Goal: Task Accomplishment & Management: Manage account settings

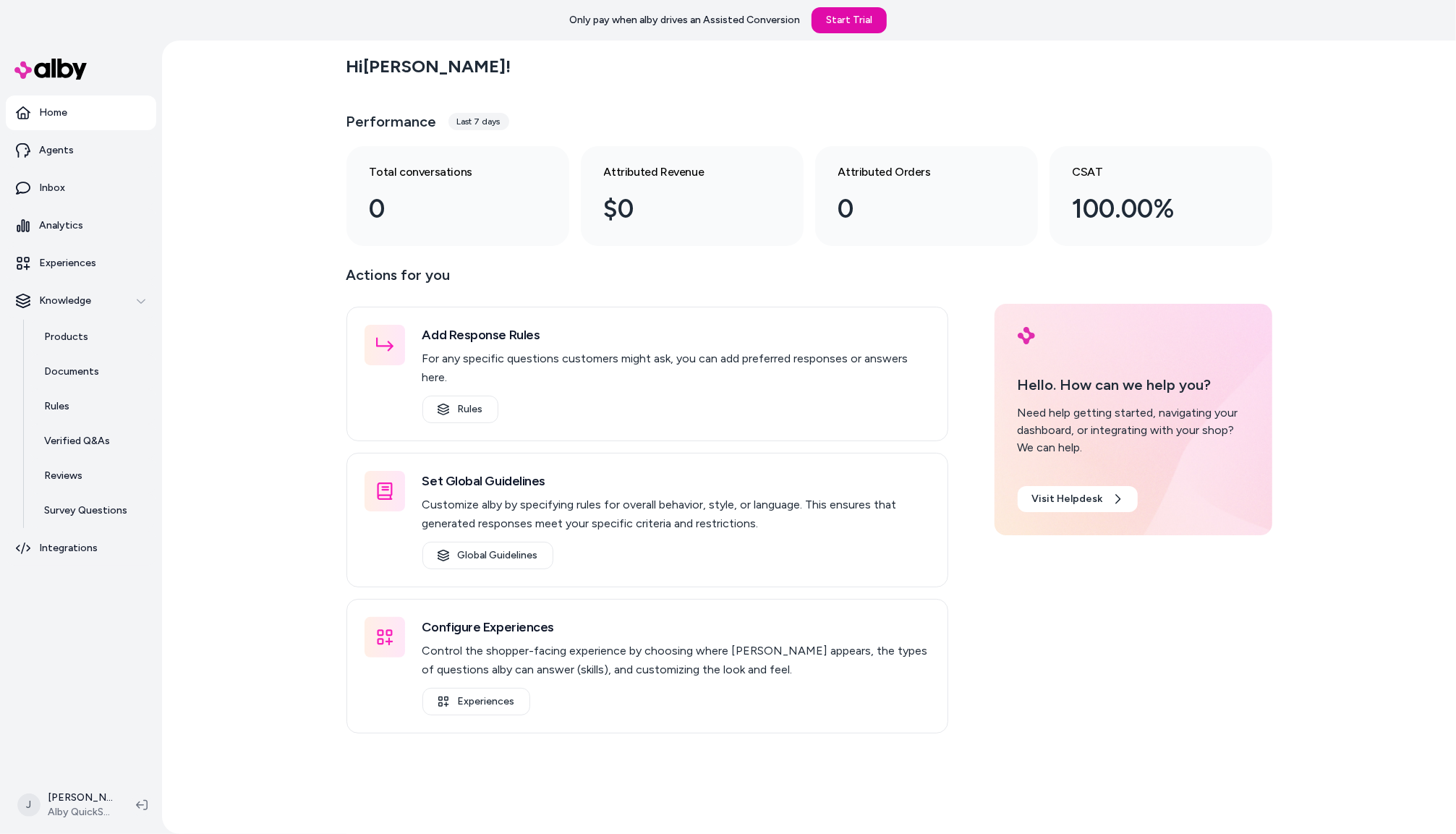
click at [168, 548] on div "Hi Jackie ! Performance Last 7 days Total conversations 0 Attributed Revenue $0…" at bounding box center [809, 437] width 1294 height 794
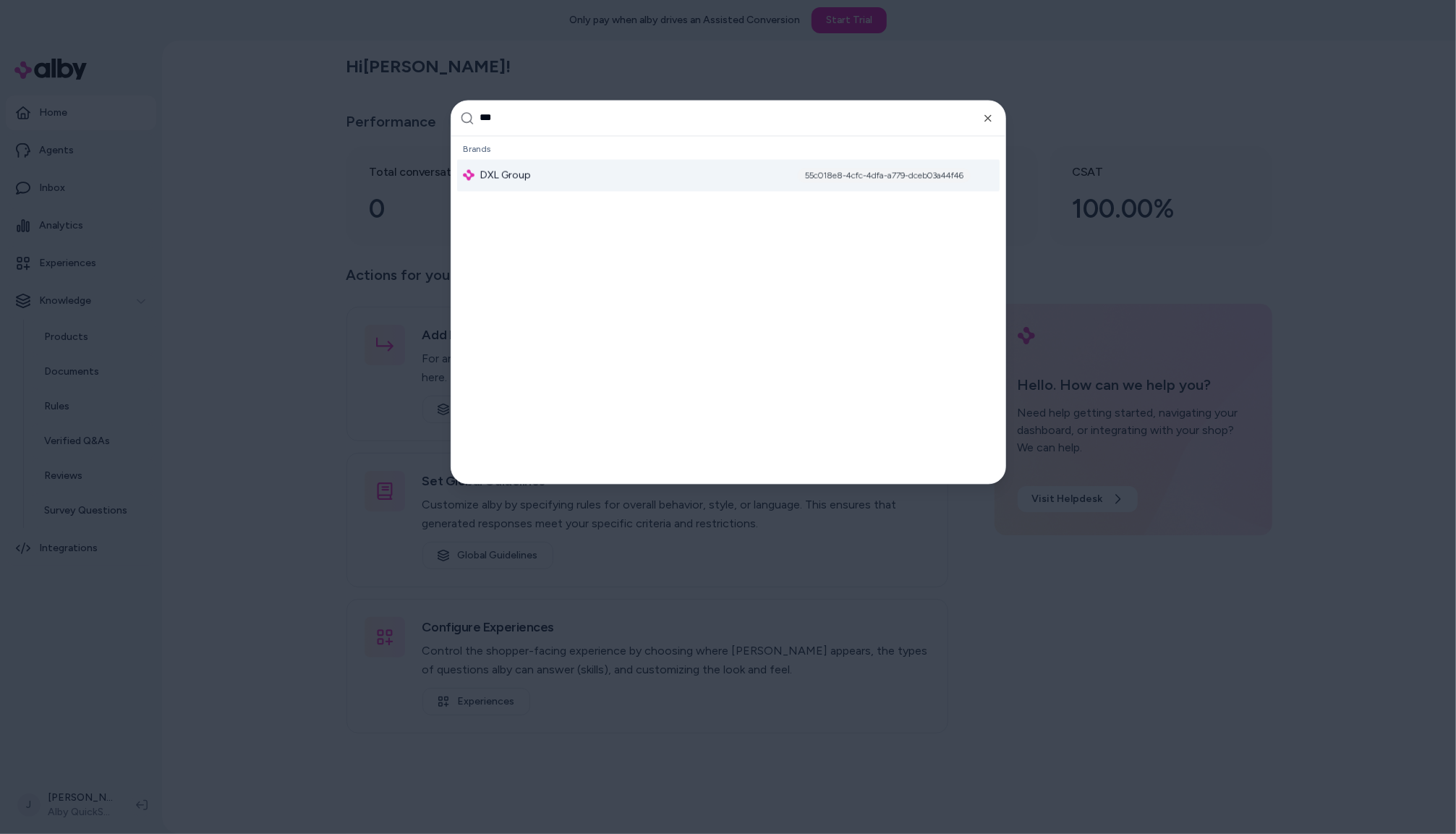
type input "***"
click at [498, 171] on span "DXL Group" at bounding box center [505, 175] width 51 height 15
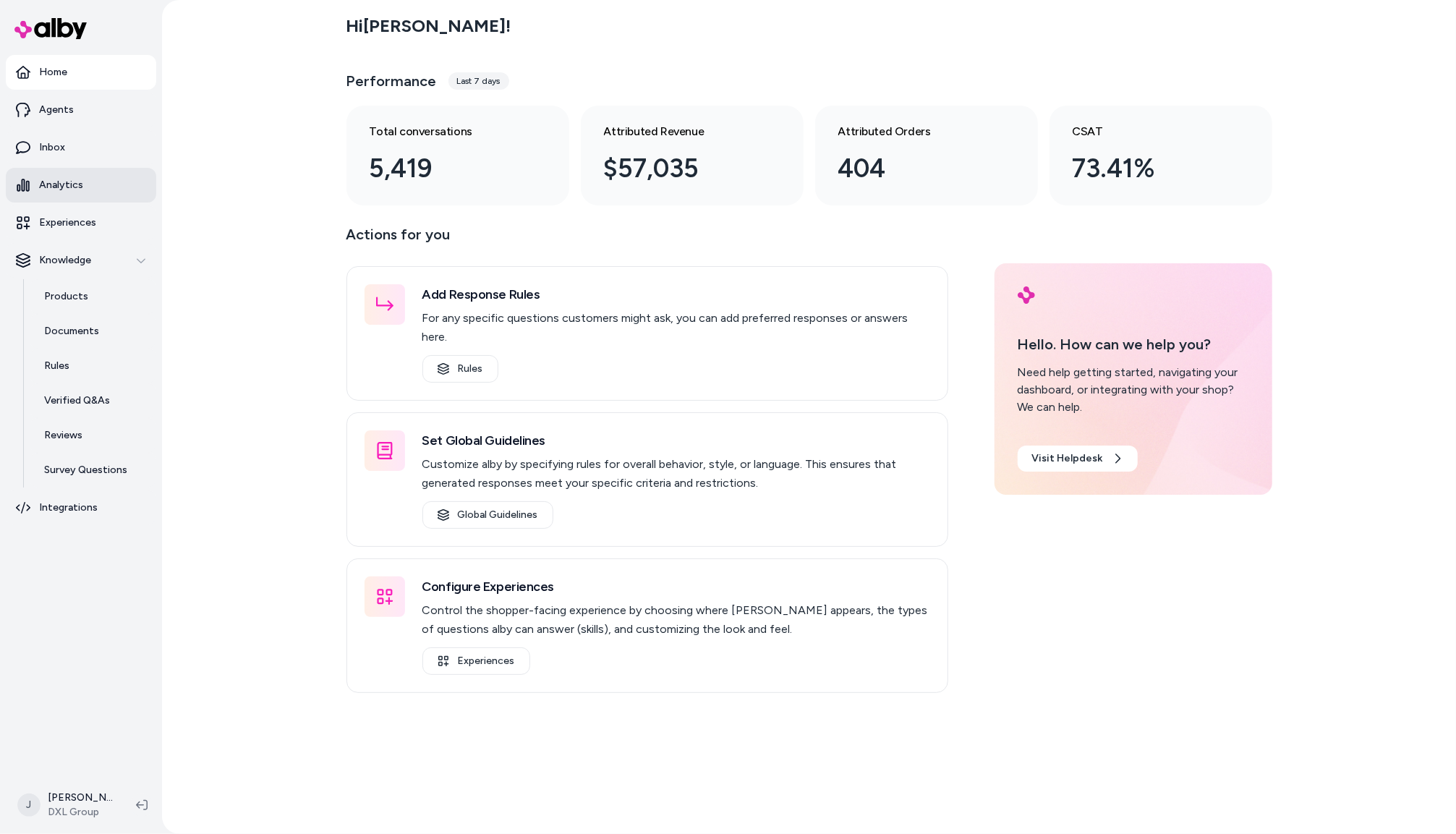
click at [59, 188] on p "Analytics" at bounding box center [61, 185] width 44 height 15
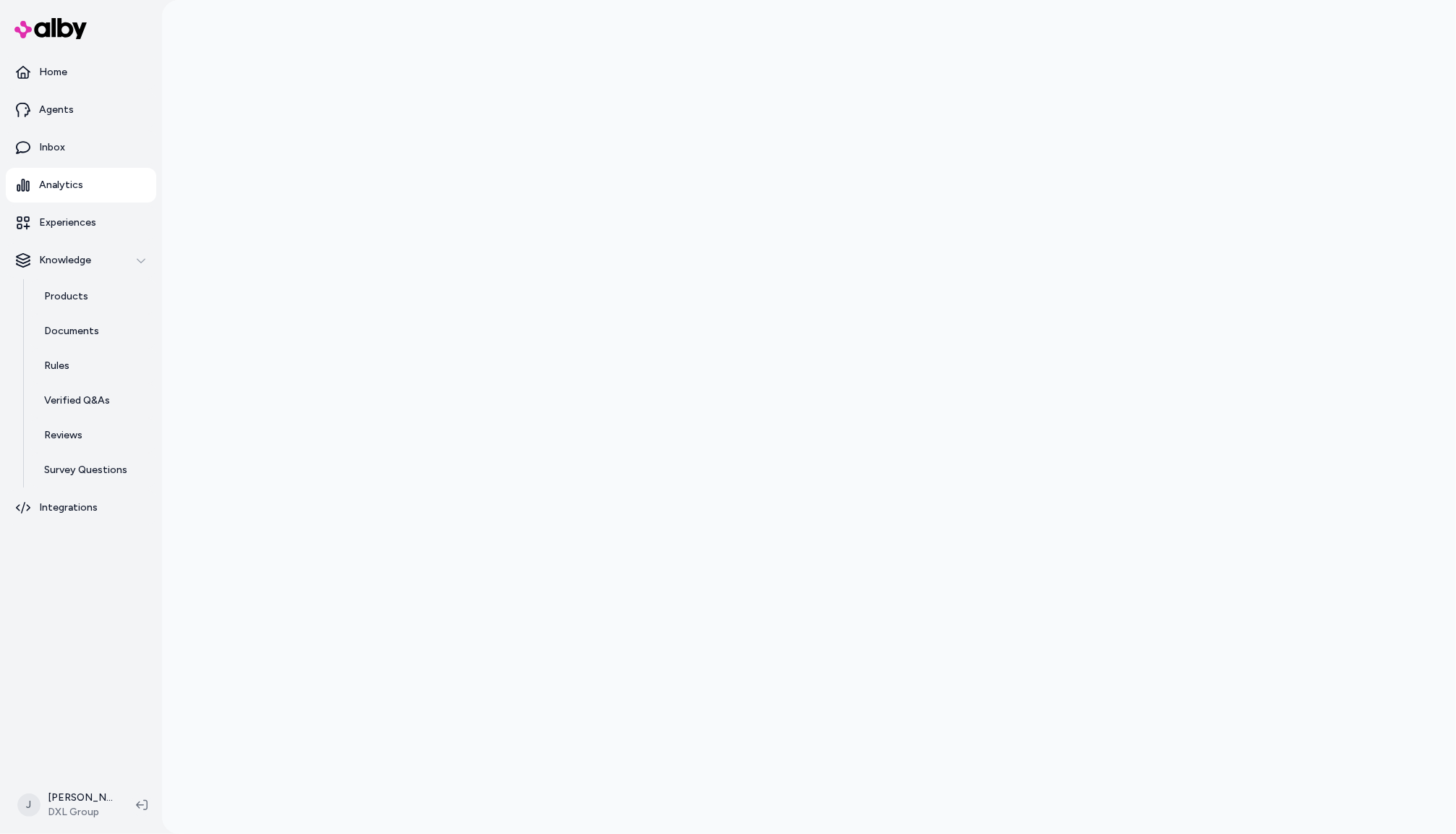
click at [213, 492] on div at bounding box center [809, 417] width 1294 height 834
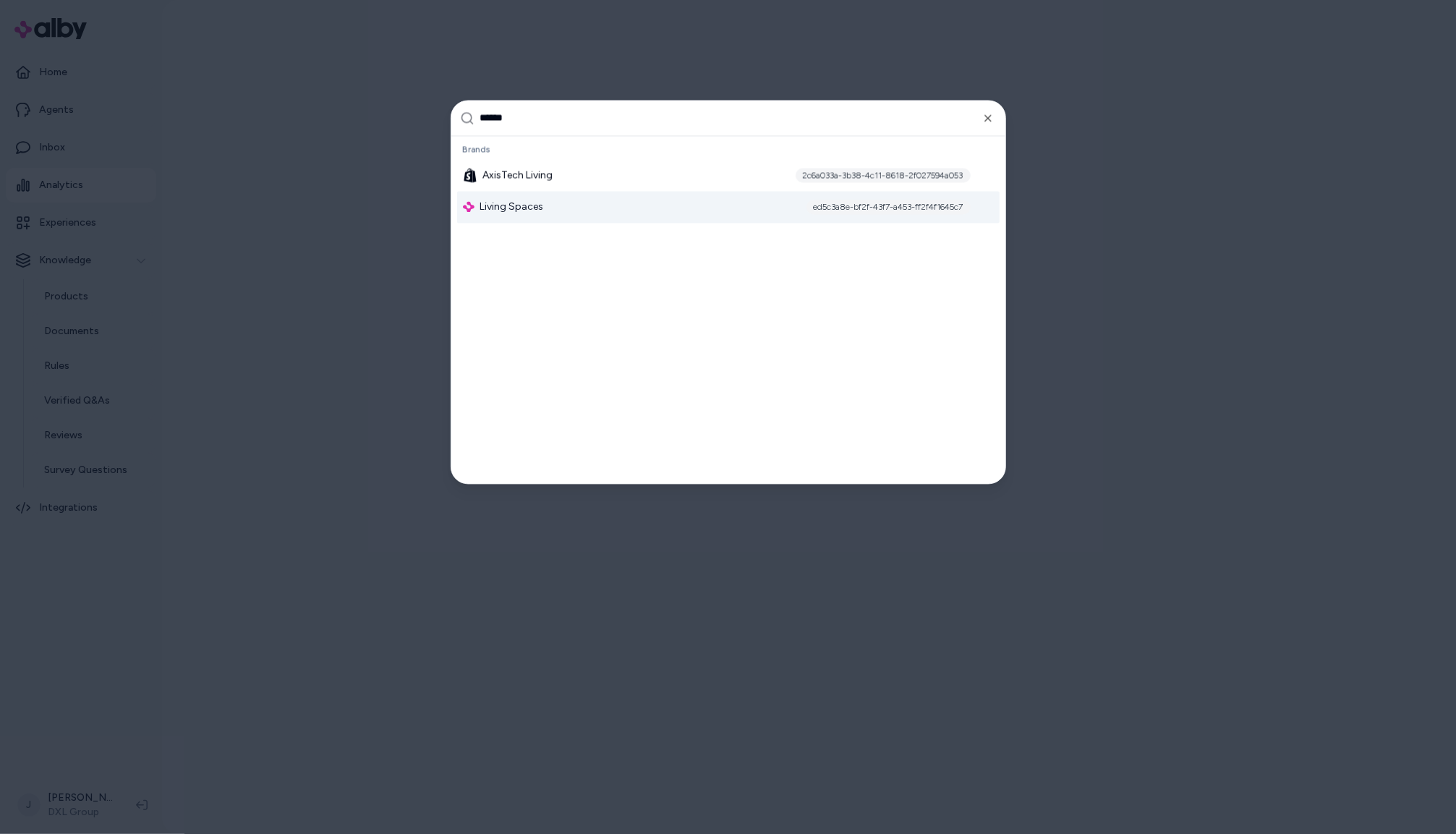
type input "******"
click at [559, 207] on div "Living Spaces ed5c3a8e-bf2f-43f7-a453-ff2f4f1645c7" at bounding box center [728, 207] width 543 height 32
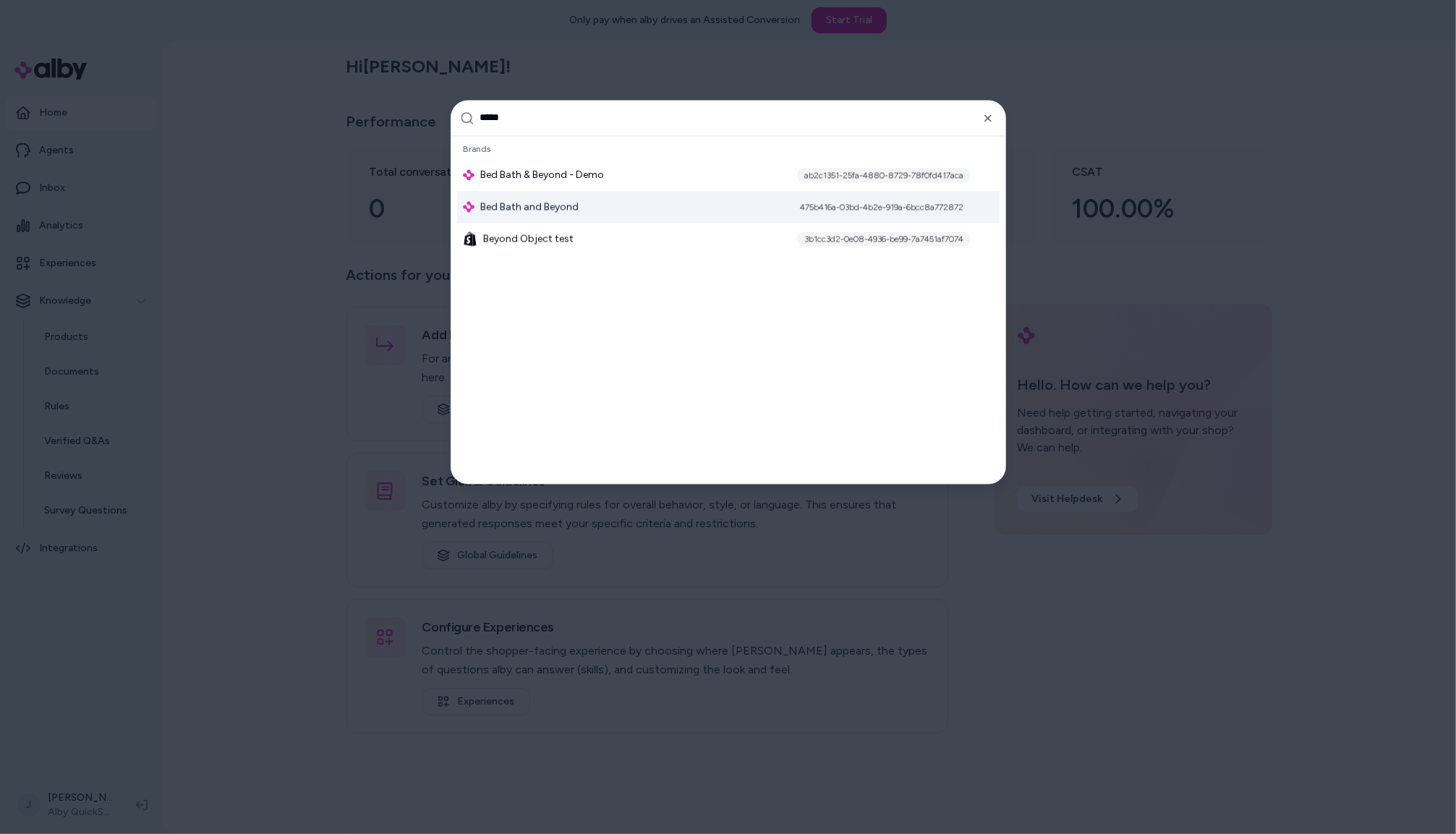
type input "*****"
click at [592, 207] on div "Bed Bath and Beyond 475b416a-03bd-4b2e-919a-6bcc8a772872" at bounding box center [728, 207] width 543 height 32
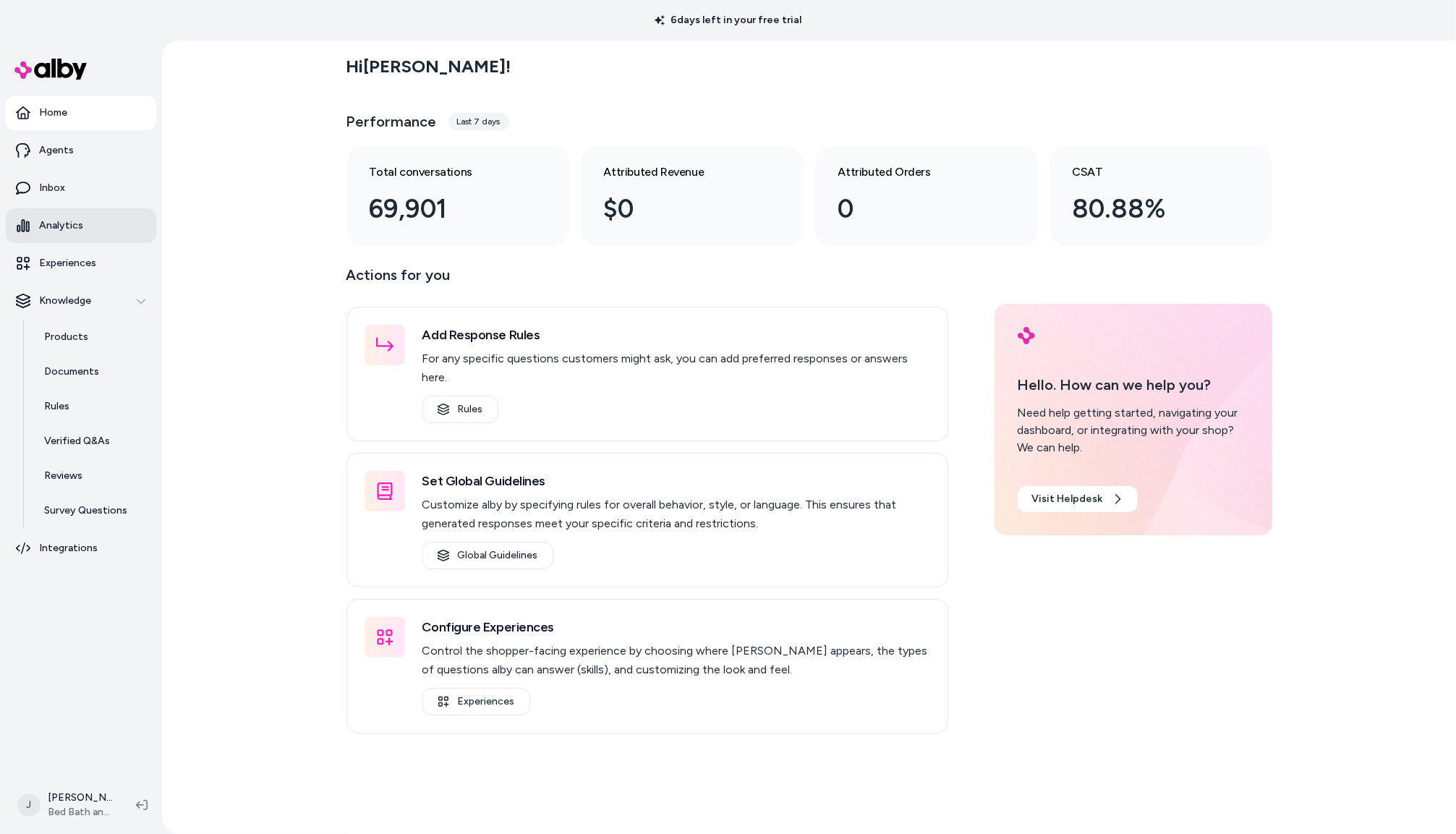
click at [75, 227] on p "Analytics" at bounding box center [61, 226] width 44 height 15
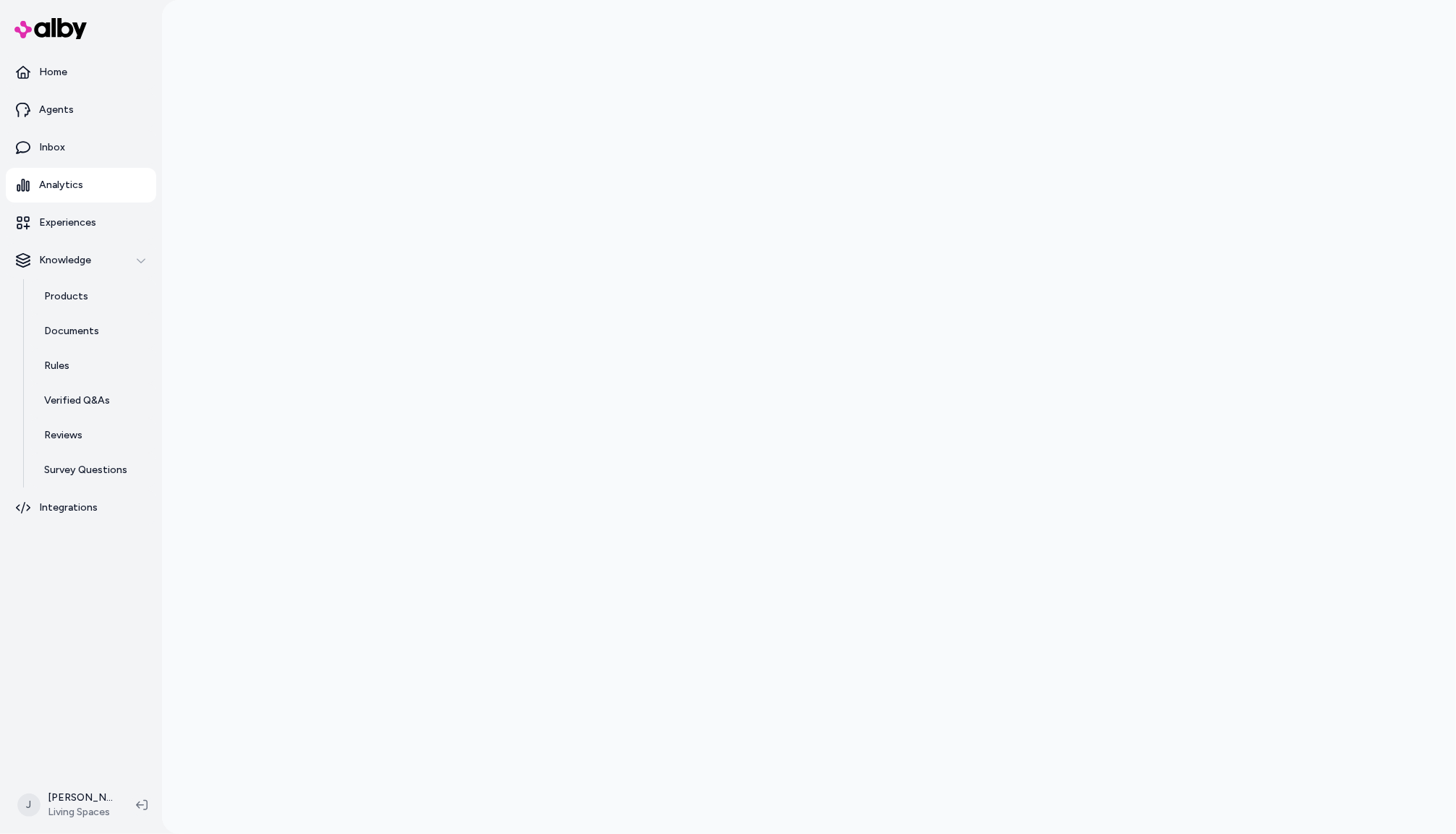
click at [75, 805] on html "Home Agents Inbox Analytics Experiences Knowledge Products Documents Rules Veri…" at bounding box center [728, 417] width 1456 height 834
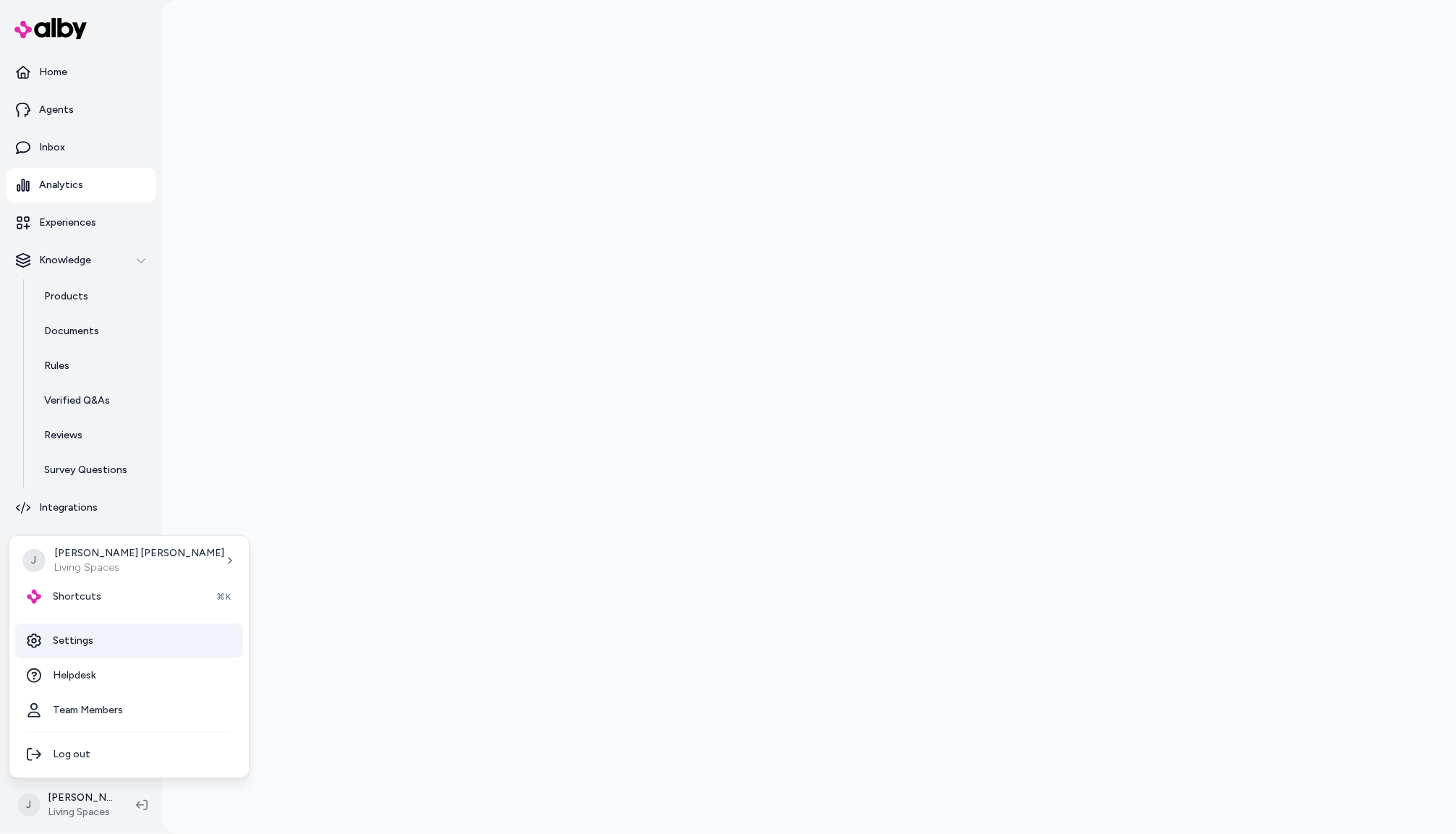
click at [83, 637] on link "Settings" at bounding box center [129, 641] width 228 height 35
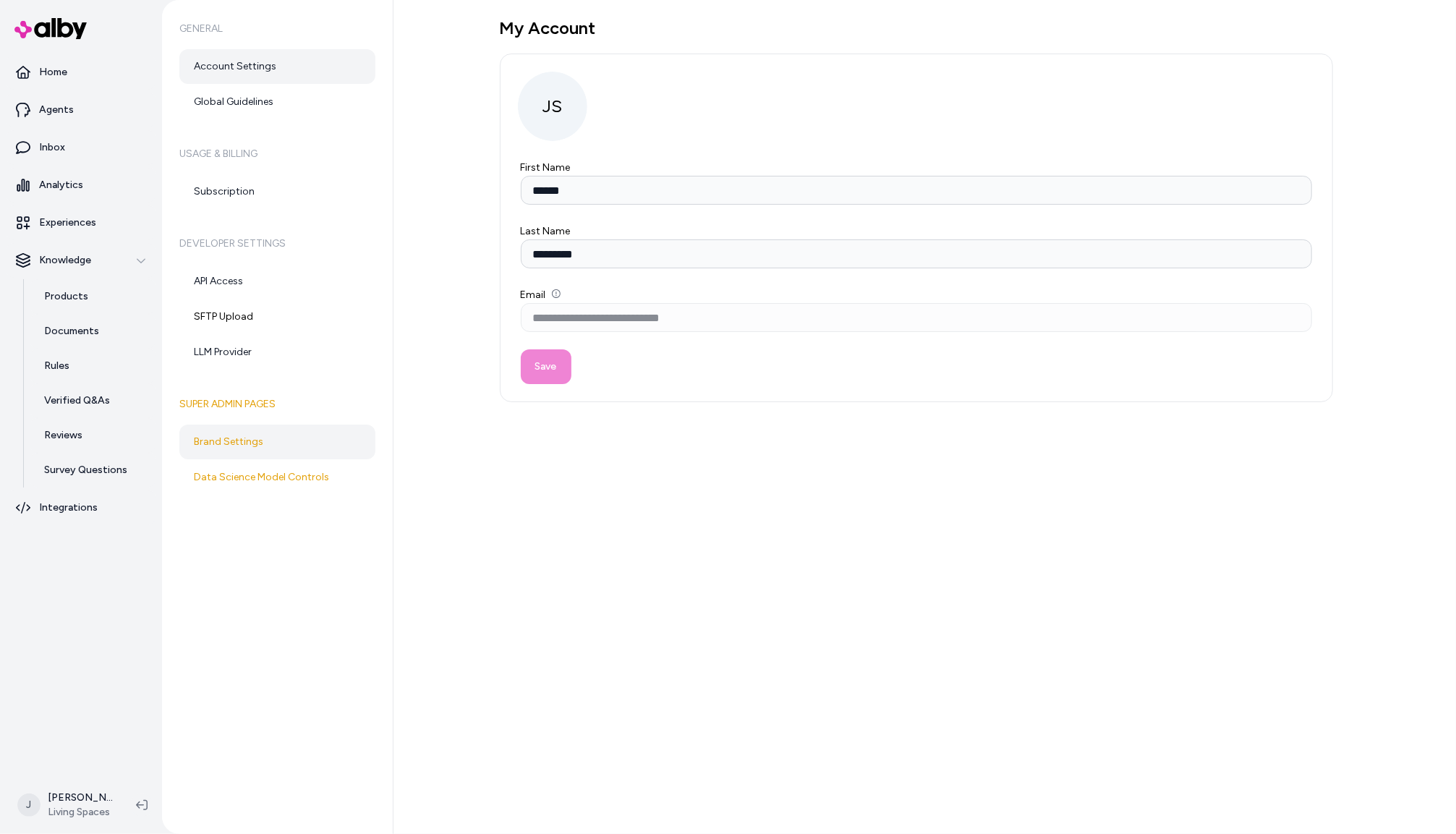
click at [254, 457] on link "Brand Settings" at bounding box center [277, 442] width 196 height 35
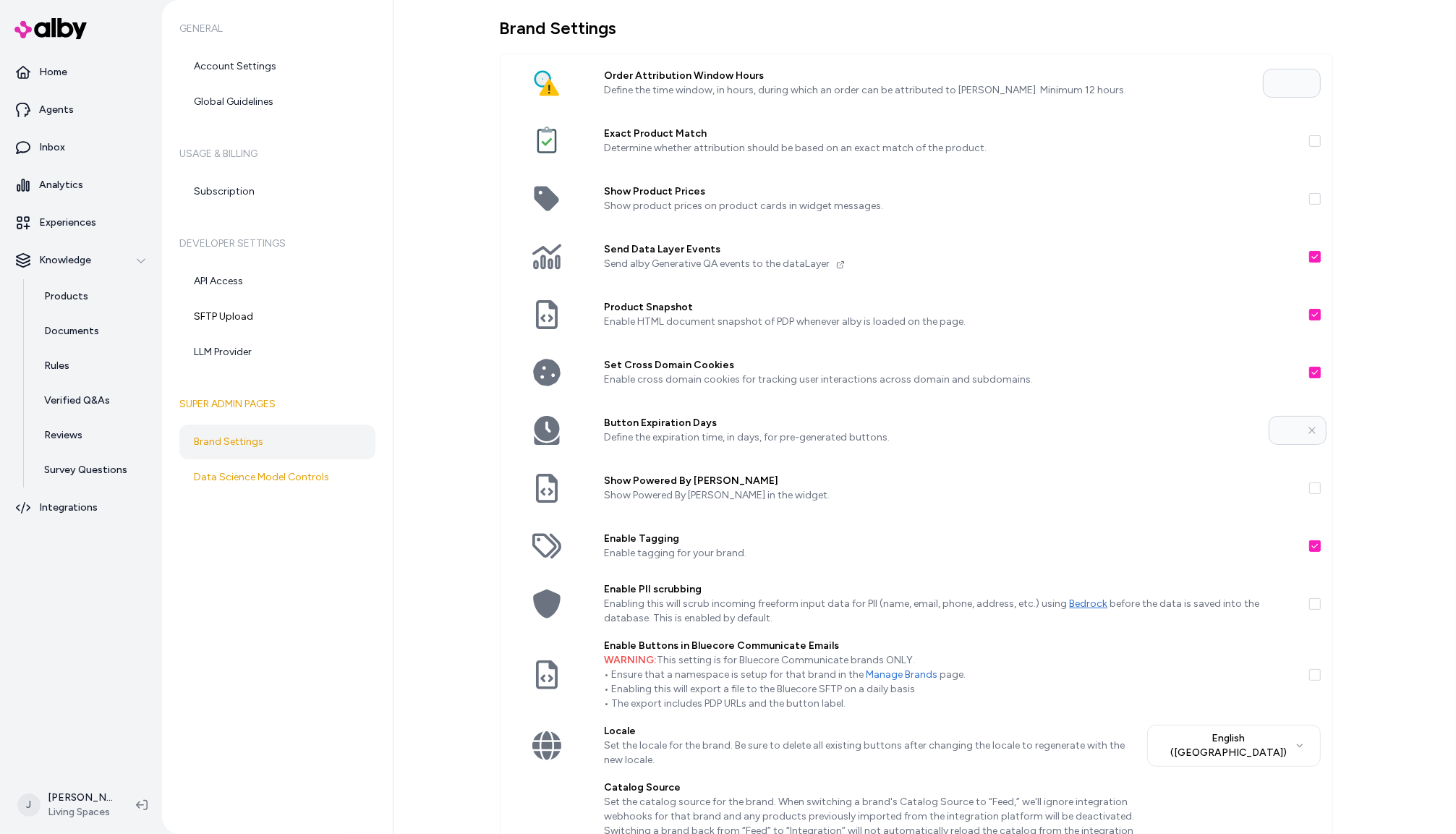
click at [1317, 489] on button "Show Powered By Alby" at bounding box center [1315, 488] width 11 height 11
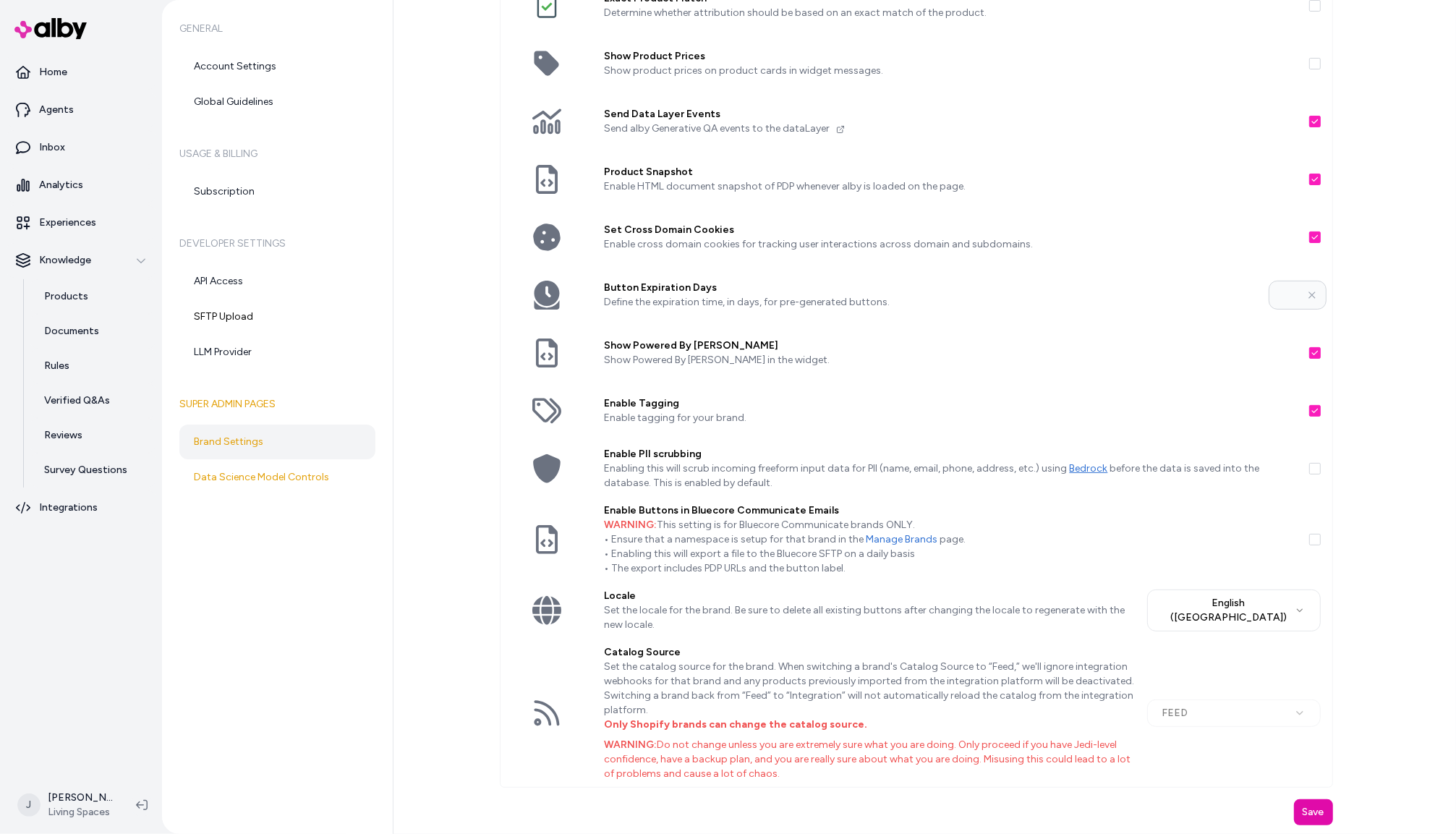
drag, startPoint x: 1310, startPoint y: 807, endPoint x: 1262, endPoint y: 791, distance: 50.6
click at [1310, 807] on button "Save" at bounding box center [1313, 813] width 39 height 26
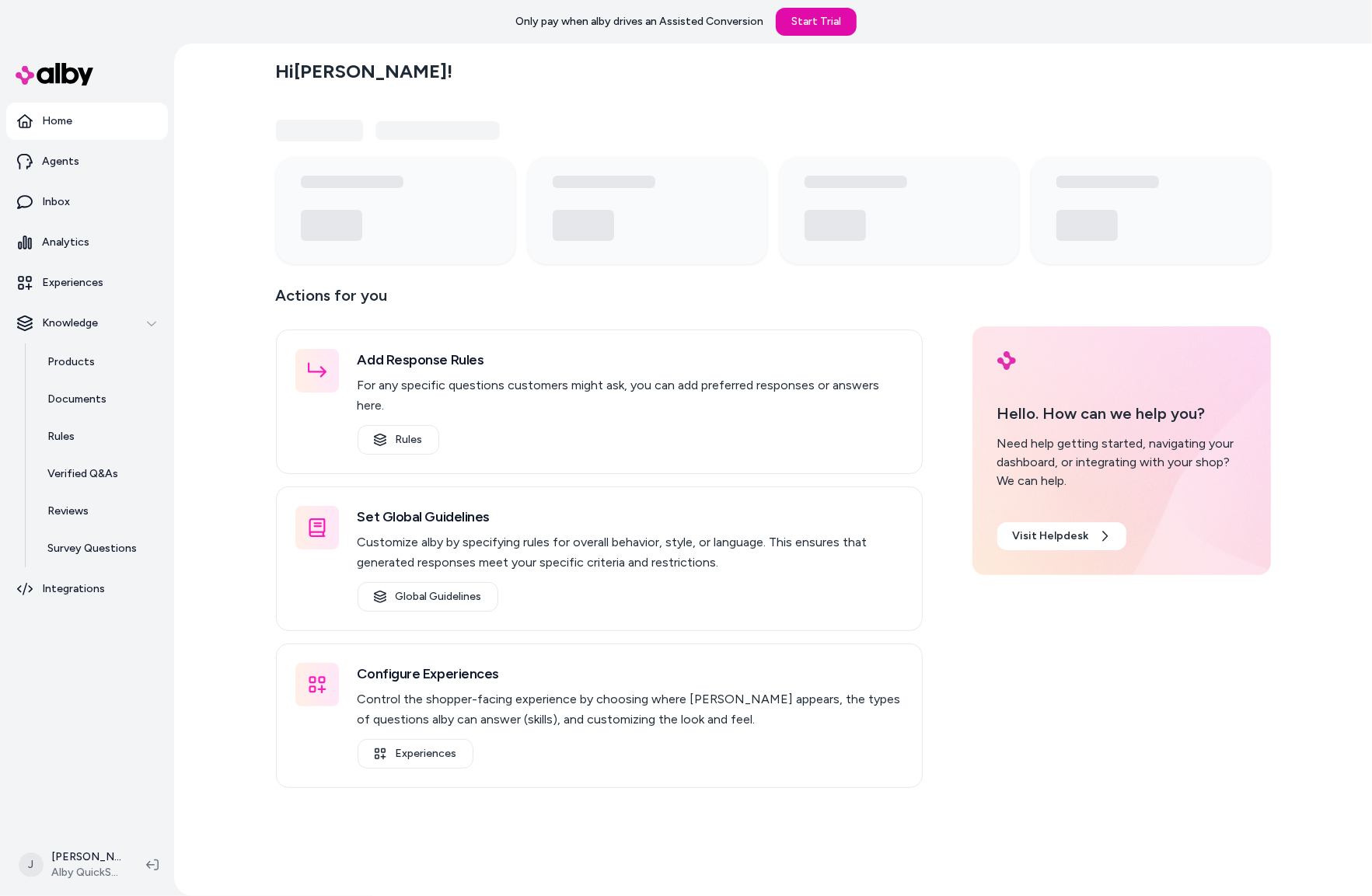
click at [169, 317] on section "Home Agents Inbox Analytics Experiences Knowledge Products Documents Rules Veri…" at bounding box center [686, 491] width 1372 height 896
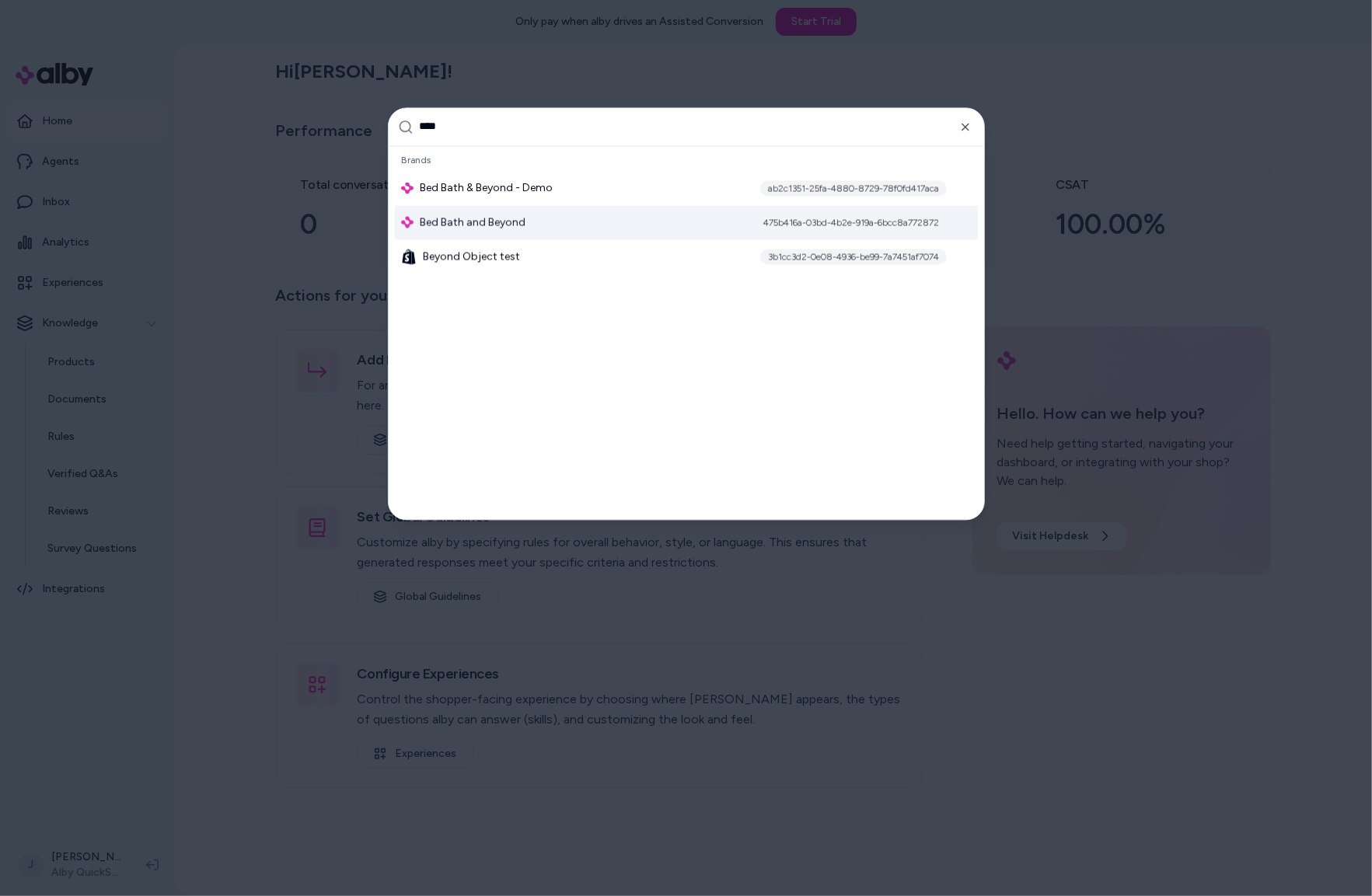
type input "****"
click at [467, 224] on span "Bed Bath and Beyond" at bounding box center [472, 222] width 106 height 16
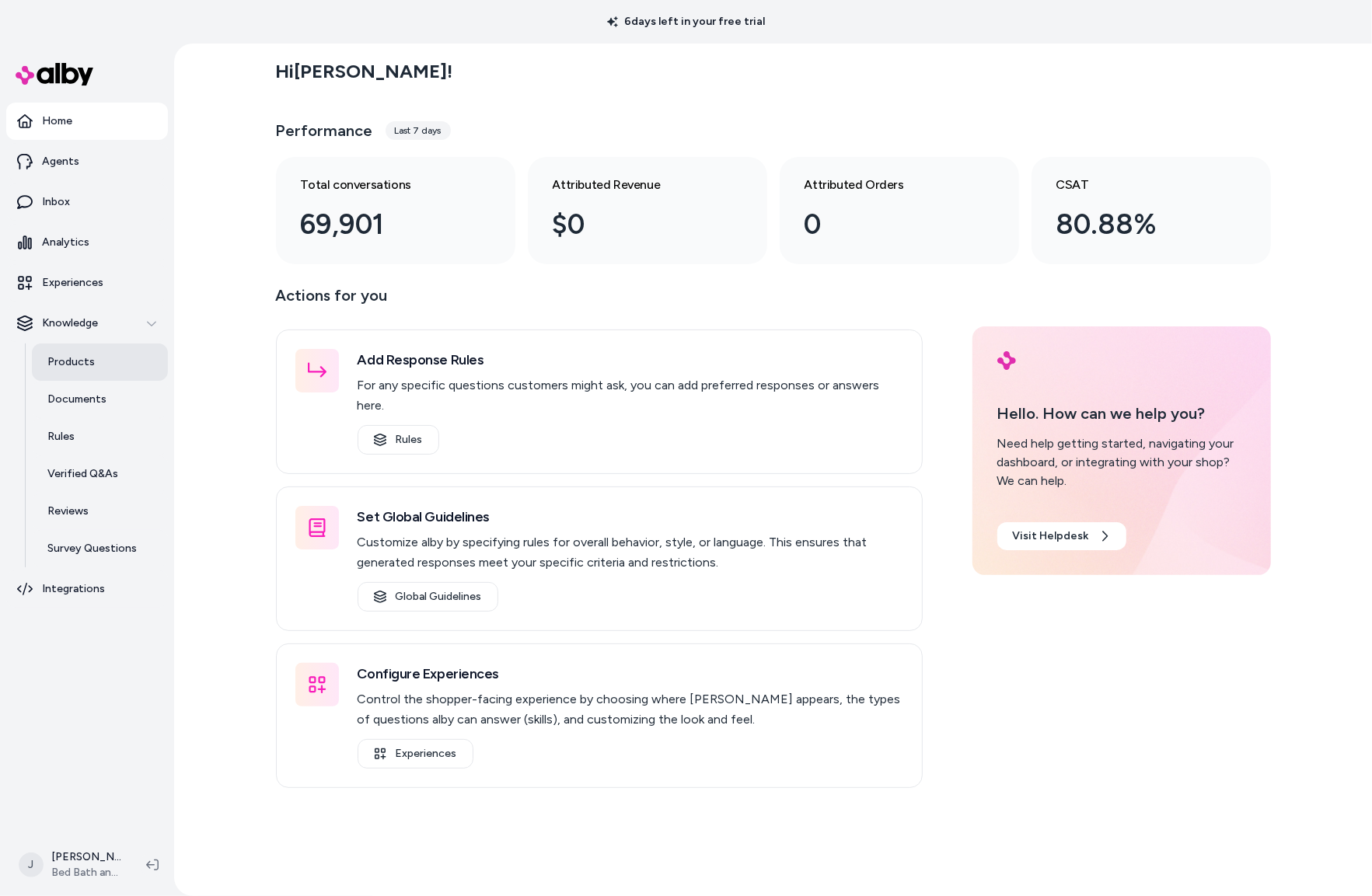
click at [117, 360] on link "Products" at bounding box center [99, 362] width 136 height 37
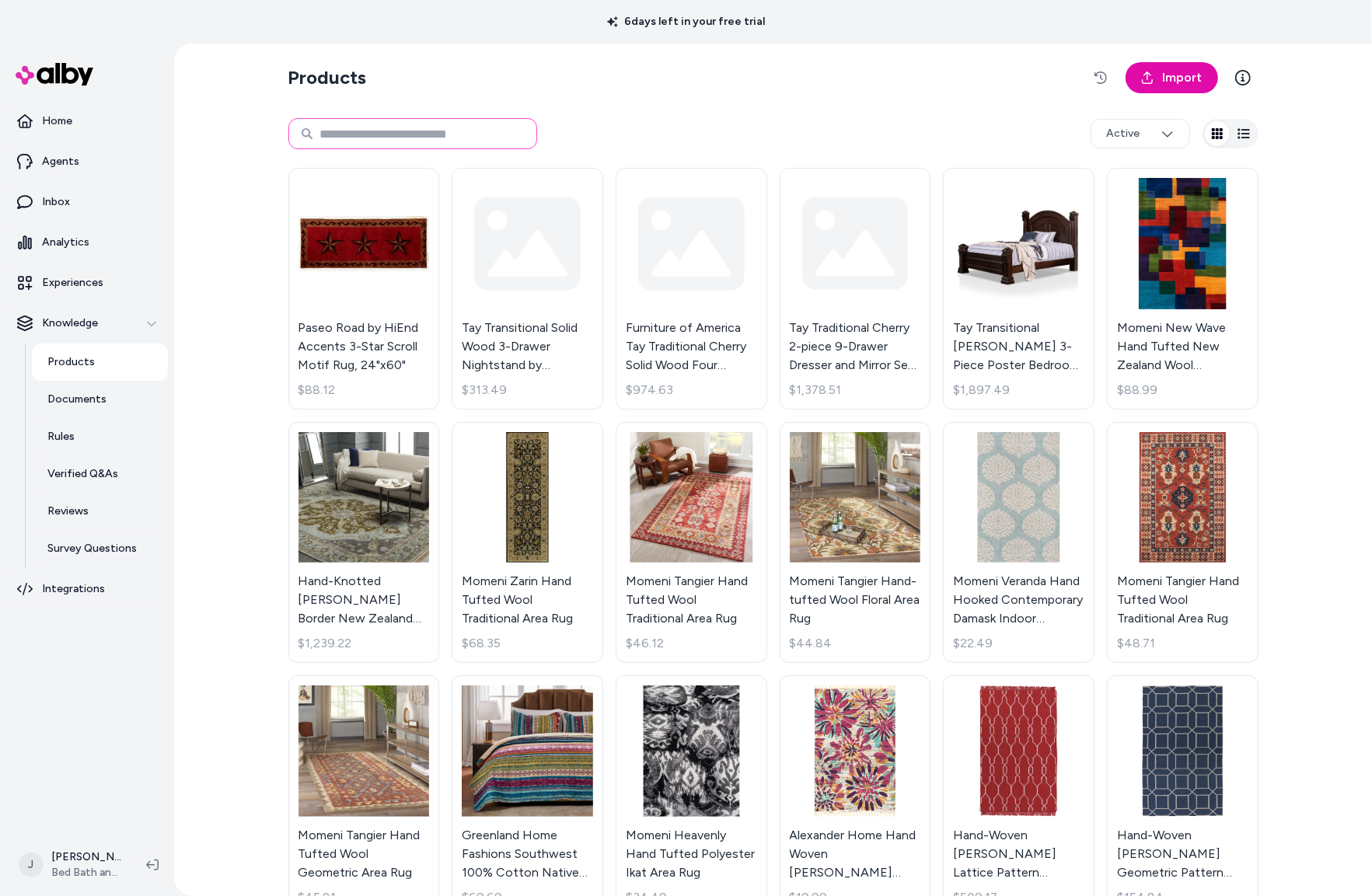
click at [433, 126] on input at bounding box center [413, 133] width 249 height 31
click at [433, 134] on input "********" at bounding box center [413, 133] width 249 height 31
drag, startPoint x: 317, startPoint y: 136, endPoint x: 270, endPoint y: 135, distance: 47.0
click at [270, 135] on div "Products Import ******** Active Paseo Road by HiEnd Accents 3-Star Scroll Motif…" at bounding box center [773, 469] width 1198 height 853
paste input
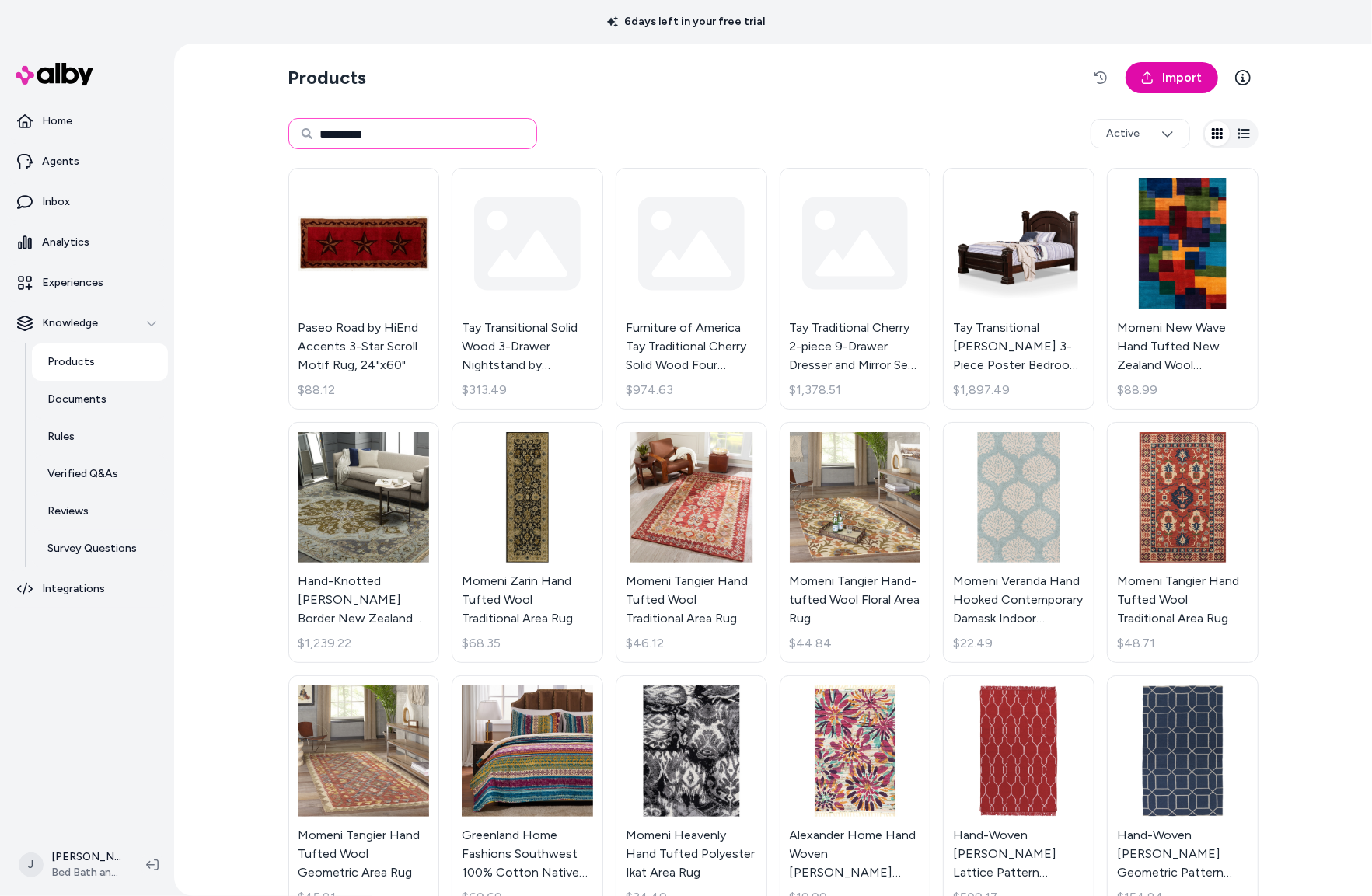
type input "*********"
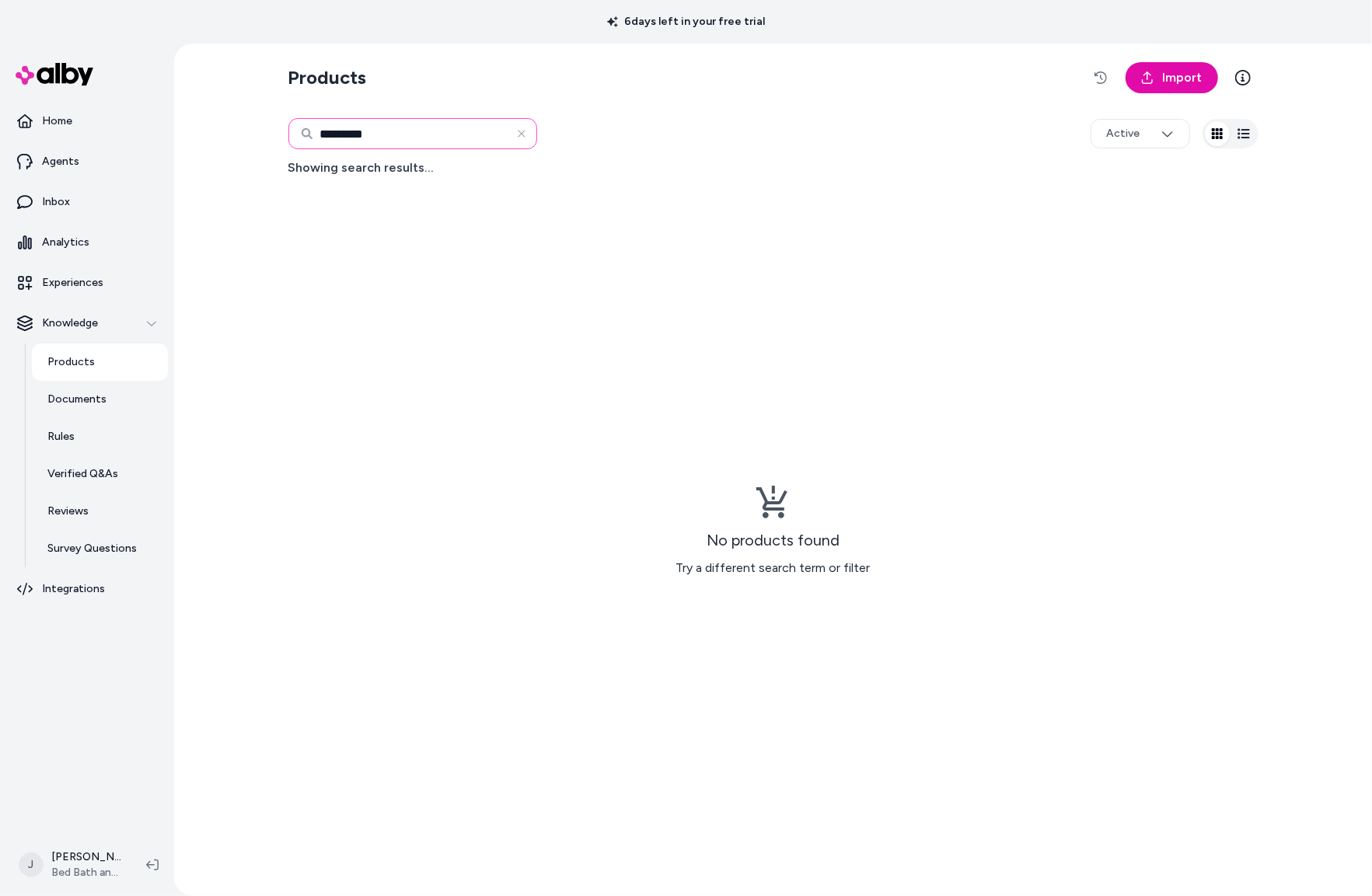
click at [442, 148] on input "*********" at bounding box center [413, 133] width 249 height 31
type input "********"
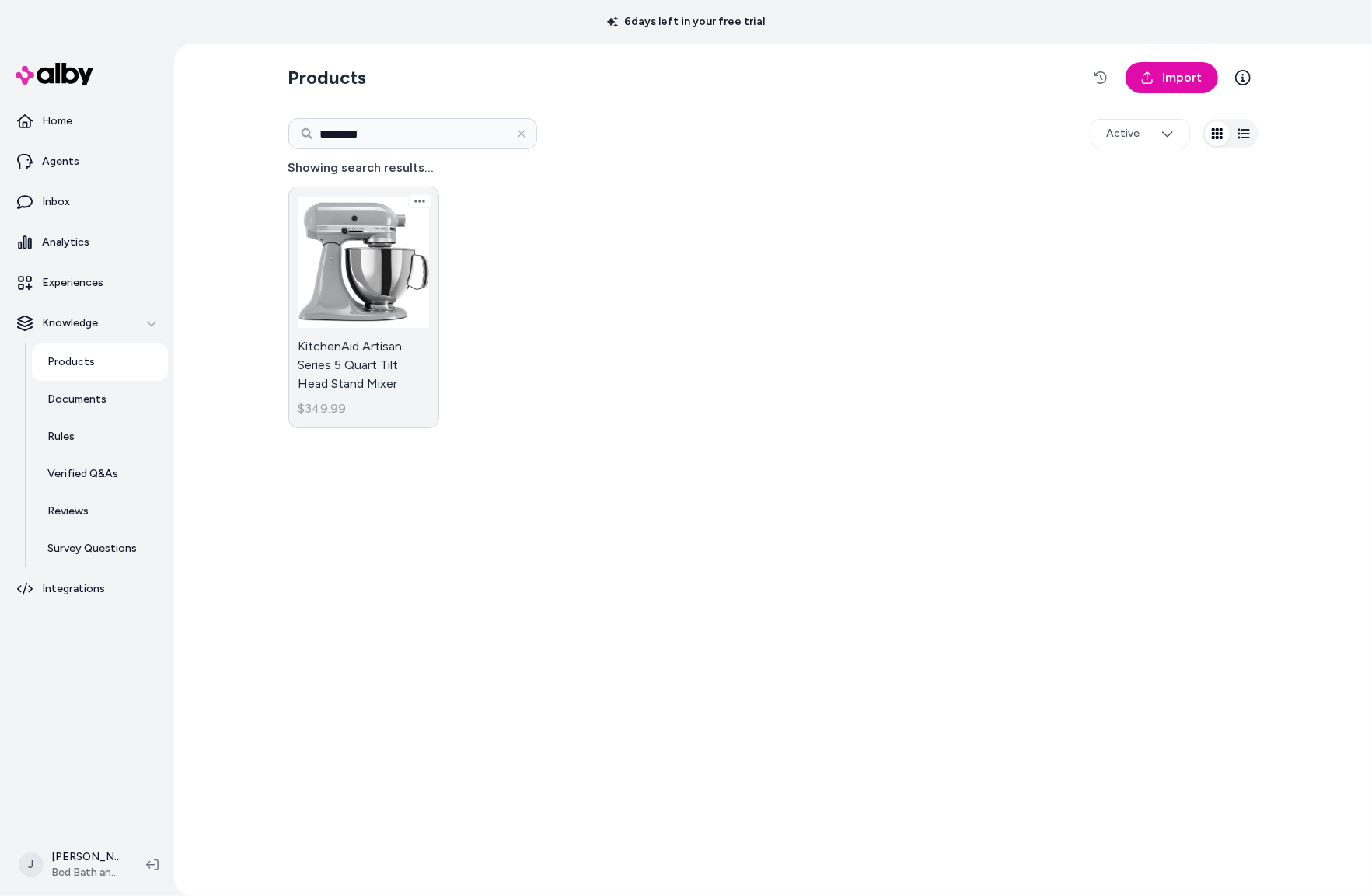
click at [361, 286] on link "KitchenAid Artisan Series 5 Quart Tilt Head Stand Mixer $349.99" at bounding box center [364, 307] width 152 height 242
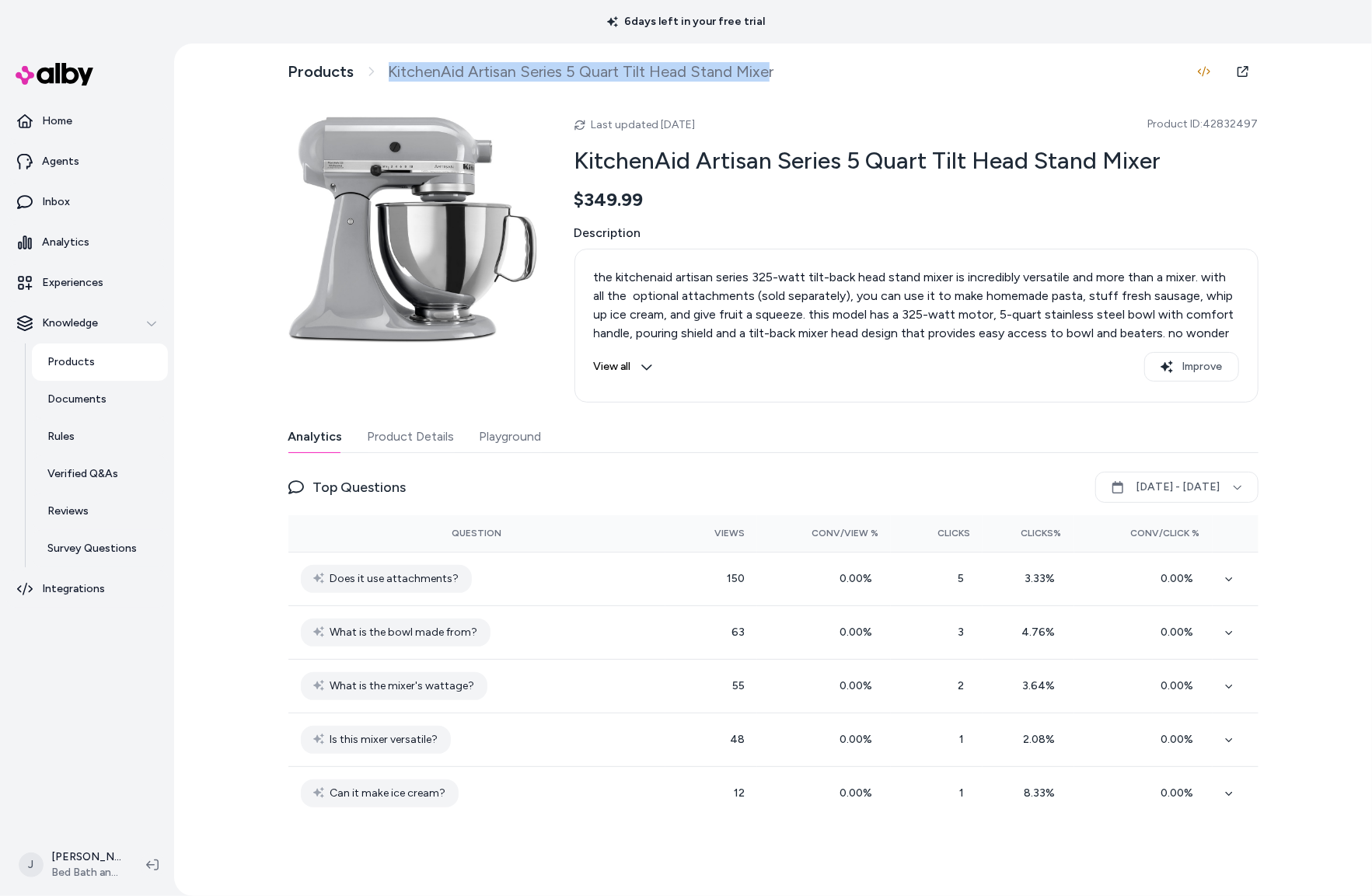
drag, startPoint x: 431, startPoint y: 73, endPoint x: 883, endPoint y: 110, distance: 453.5
click at [768, 64] on span "KitchenAid Artisan Series 5 Quart Tilt Head Stand Mixer" at bounding box center [581, 71] width 386 height 20
copy span "KitchenAid Artisan Series 5 Quart Tilt Head Stand Mixer"
drag, startPoint x: 1223, startPoint y: 124, endPoint x: 1269, endPoint y: 123, distance: 46.0
click at [1269, 123] on div "Products KitchenAid Artisan Series 5 Quart Tilt Head Stand Mixer Last updated A…" at bounding box center [773, 469] width 995 height 853
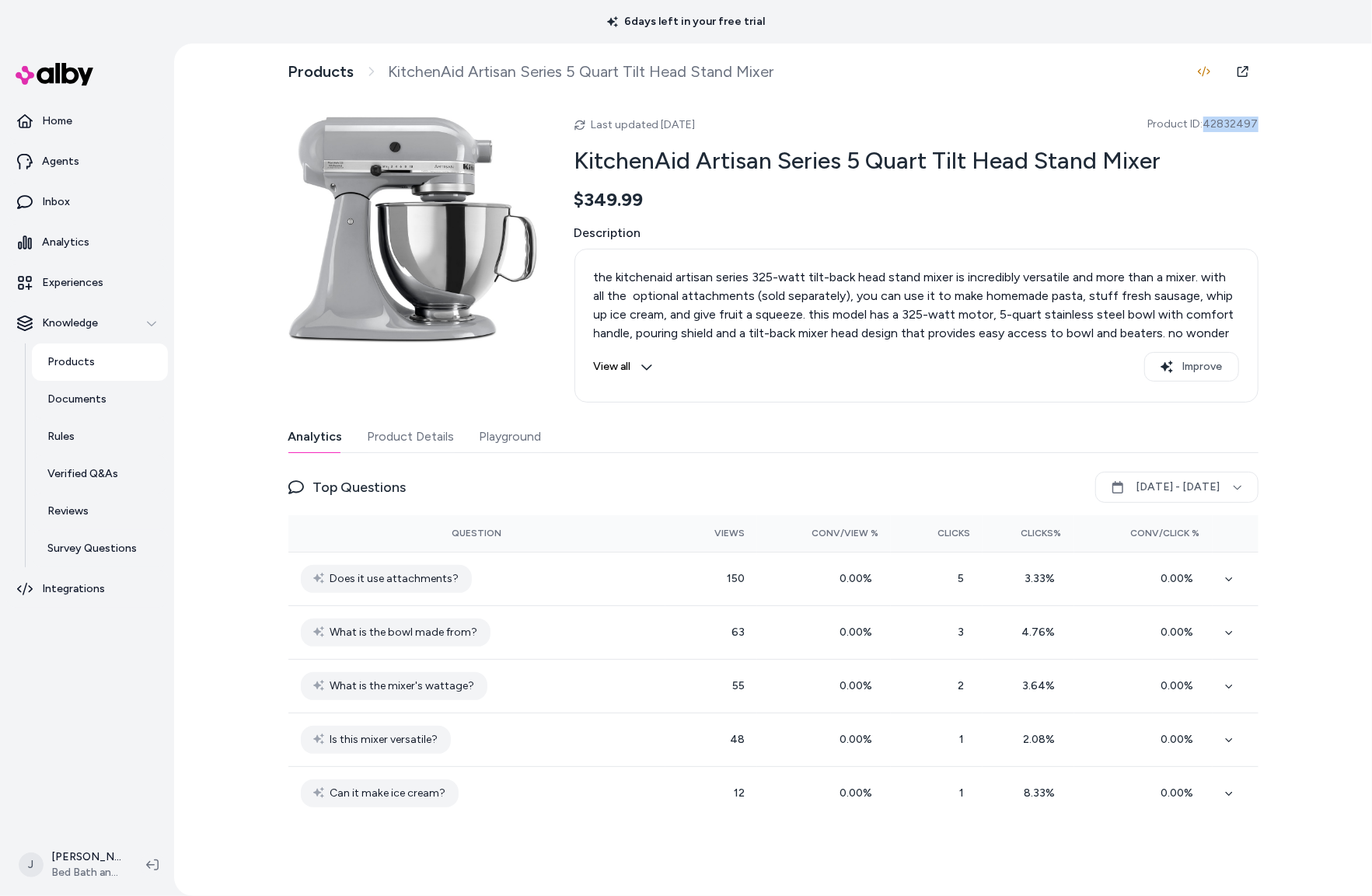
drag, startPoint x: 1246, startPoint y: 125, endPoint x: 1209, endPoint y: 125, distance: 37.0
click at [1206, 125] on div "Products KitchenAid Artisan Series 5 Quart Tilt Head Stand Mixer Last updated A…" at bounding box center [773, 469] width 995 height 853
copy span "42832497"
click at [412, 440] on button "Product Details" at bounding box center [411, 436] width 87 height 31
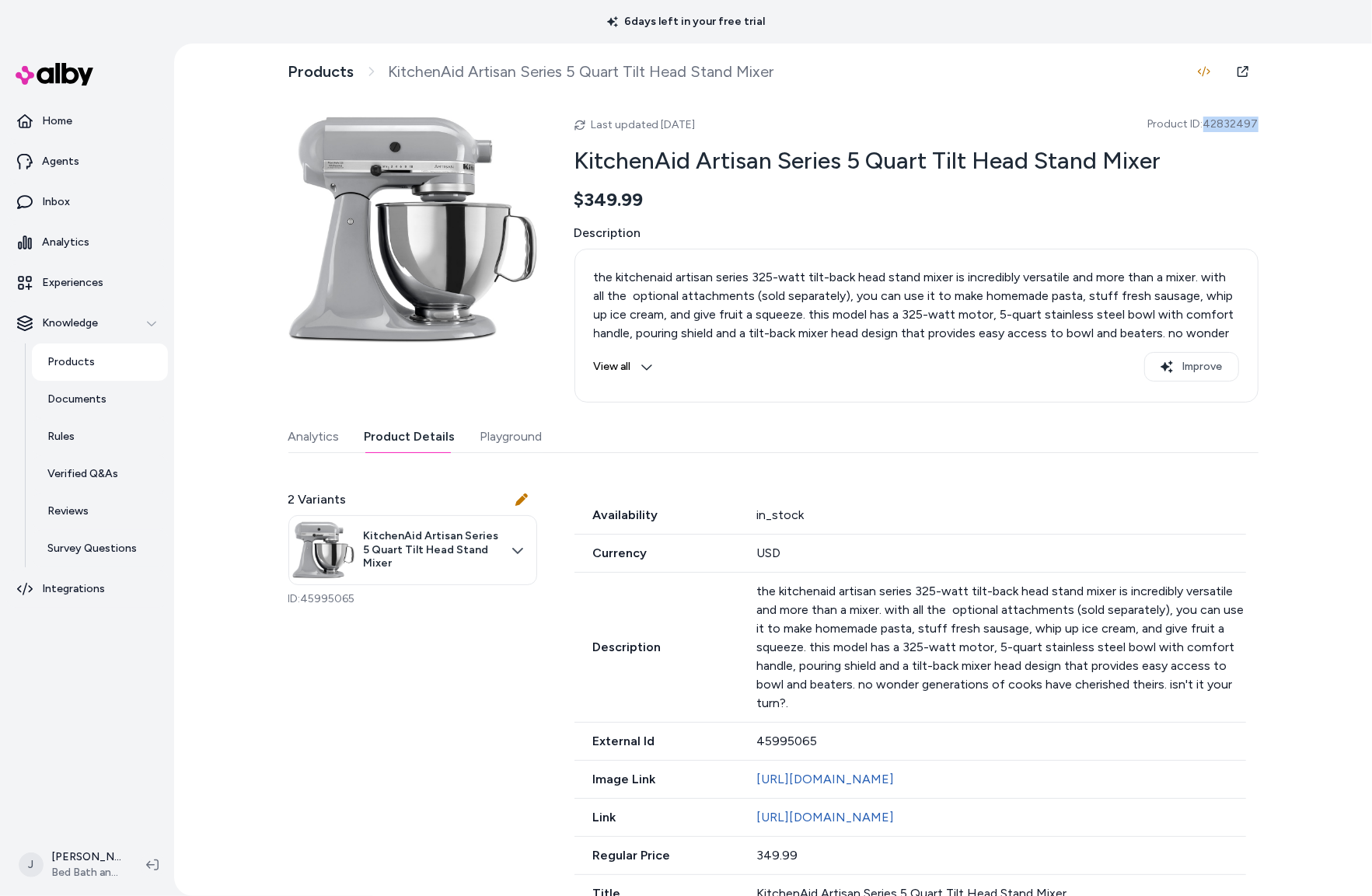
scroll to position [69, 0]
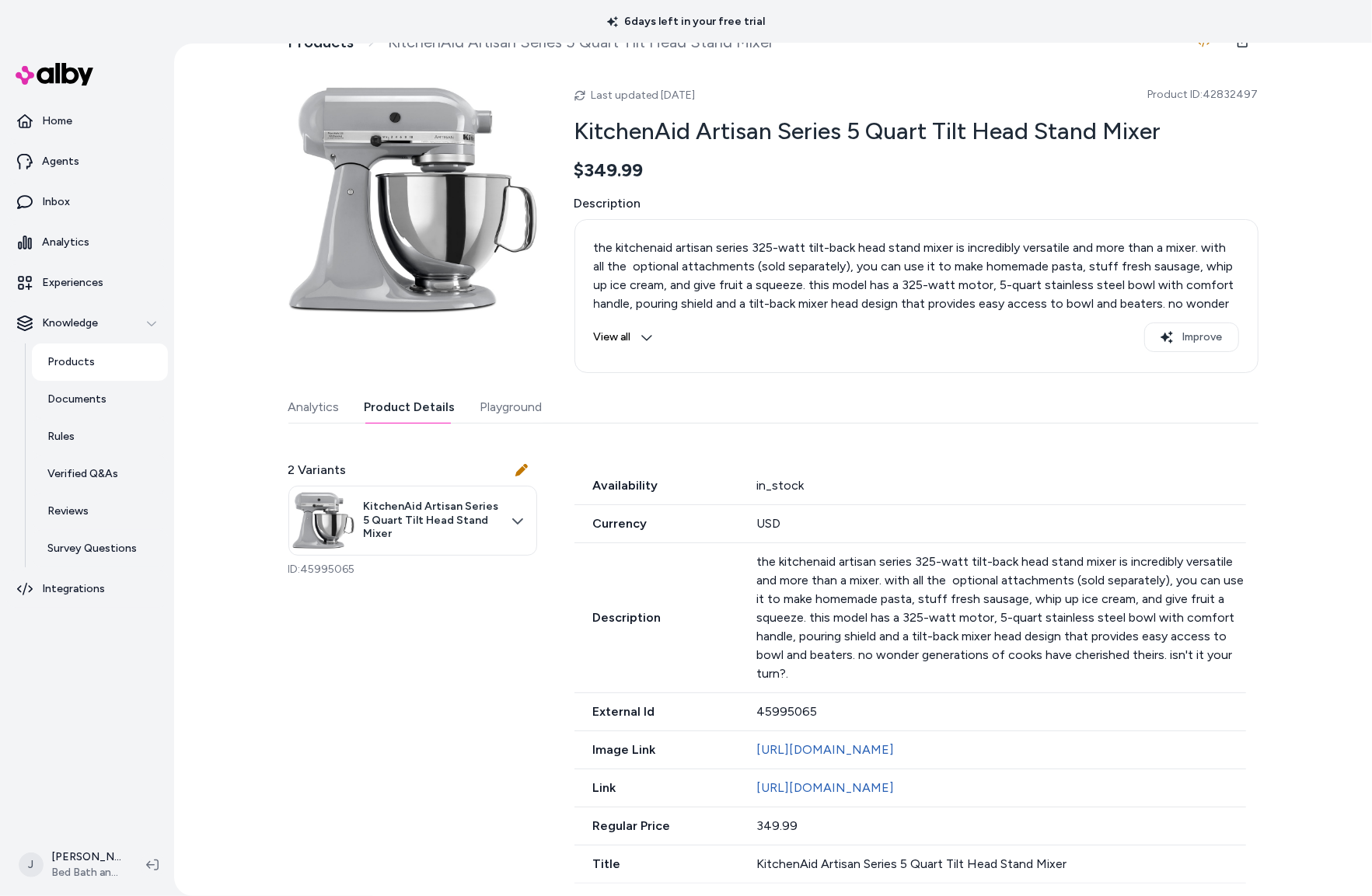
click at [916, 552] on p "the kitchenaid artisan series 325-watt tilt-back head stand mixer is incredibly…" at bounding box center [1000, 617] width 489 height 130
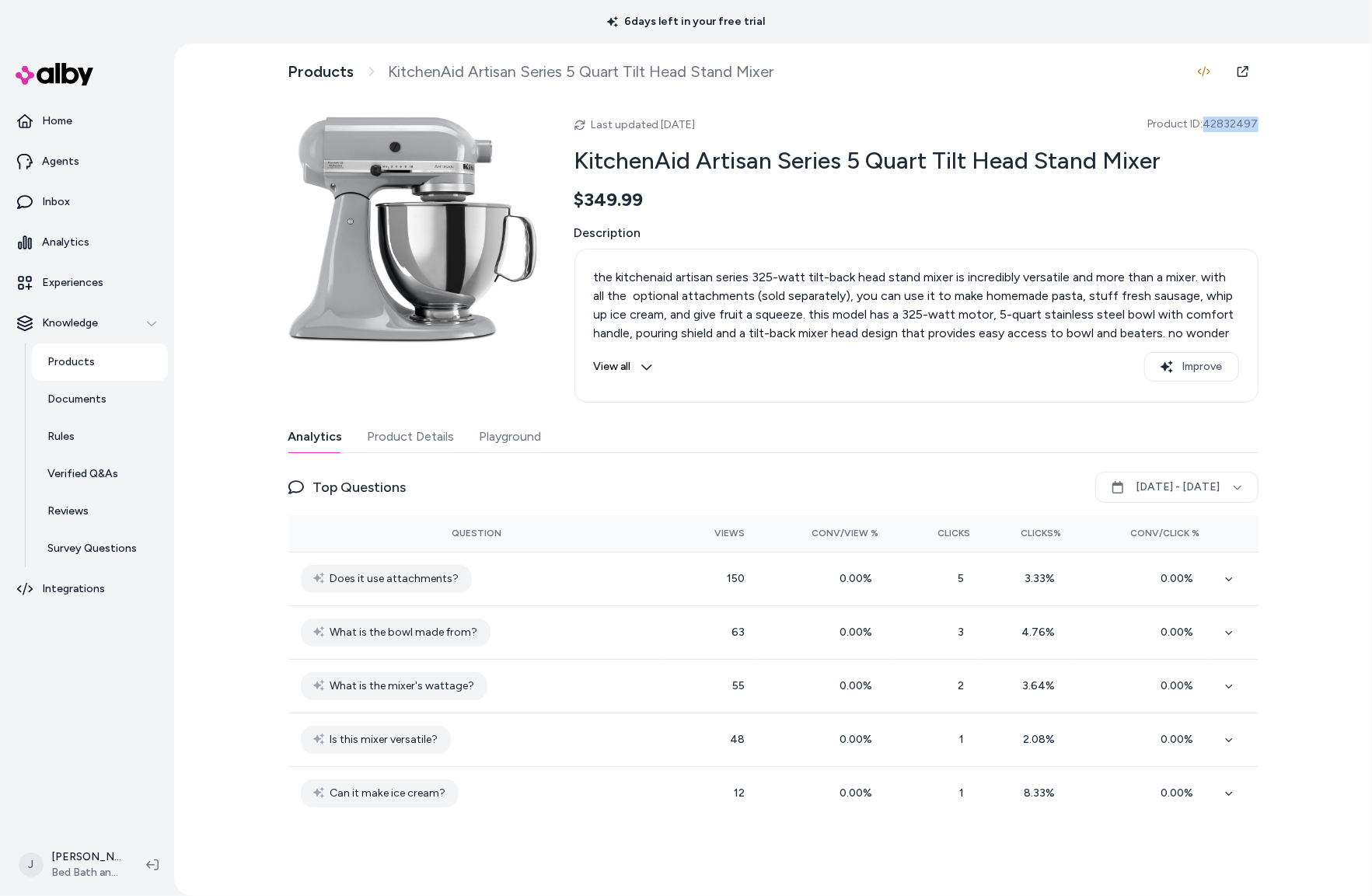
drag, startPoint x: 1210, startPoint y: 125, endPoint x: 986, endPoint y: 201, distance: 236.5
click at [1249, 125] on span "Product ID: 42832497" at bounding box center [1203, 125] width 110 height 16
copy span "4283249"
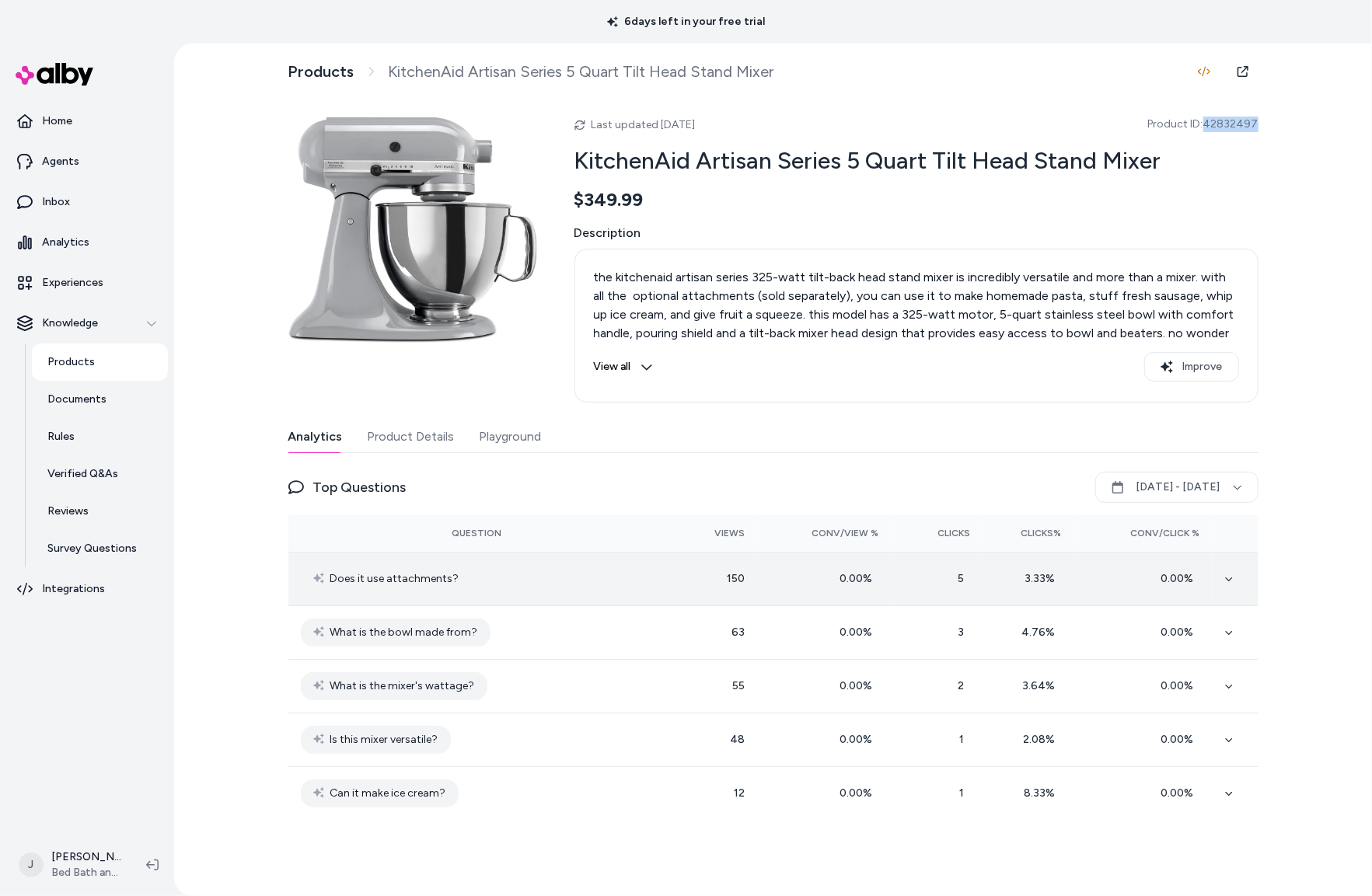
copy span "42832497"
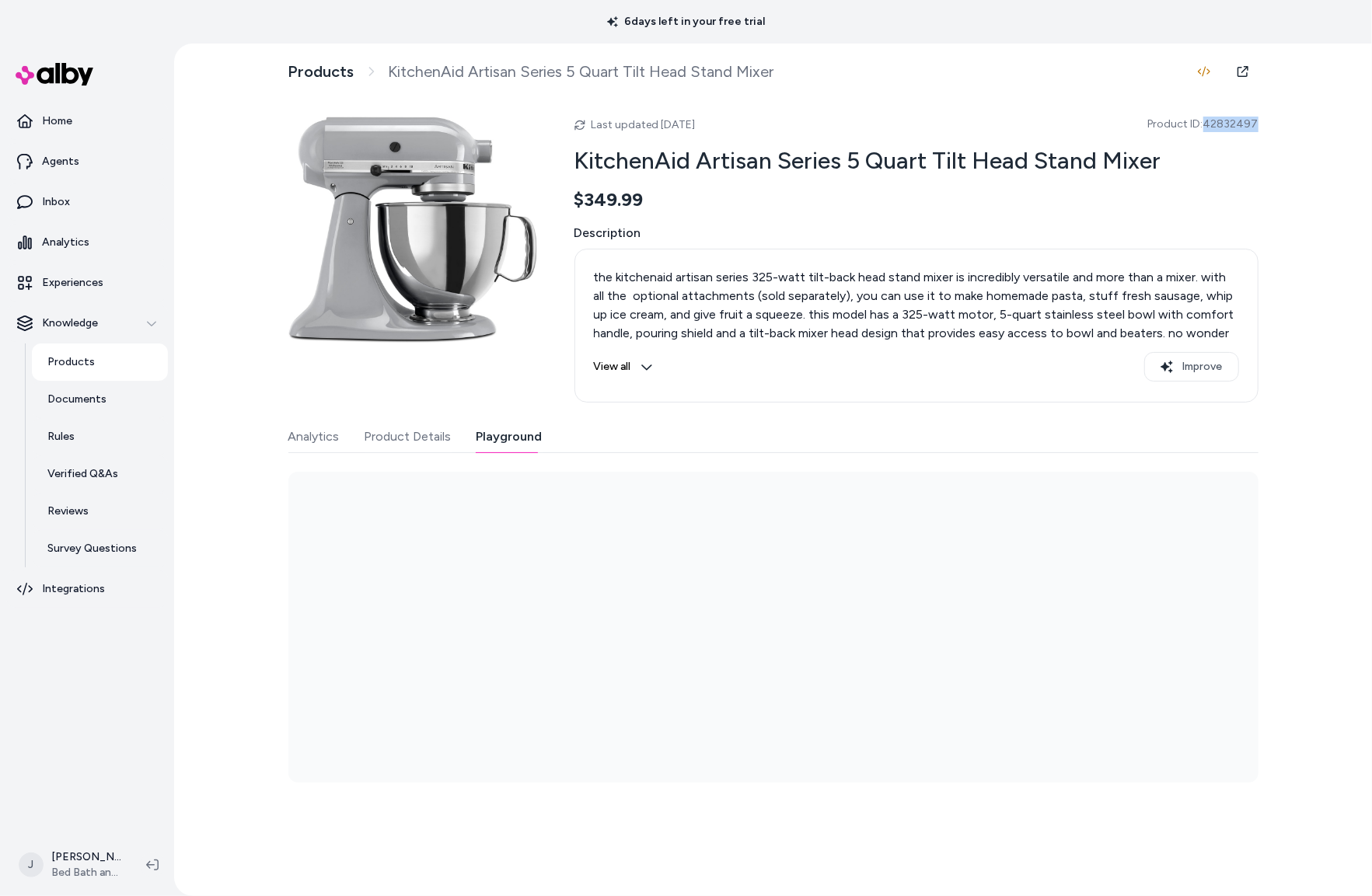
drag, startPoint x: 514, startPoint y: 443, endPoint x: 372, endPoint y: 438, distance: 142.1
click at [510, 443] on button "Playground" at bounding box center [509, 436] width 66 height 31
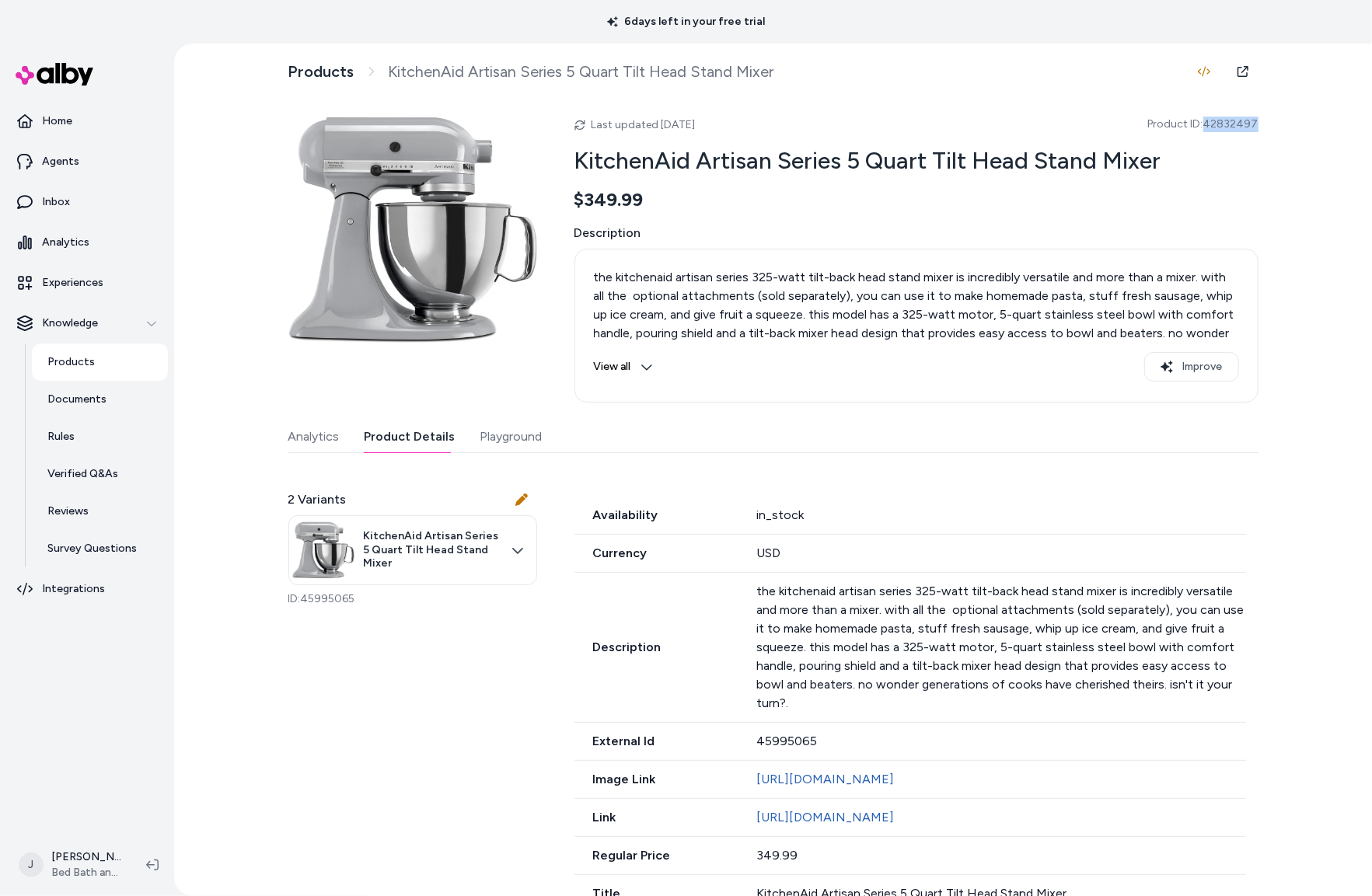
drag, startPoint x: 371, startPoint y: 438, endPoint x: 379, endPoint y: 438, distance: 8.0
click at [373, 438] on button "Product Details" at bounding box center [409, 436] width 91 height 31
drag, startPoint x: 811, startPoint y: 749, endPoint x: 749, endPoint y: 750, distance: 62.0
click at [749, 750] on div "External Id 45995065" at bounding box center [910, 742] width 671 height 38
copy div "45995065"
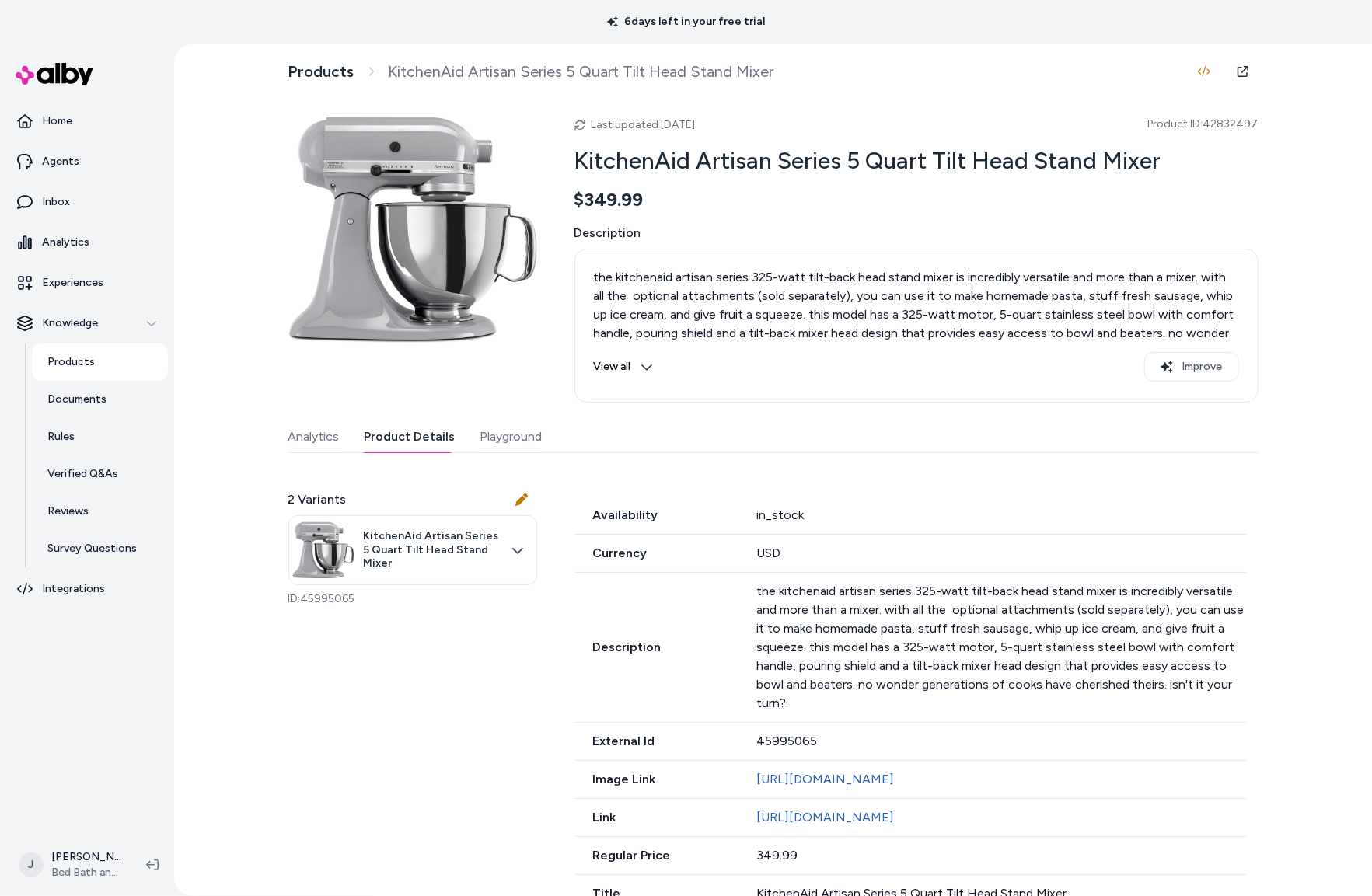
click at [1328, 525] on div "Products KitchenAid Artisan Series 5 Quart Tilt Head Stand Mixer Last updated A…" at bounding box center [773, 469] width 1198 height 853
click at [520, 548] on html "6 days left in your free trial Home Agents Inbox Analytics Experiences Knowledg…" at bounding box center [686, 448] width 1372 height 896
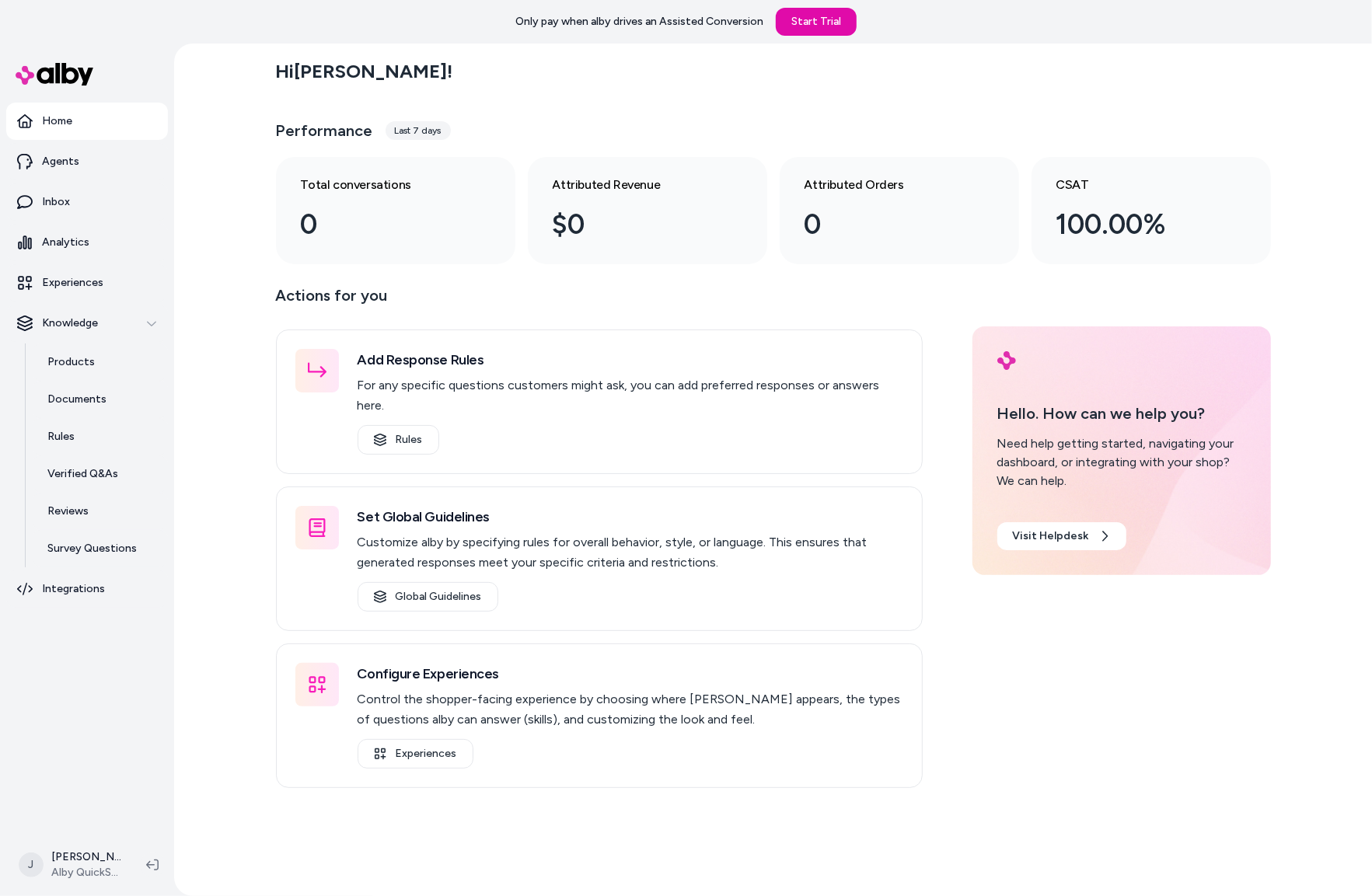
click at [185, 398] on div "Hi [PERSON_NAME] ! Performance Last 7 days Total conversations 0 Attributed Rev…" at bounding box center [773, 469] width 1198 height 853
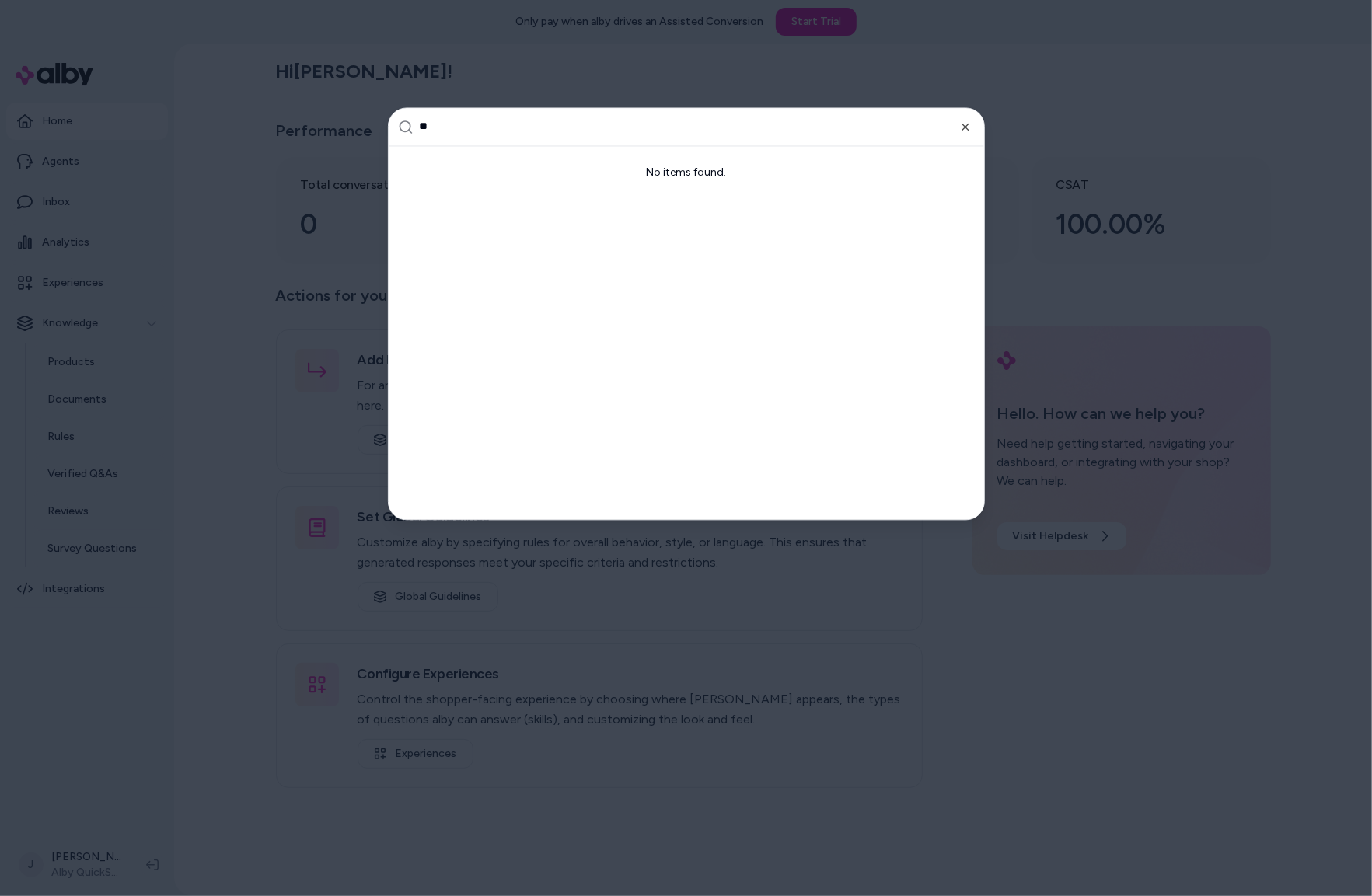
type input "*"
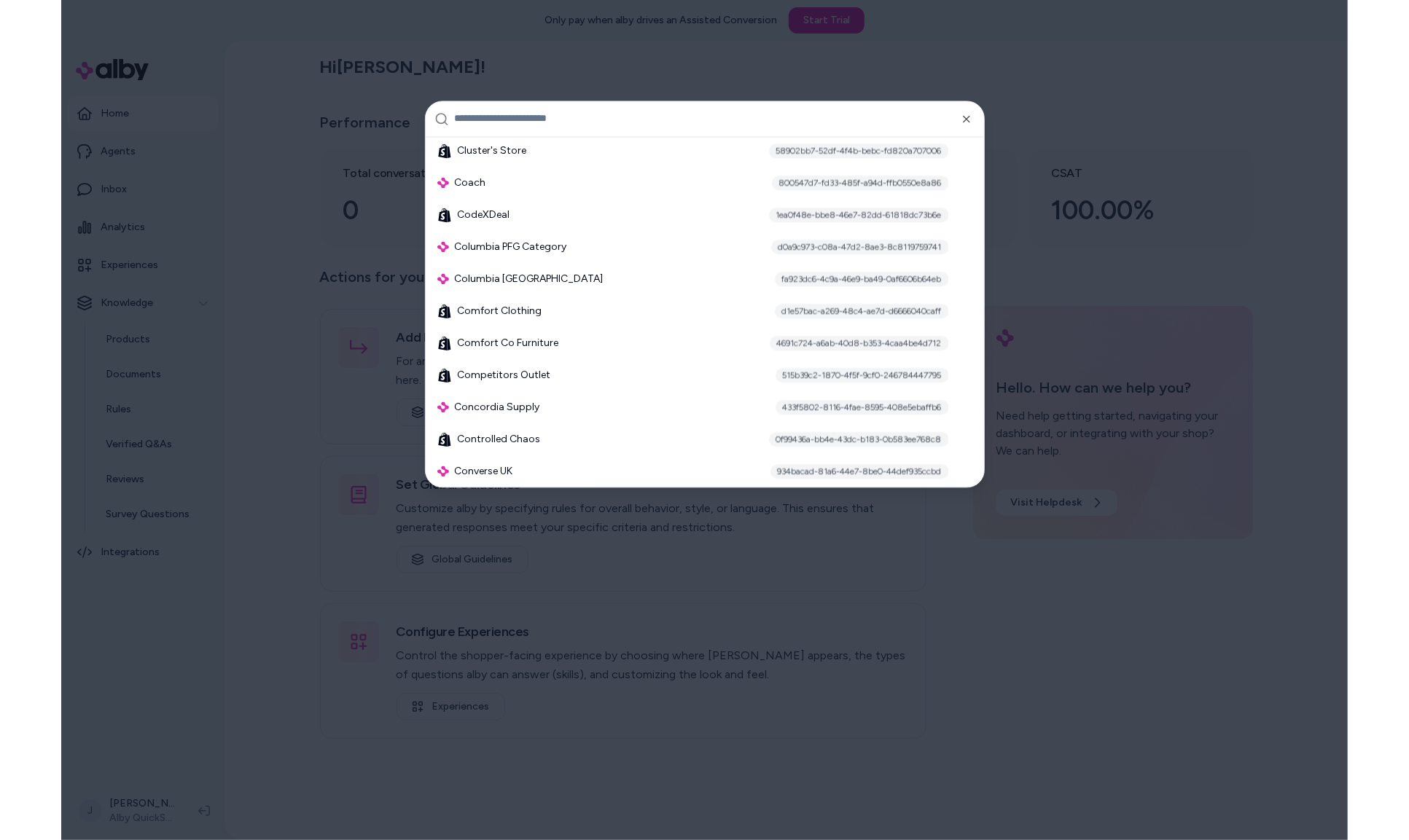
scroll to position [55, 0]
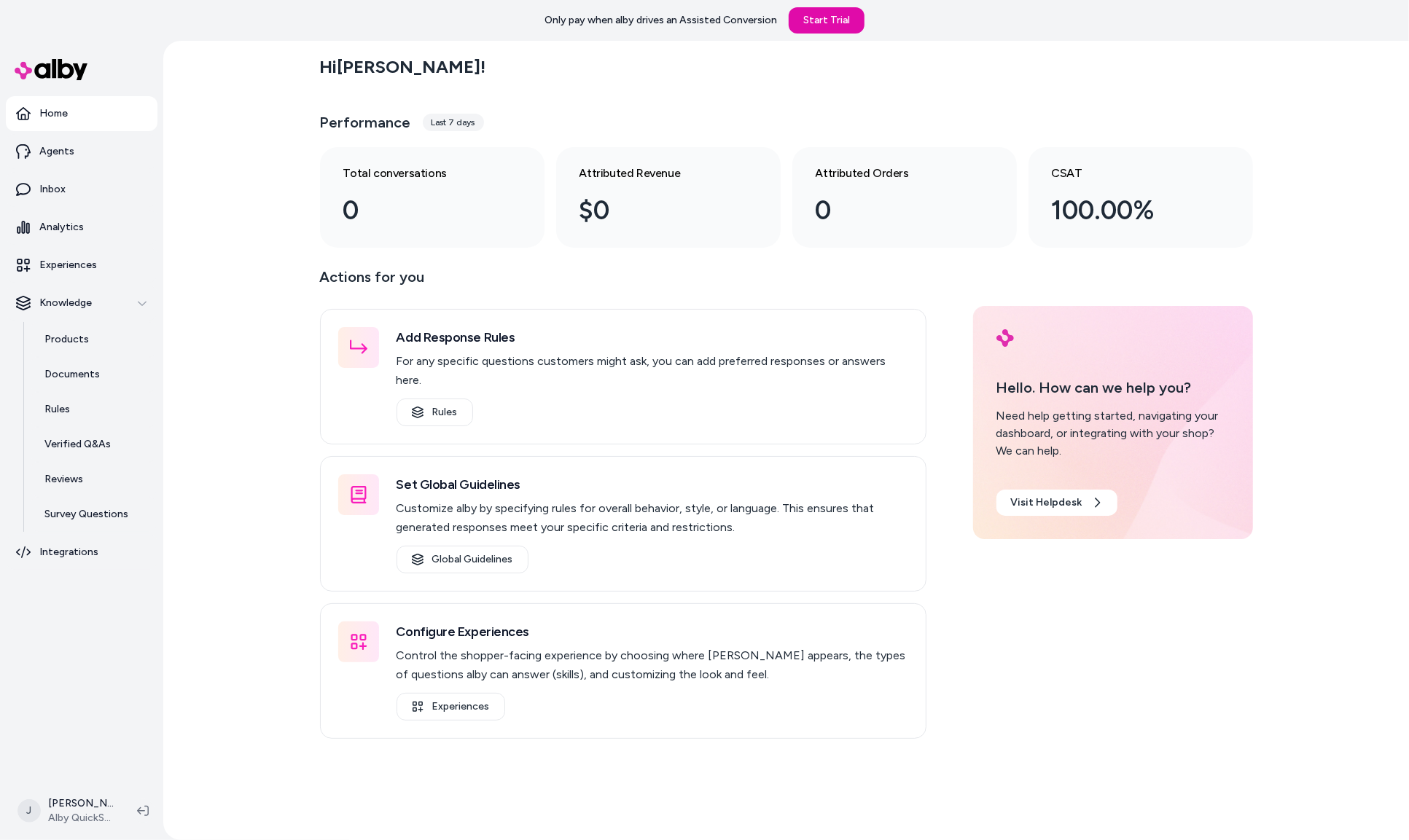
click at [248, 330] on div "Hi [PERSON_NAME] ! Performance Last 7 days Total conversations 0 Attributed Rev…" at bounding box center [786, 440] width 1246 height 800
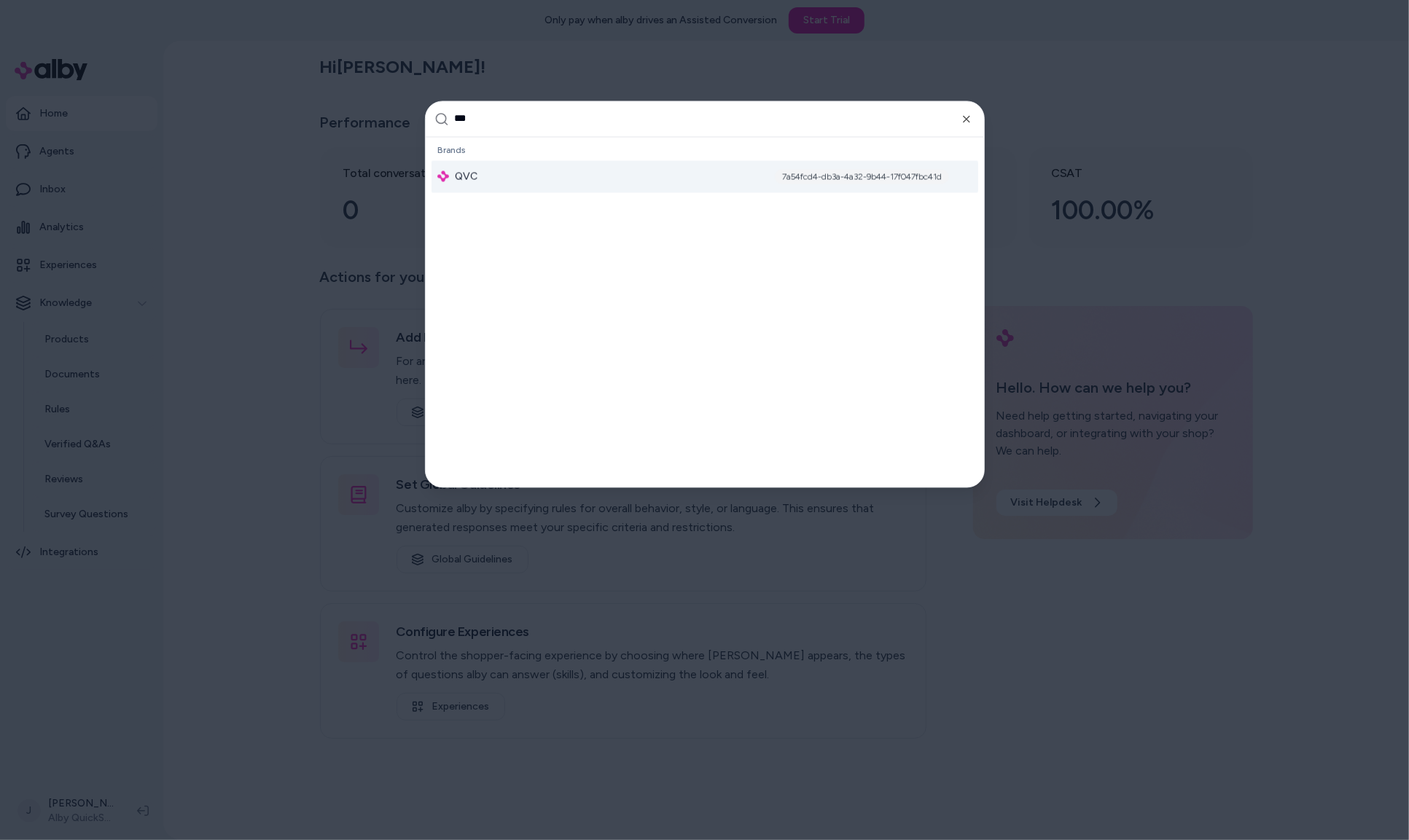
type input "***"
click at [570, 165] on div "QVC 7a54fcd4-db3a-4a32-9b44-17f047fbc41d" at bounding box center [705, 176] width 547 height 32
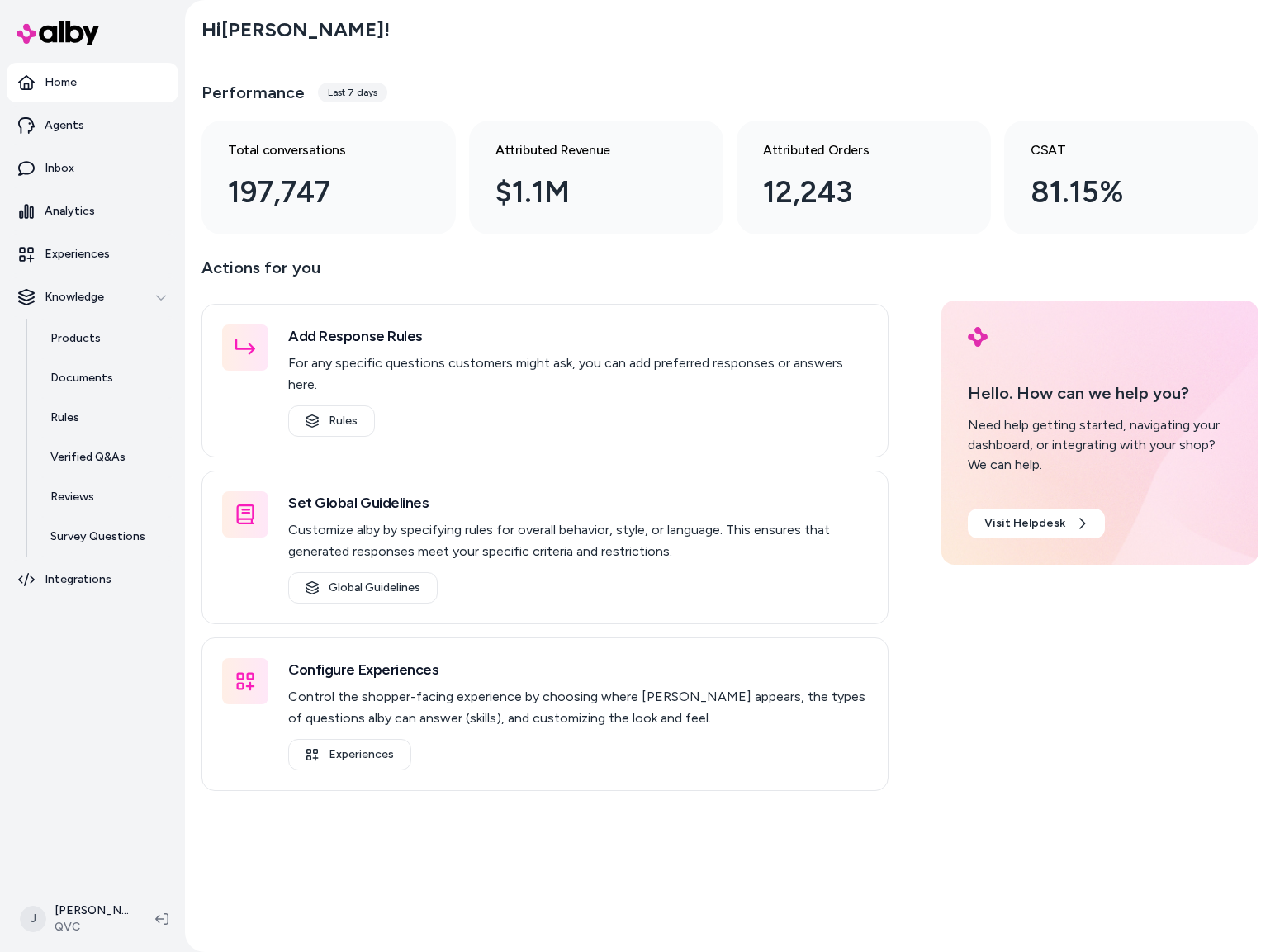
drag, startPoint x: 115, startPoint y: 766, endPoint x: 110, endPoint y: 754, distance: 13.0
click at [114, 758] on nav "Home Agents Inbox Analytics Experiences Knowledge Products Documents Rules Veri…" at bounding box center [92, 473] width 172 height 821
click at [83, 248] on p "Experiences" at bounding box center [78, 254] width 66 height 17
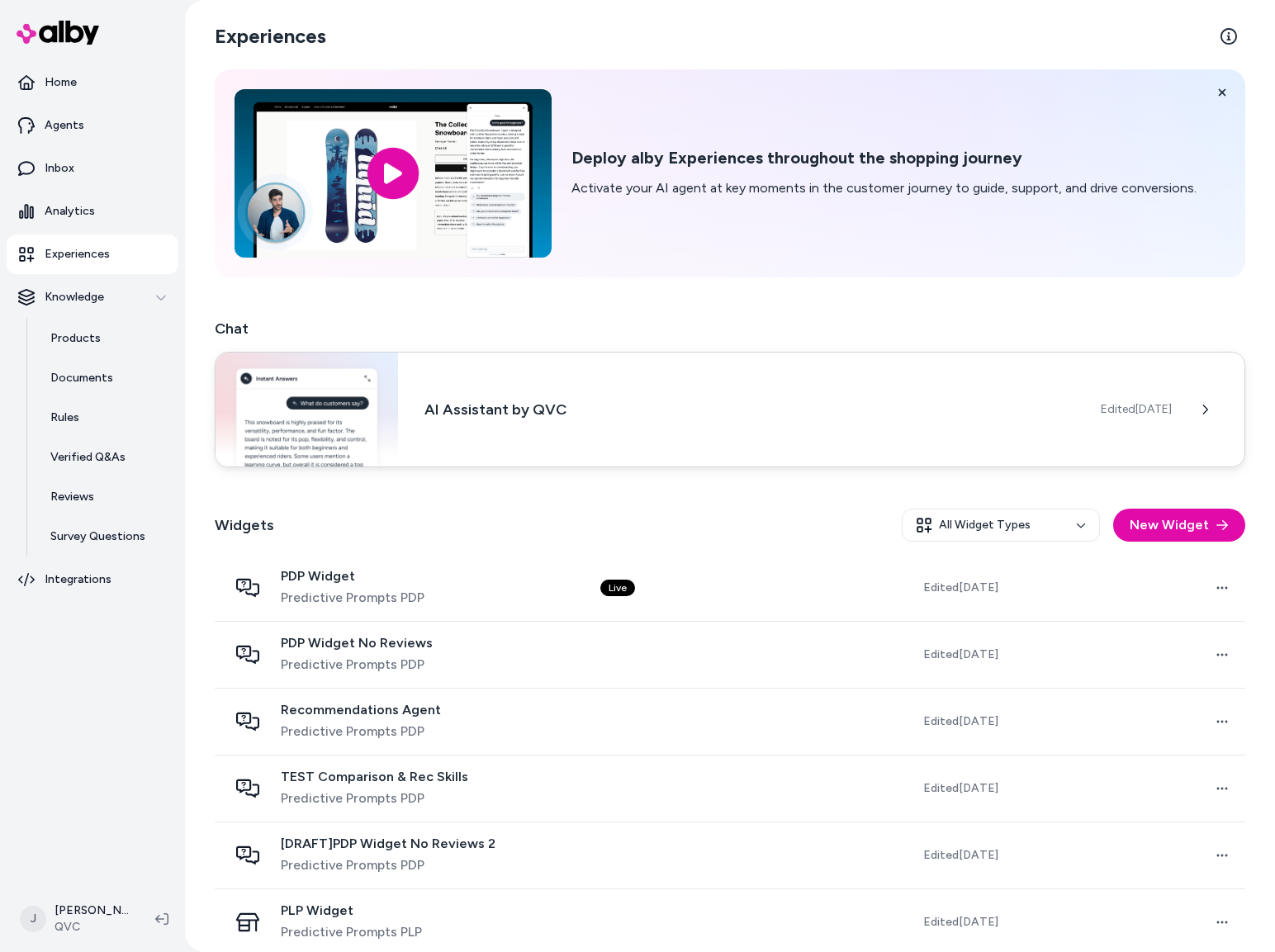
click at [633, 405] on h3 "AI Assistant by QVC" at bounding box center [749, 409] width 649 height 23
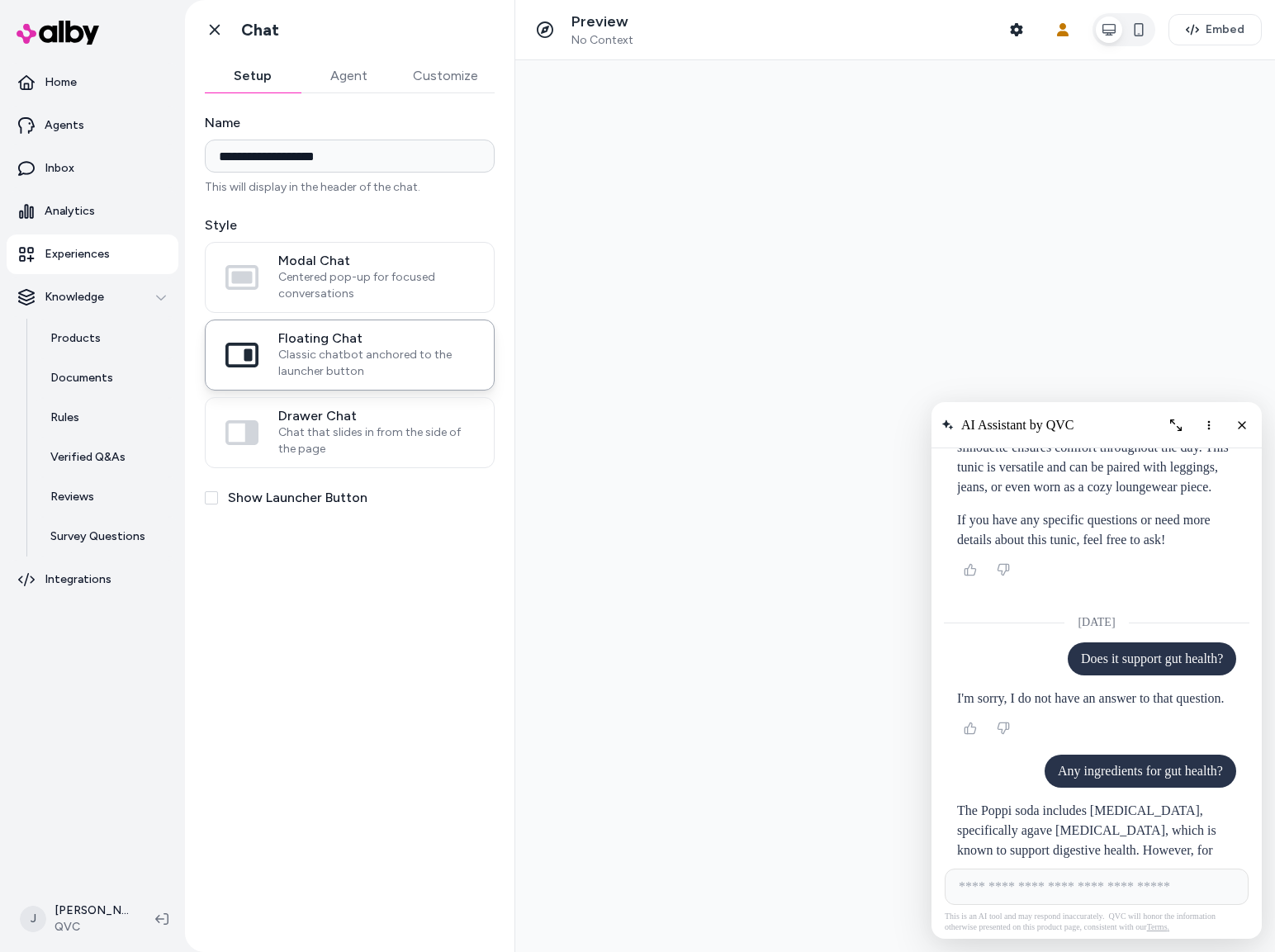
scroll to position [2422, 0]
click at [212, 501] on button "Show Launcher Button" at bounding box center [211, 497] width 13 height 13
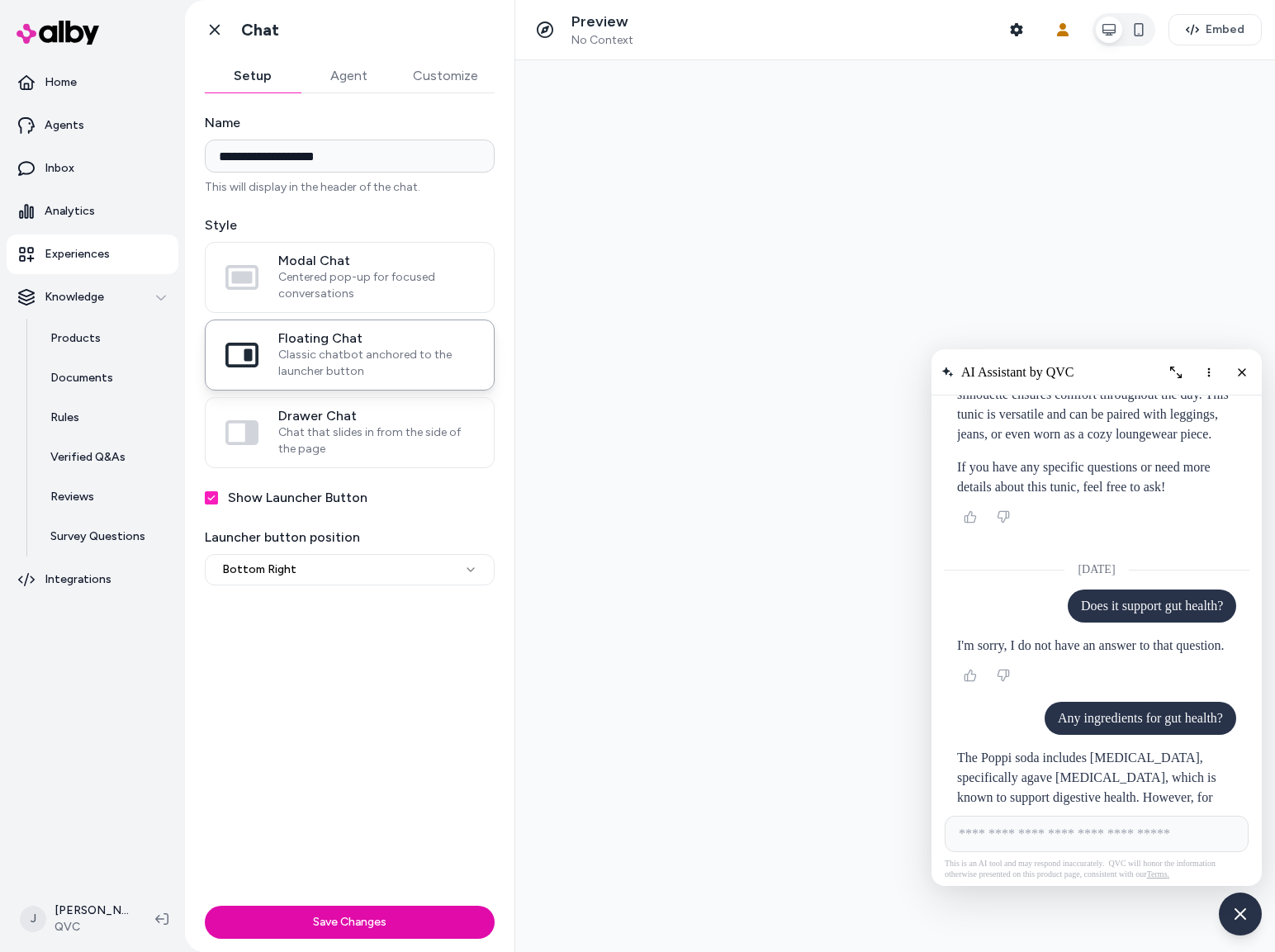
drag, startPoint x: 1239, startPoint y: 377, endPoint x: 1224, endPoint y: 400, distance: 27.5
click at [1238, 379] on button "Close chat" at bounding box center [1242, 372] width 27 height 27
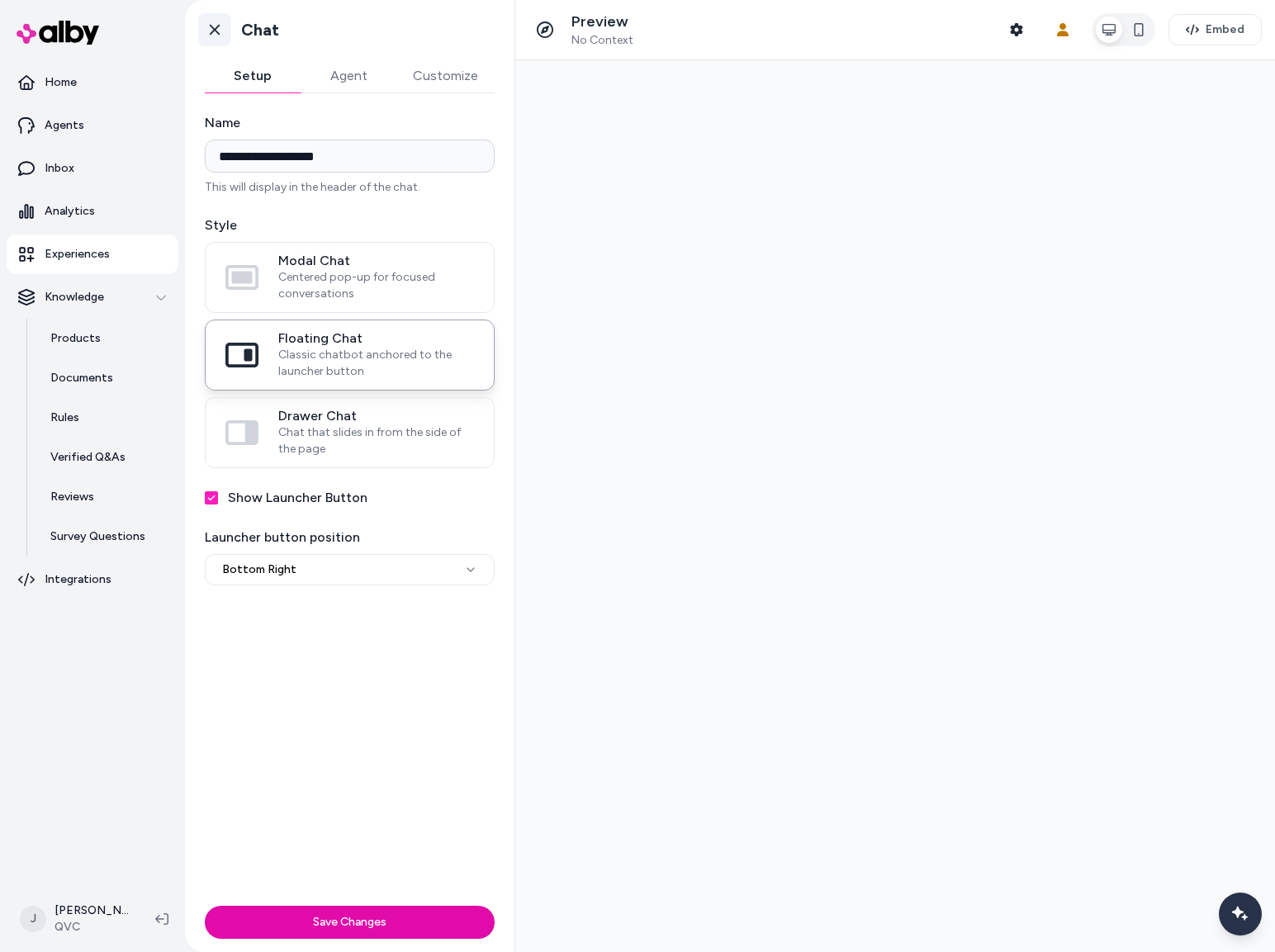
click at [212, 29] on icon at bounding box center [215, 30] width 17 height 17
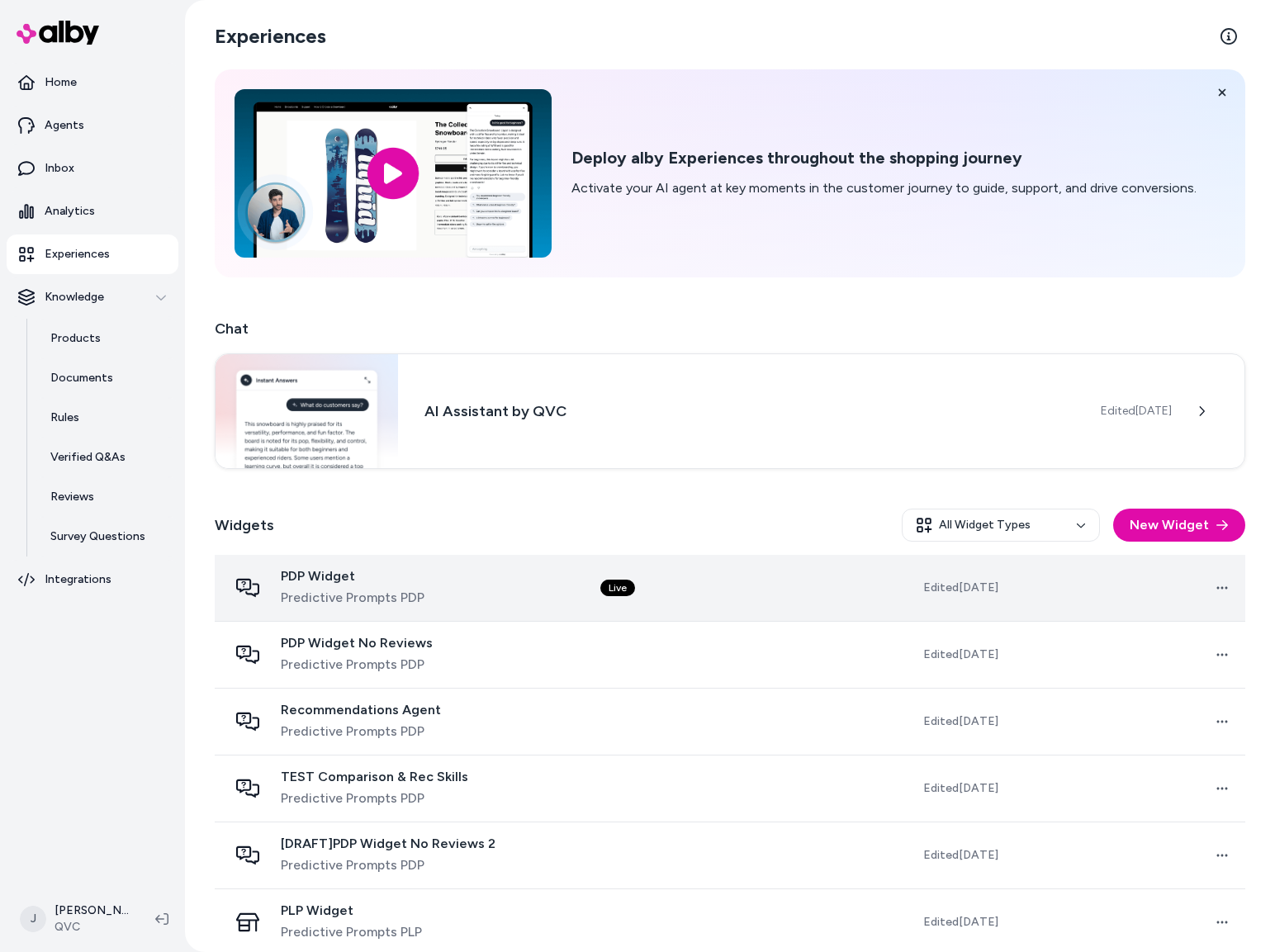
click at [497, 610] on td "PDP Widget Predictive Prompts PDP" at bounding box center [401, 588] width 372 height 67
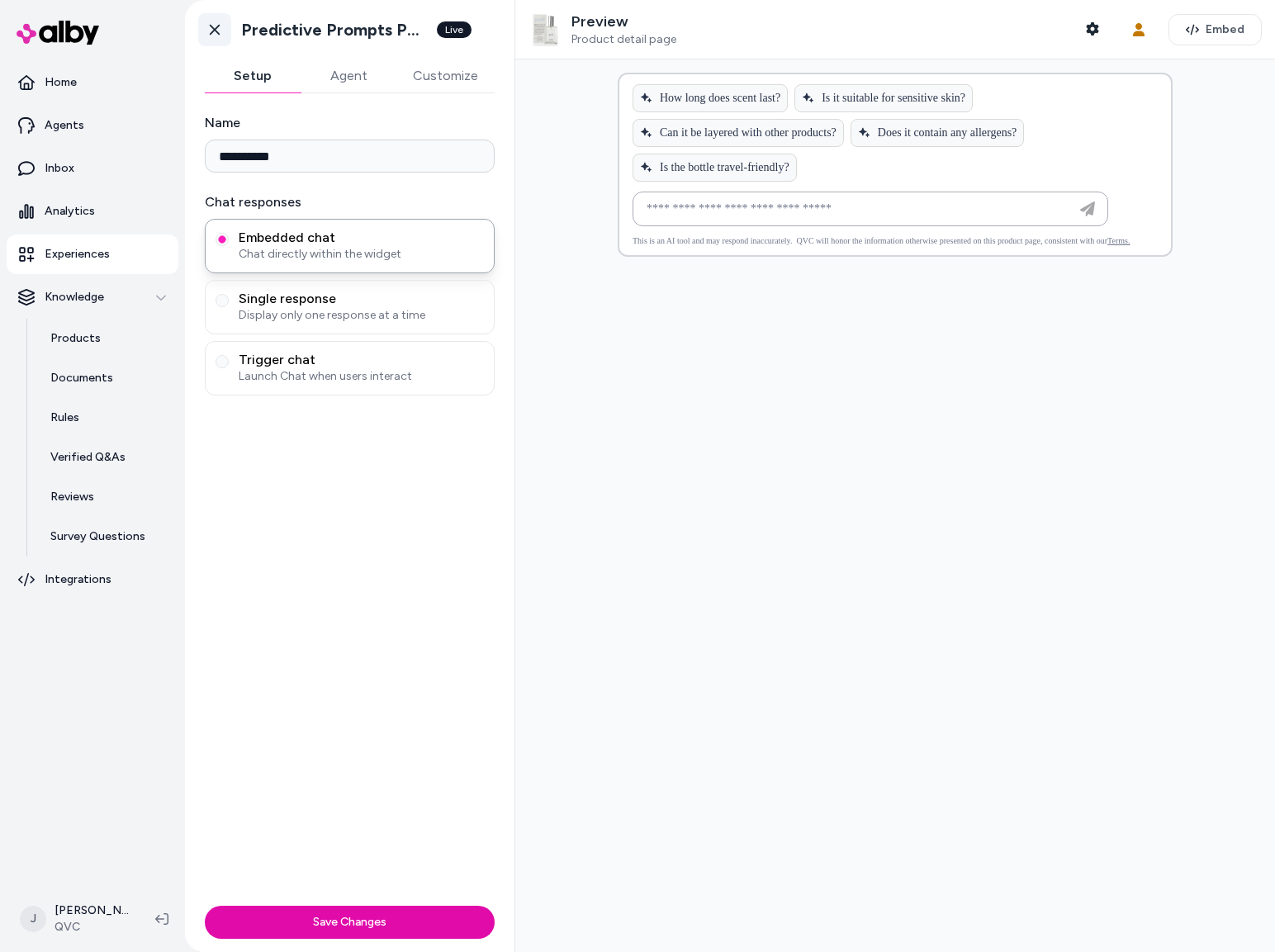
click at [211, 30] on icon at bounding box center [215, 30] width 17 height 17
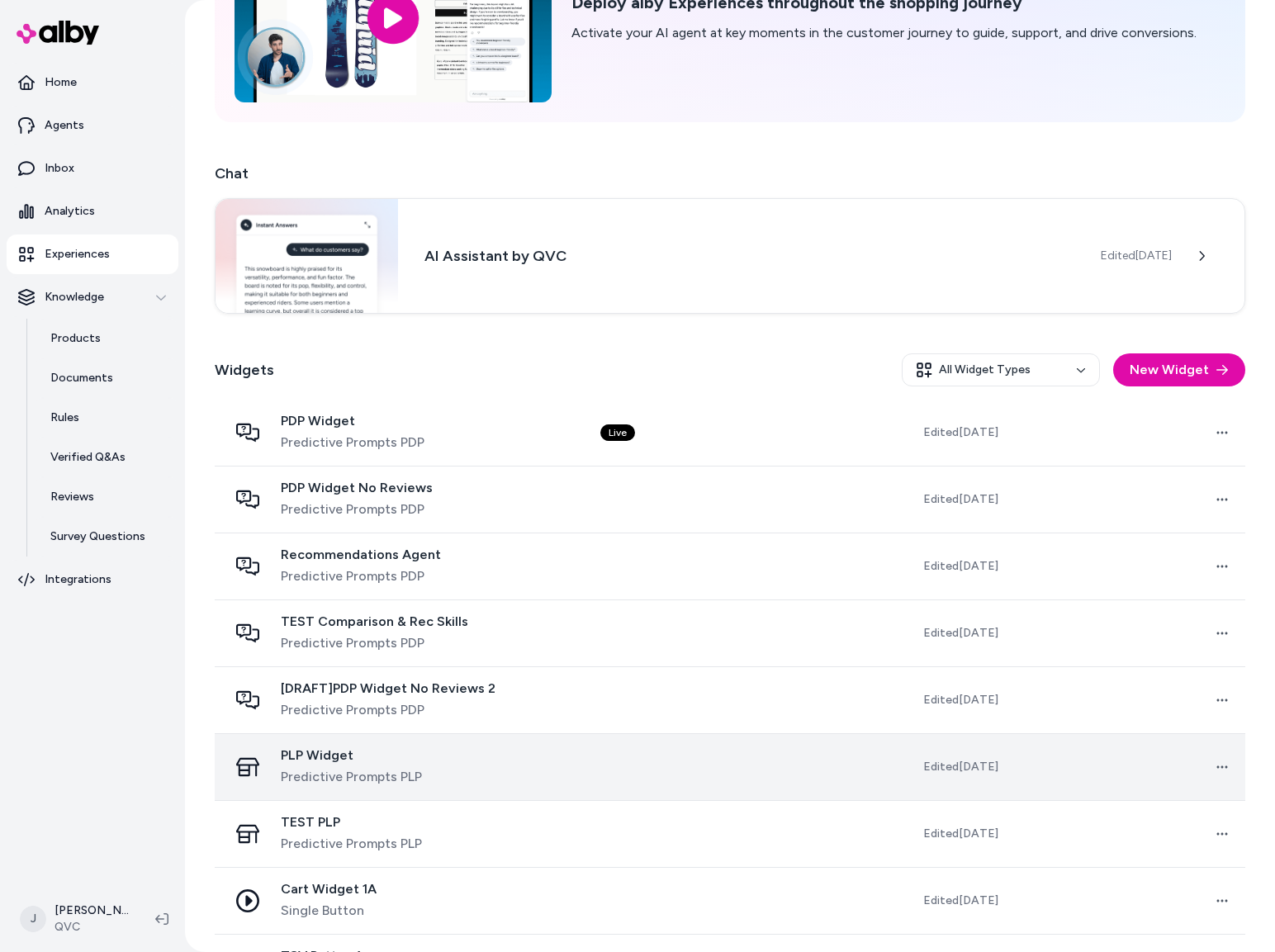
scroll to position [168, 0]
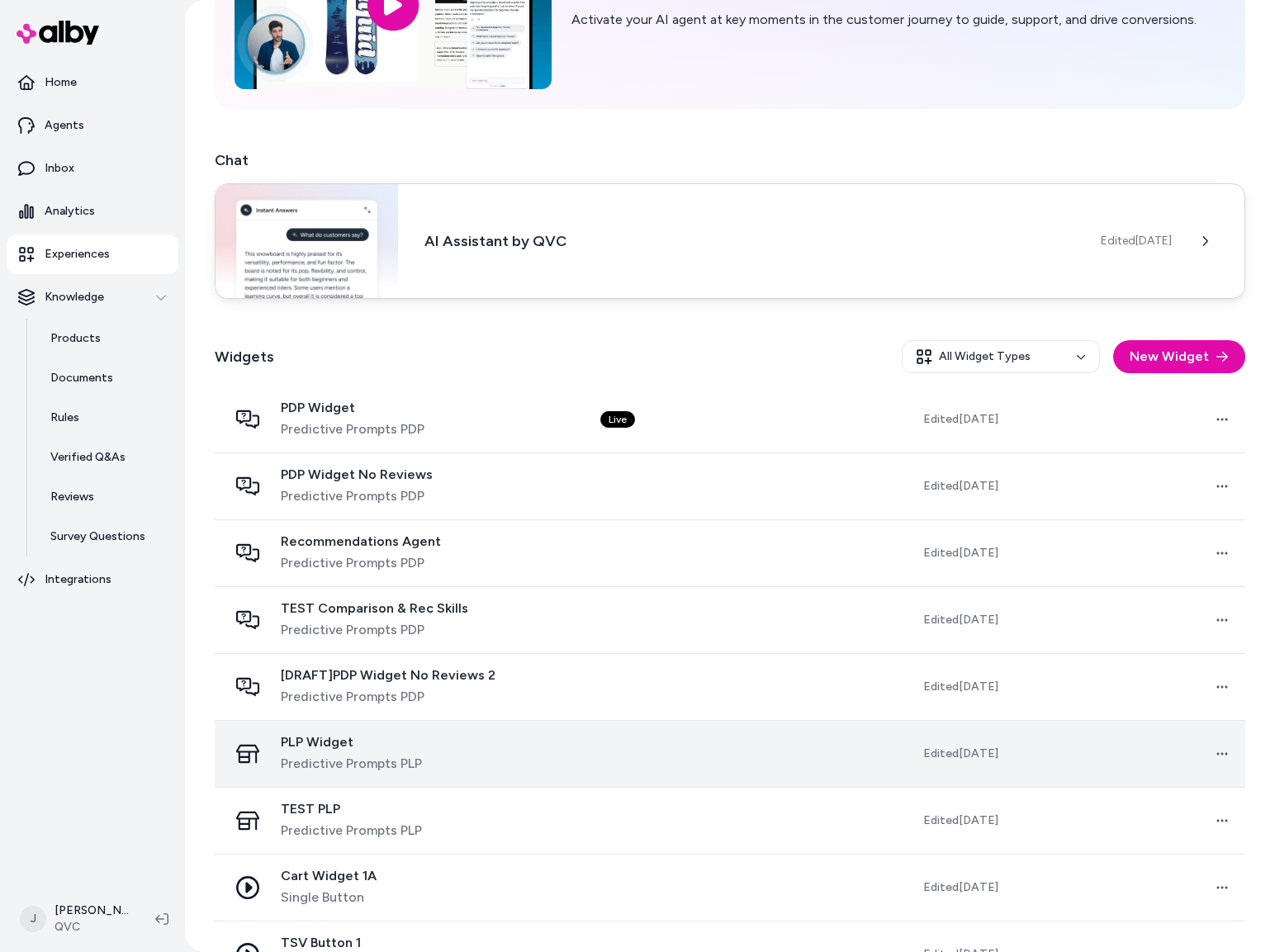
click at [474, 218] on div "AI Assistant by QVC Edited Jun 17, 2025" at bounding box center [730, 241] width 1030 height 115
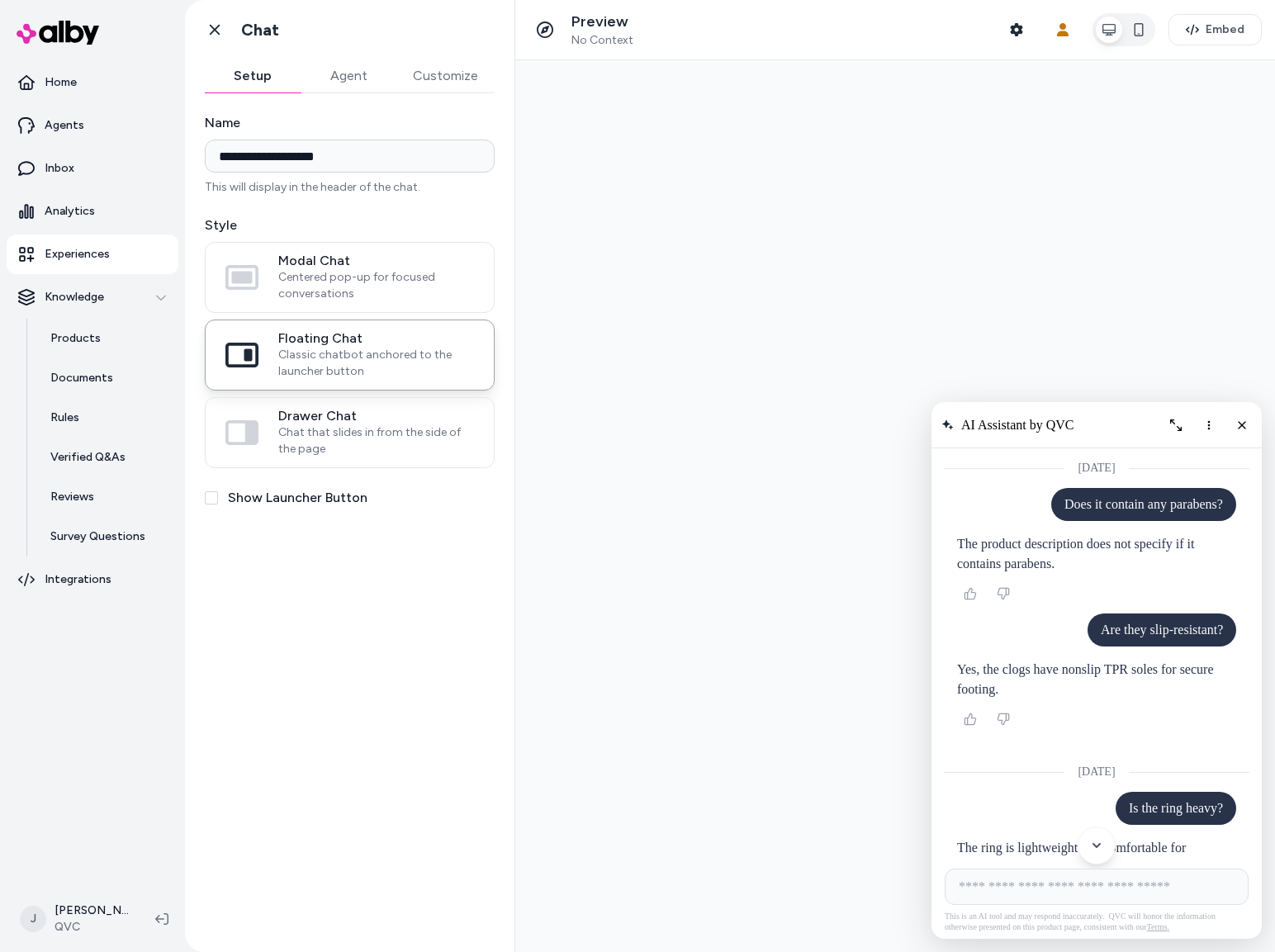
scroll to position [2422, 0]
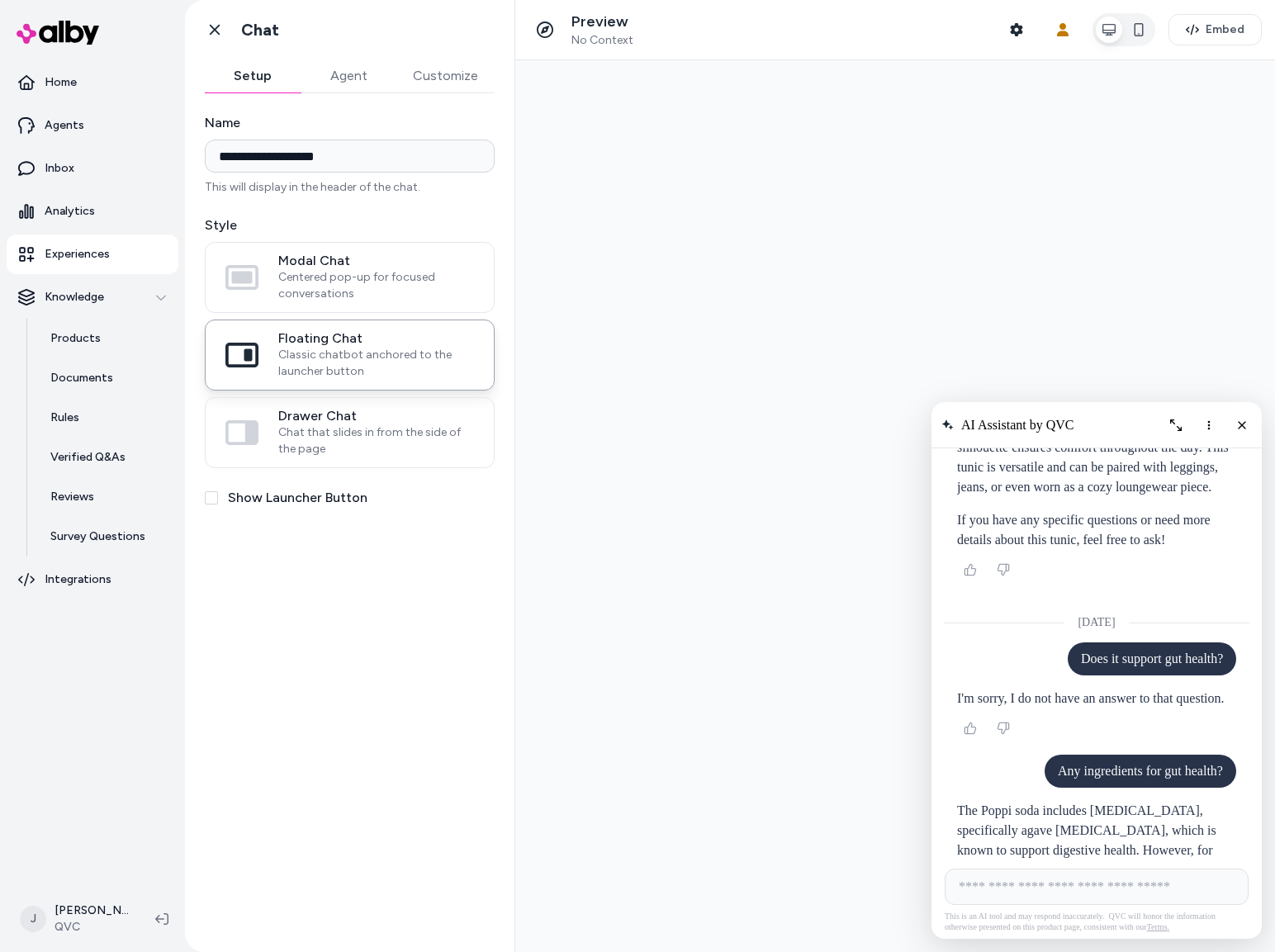
drag, startPoint x: 1235, startPoint y: 424, endPoint x: 740, endPoint y: 489, distance: 499.2
click at [1219, 424] on div "AI Shopping Assistant" at bounding box center [1208, 425] width 92 height 27
click at [216, 502] on button "Show Launcher Button" at bounding box center [211, 497] width 13 height 13
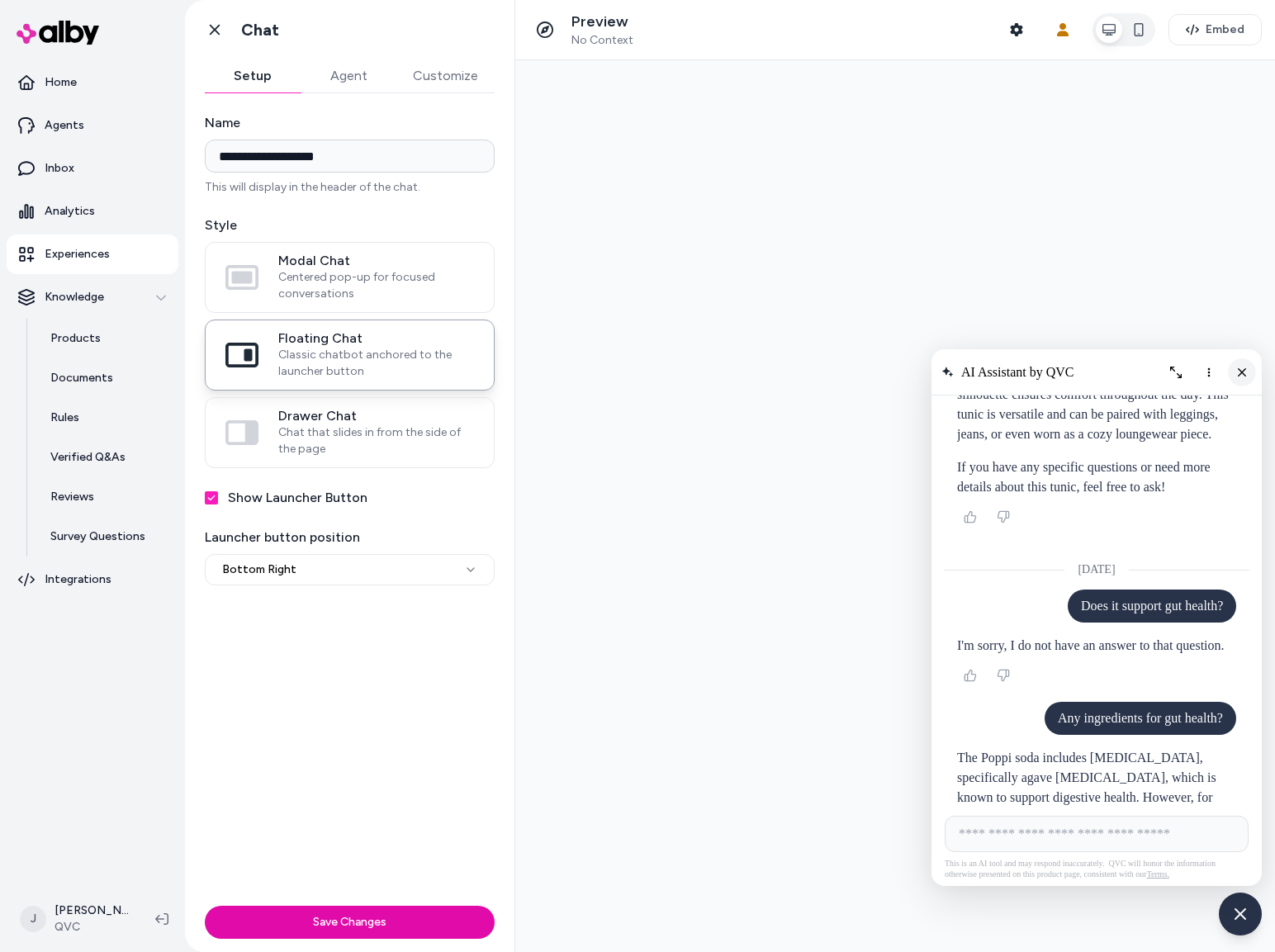
click at [1242, 372] on icon "Close chat" at bounding box center [1242, 372] width 14 height 14
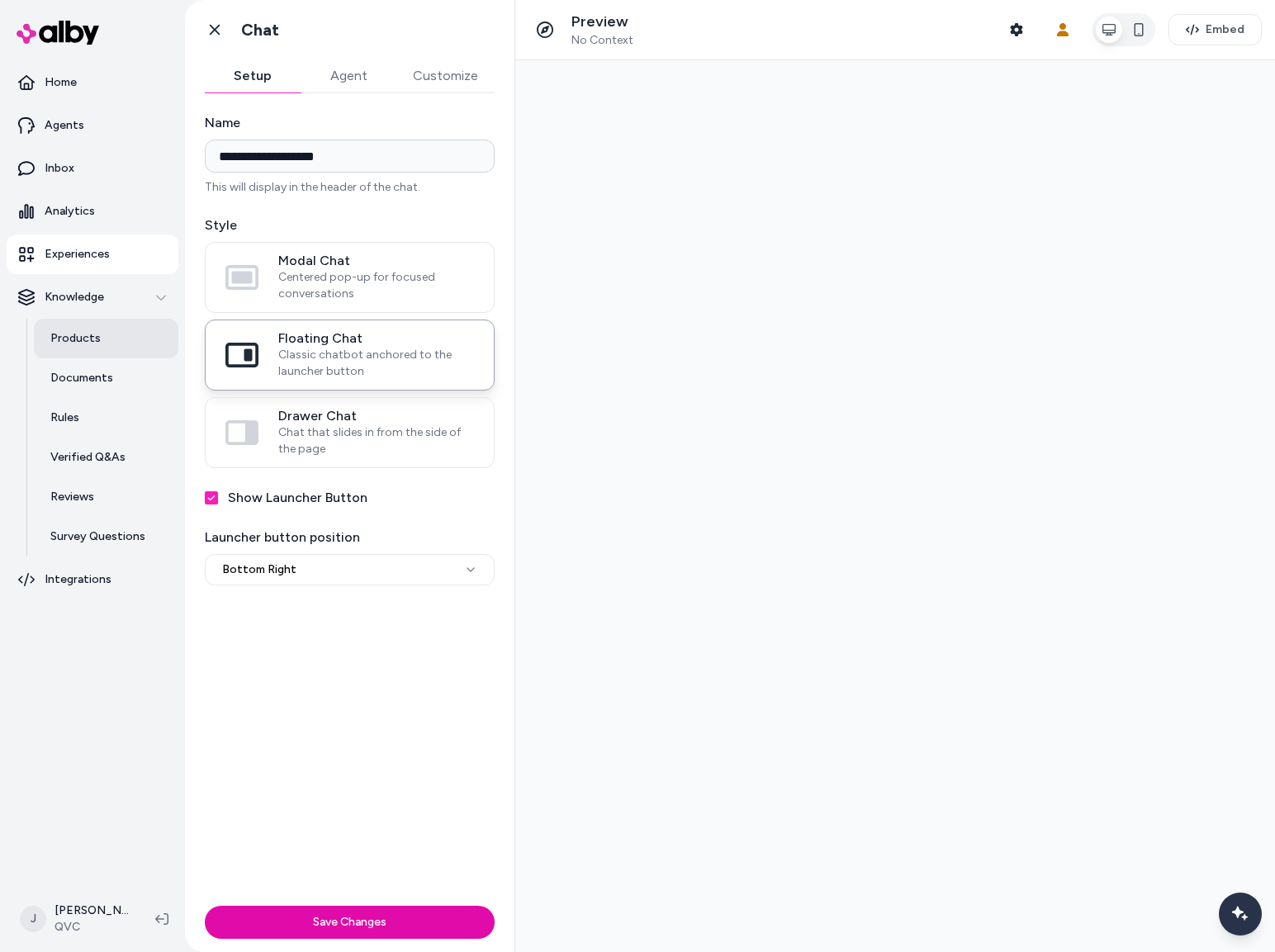
click at [66, 335] on p "Products" at bounding box center [76, 338] width 51 height 17
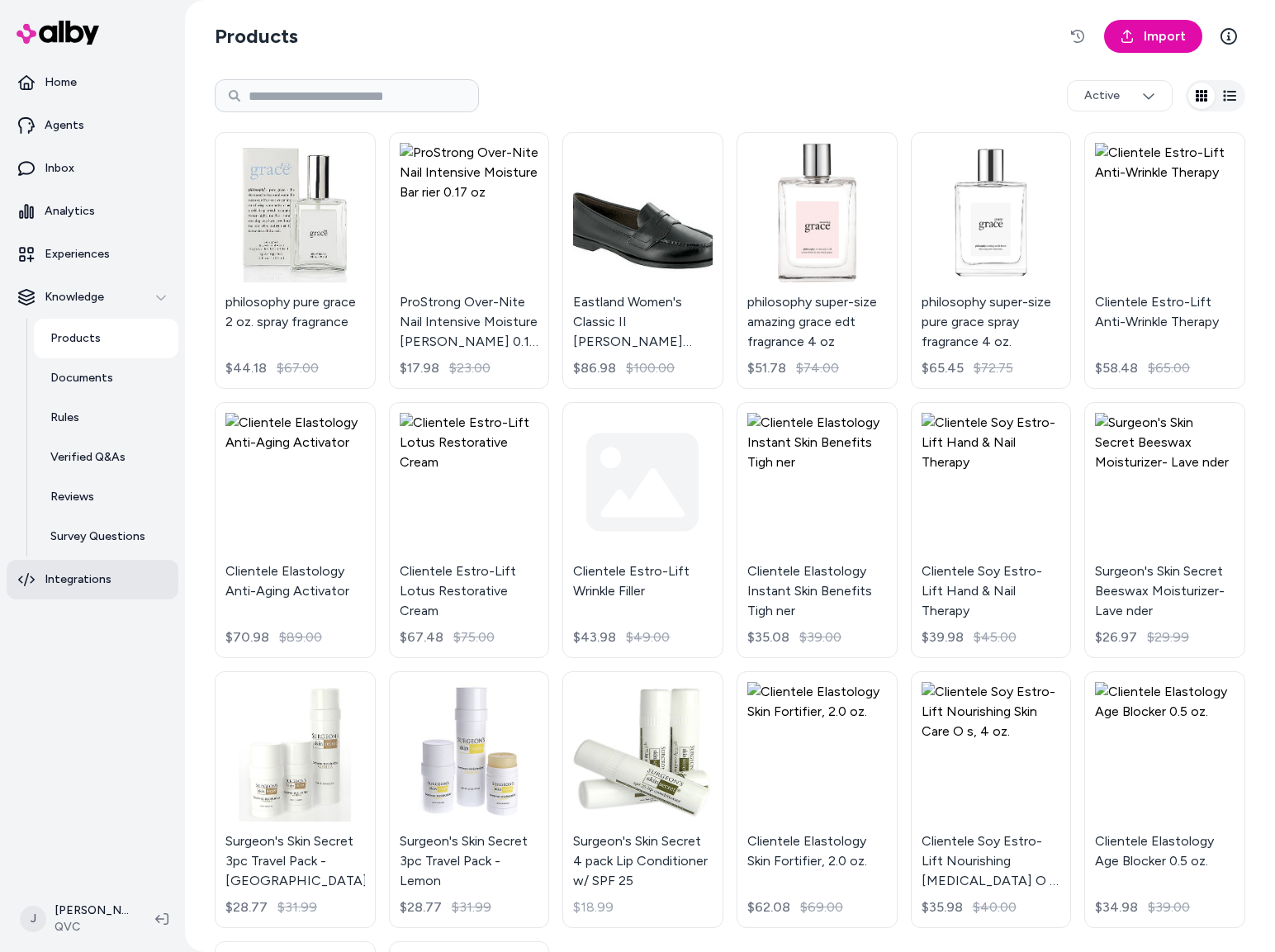
click at [78, 584] on p "Integrations" at bounding box center [78, 580] width 67 height 17
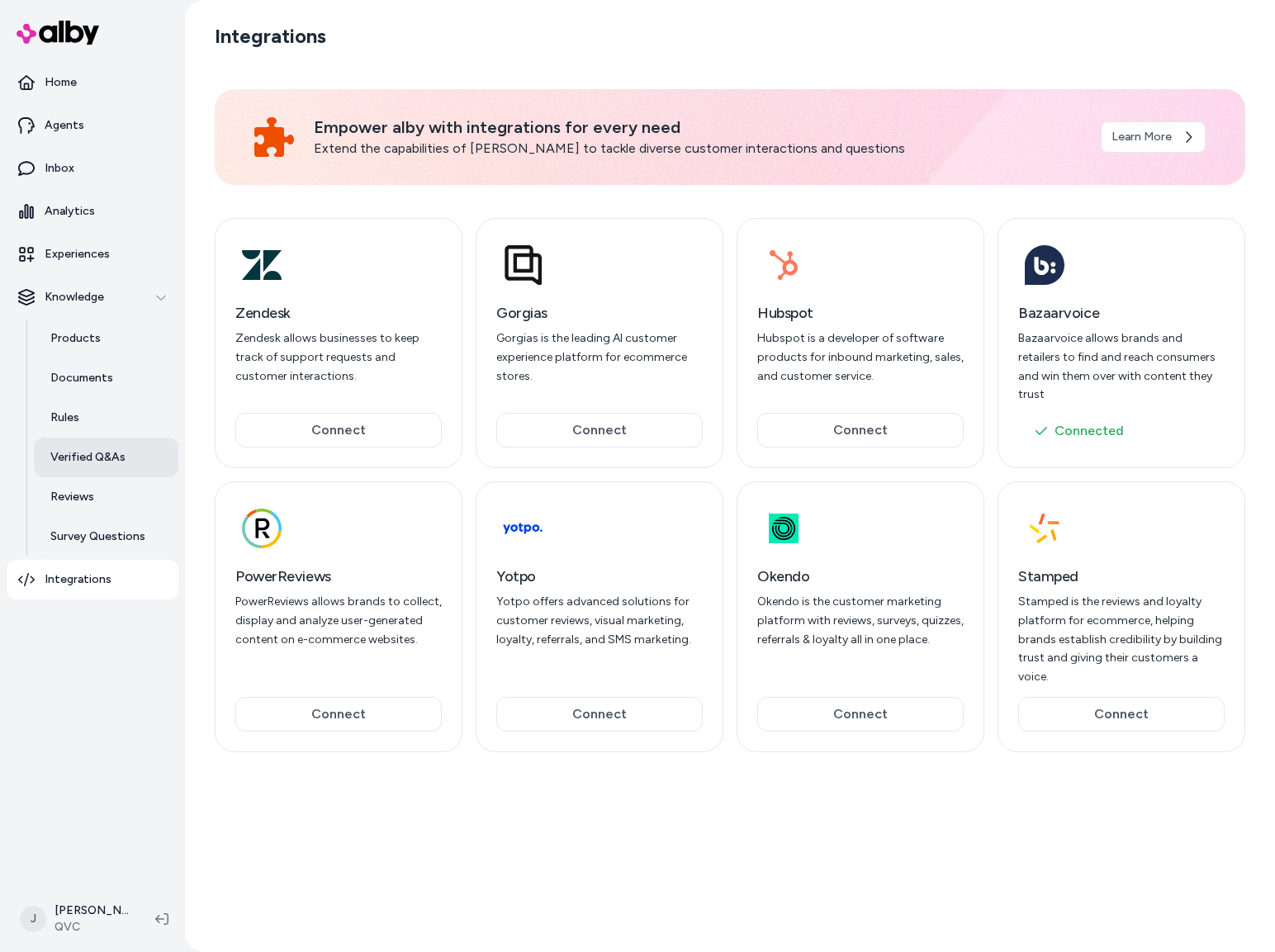
click at [91, 453] on p "Verified Q&As" at bounding box center [89, 458] width 76 height 17
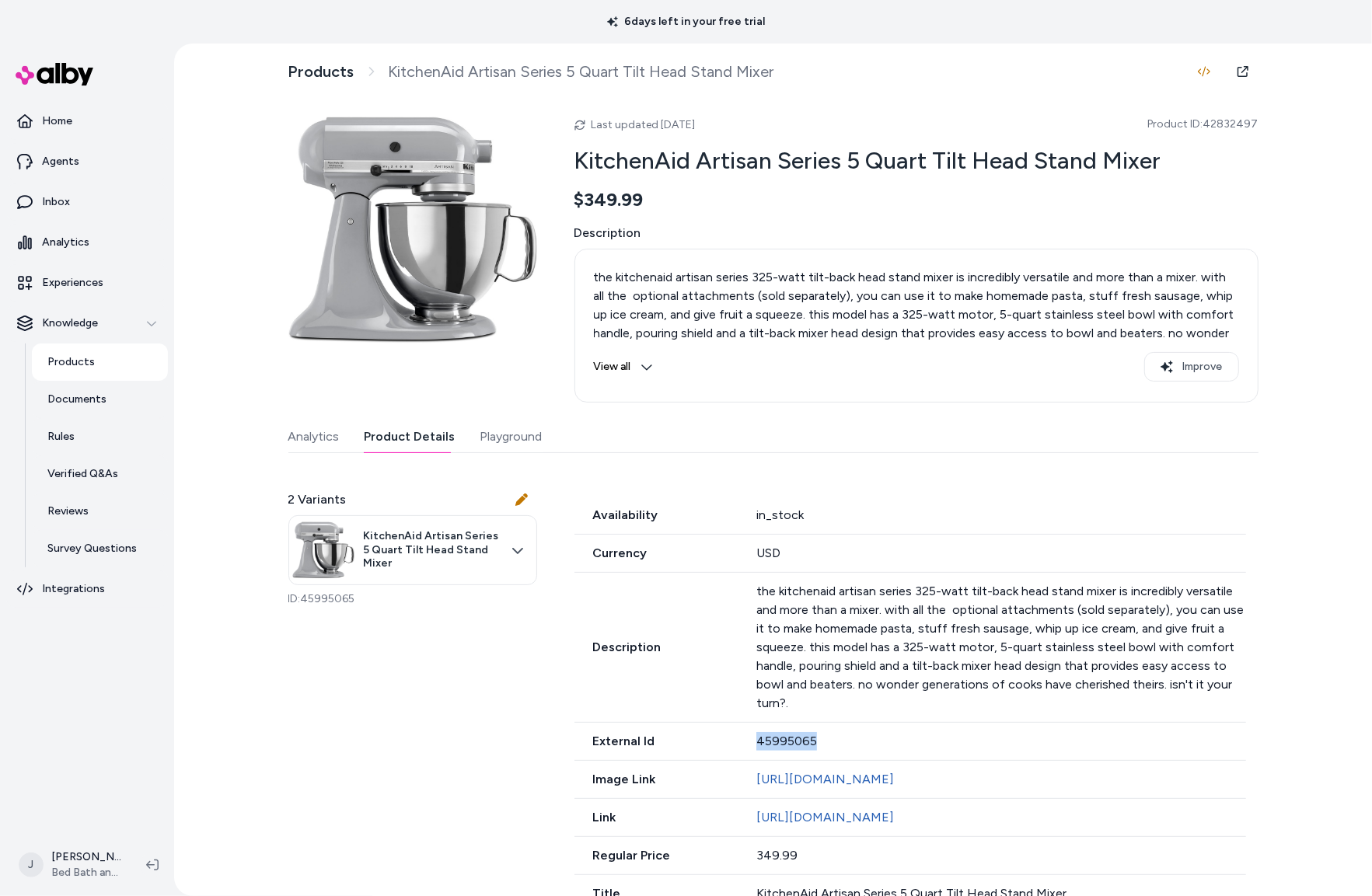
drag, startPoint x: 829, startPoint y: 742, endPoint x: 714, endPoint y: 739, distance: 115.0
click at [726, 744] on html "6 days left in your free trial Home Agents Inbox Analytics Experiences Knowledg…" at bounding box center [686, 448] width 1372 height 896
drag, startPoint x: 1270, startPoint y: 124, endPoint x: 1152, endPoint y: 126, distance: 118.0
click at [1152, 126] on div "Products KitchenAid Artisan Series 5 Quart Tilt Head Stand Mixer Last updated A…" at bounding box center [773, 469] width 1198 height 853
drag, startPoint x: 1250, startPoint y: 121, endPoint x: 1156, endPoint y: 123, distance: 94.0
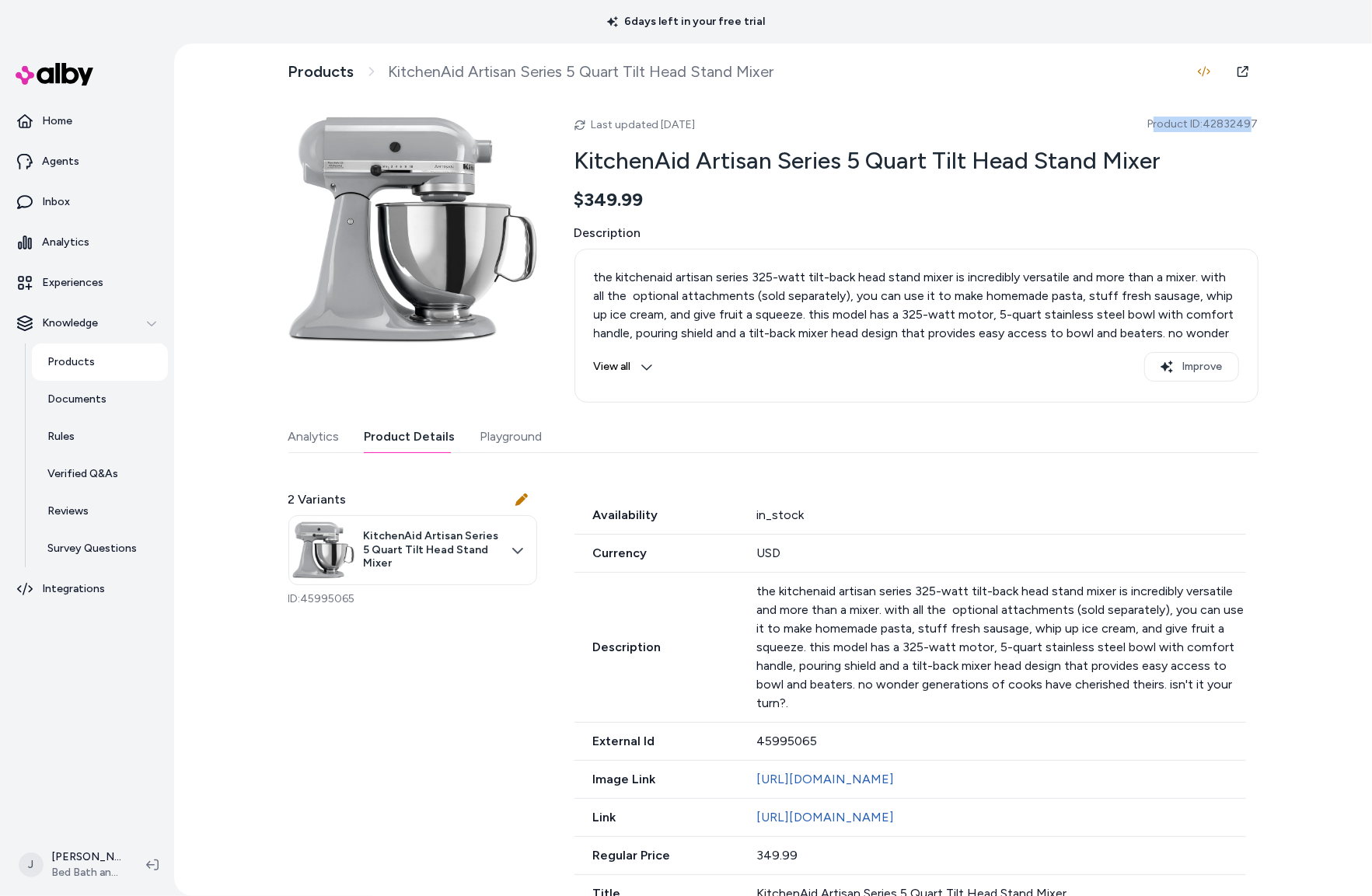
click at [1158, 123] on span "Product ID: 42832497" at bounding box center [1203, 125] width 110 height 16
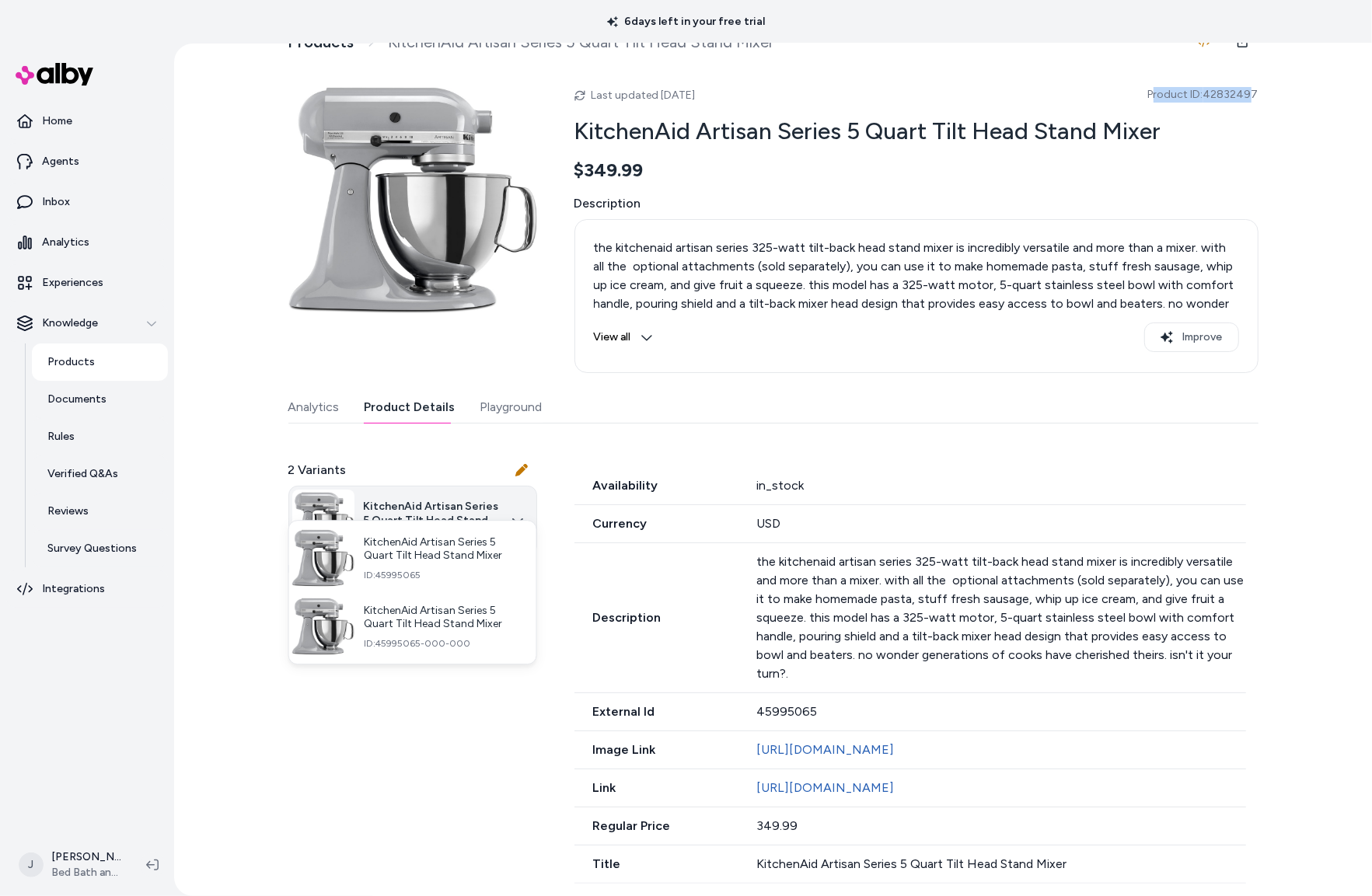
click at [426, 475] on html "6 days left in your free trial Home Agents Inbox Analytics Experiences Knowledg…" at bounding box center [686, 448] width 1372 height 896
click at [412, 627] on span "KitchenAid Artisan Series 5 Quart Tilt Head Stand Mixer" at bounding box center [444, 617] width 160 height 27
click at [455, 492] on html "6 days left in your free trial Home Agents Inbox Analytics Experiences Knowledg…" at bounding box center [686, 448] width 1372 height 896
click at [421, 578] on span "ID: 45995065" at bounding box center [444, 575] width 160 height 12
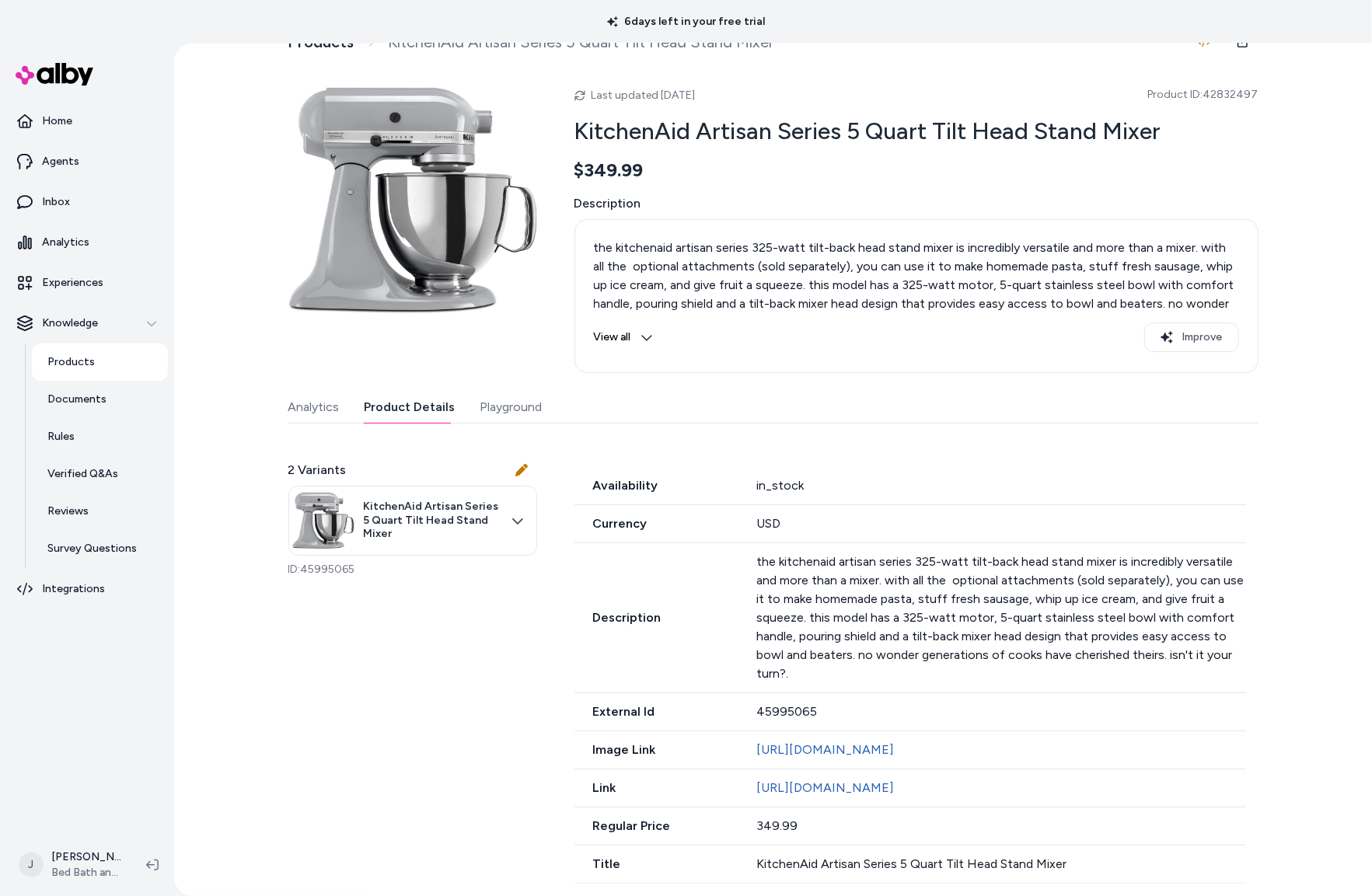
click at [942, 506] on div "Currency USD" at bounding box center [910, 524] width 671 height 38
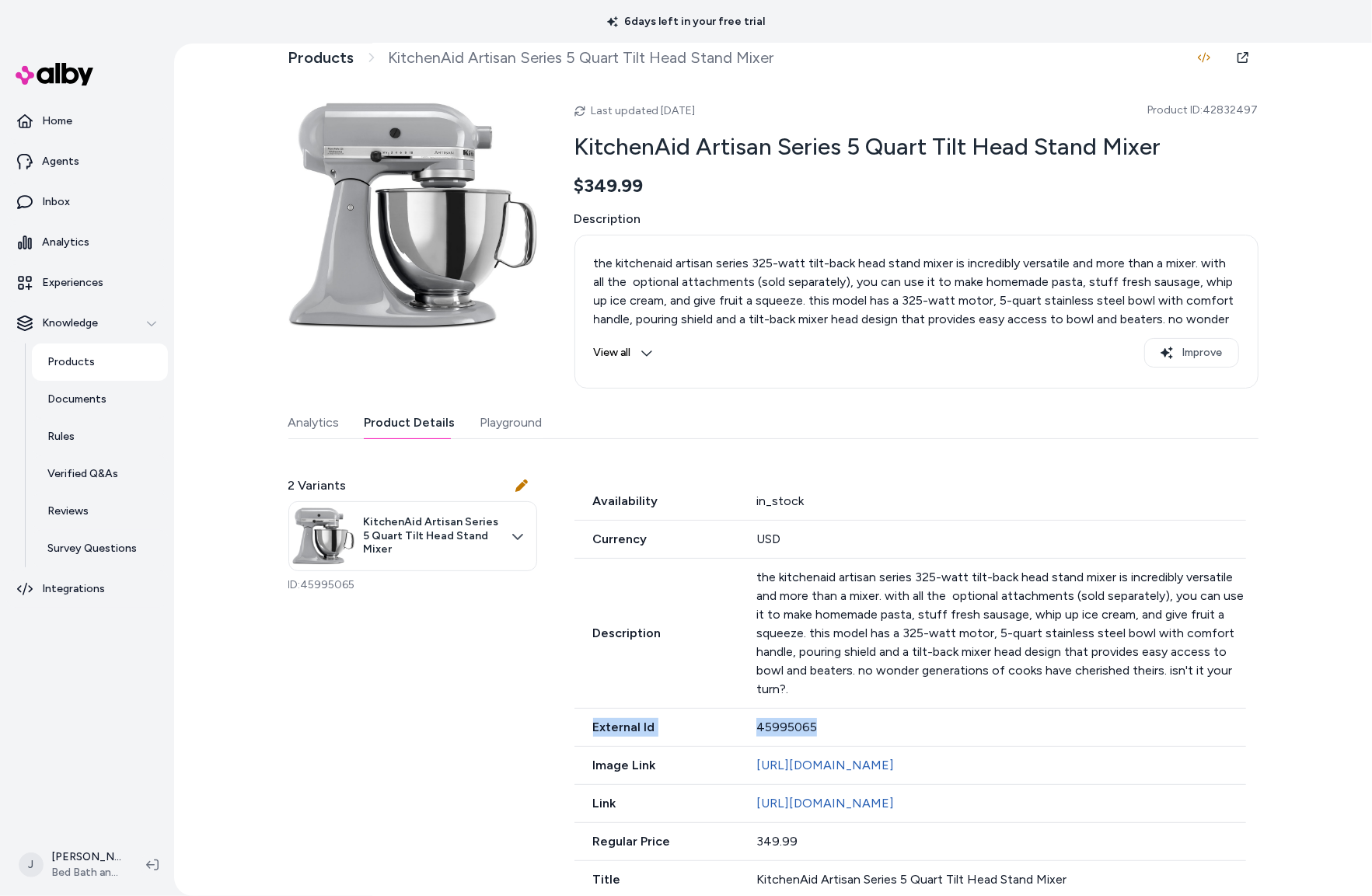
drag, startPoint x: 722, startPoint y: 727, endPoint x: 516, endPoint y: 706, distance: 207.1
click at [552, 728] on div "2 Variants KitchenAid Artisan Series 5 Quart Tilt Head Stand Mixer ID: 45995065…" at bounding box center [773, 679] width 970 height 442
click at [440, 640] on div "2 Variants KitchenAid Artisan Series 5 Quart Tilt Head Stand Mixer ID: 45995065…" at bounding box center [773, 679] width 970 height 442
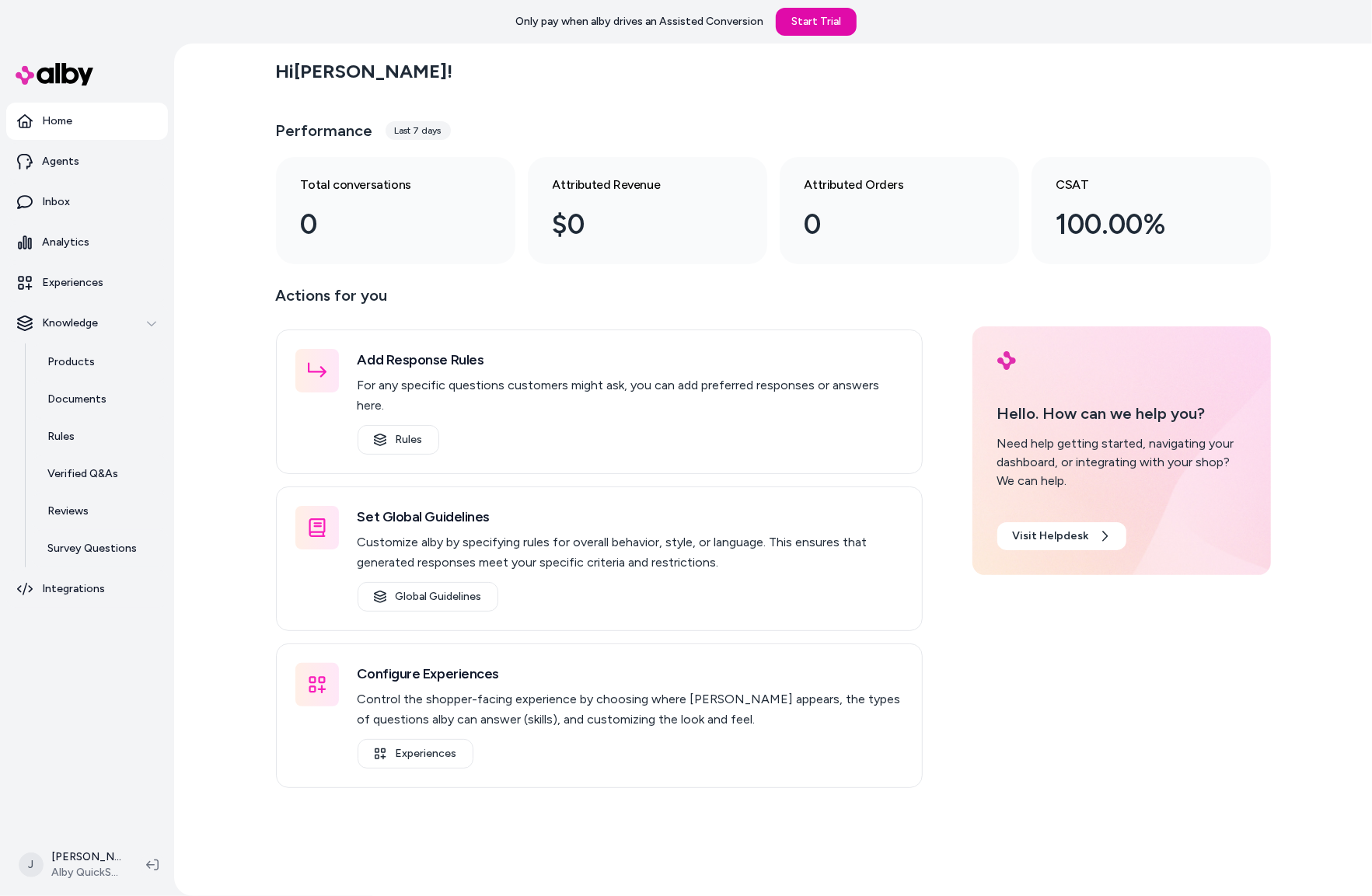
click at [210, 309] on div "Hi [PERSON_NAME] ! Performance Last 7 days Total conversations 0 Attributed Rev…" at bounding box center [773, 469] width 1198 height 853
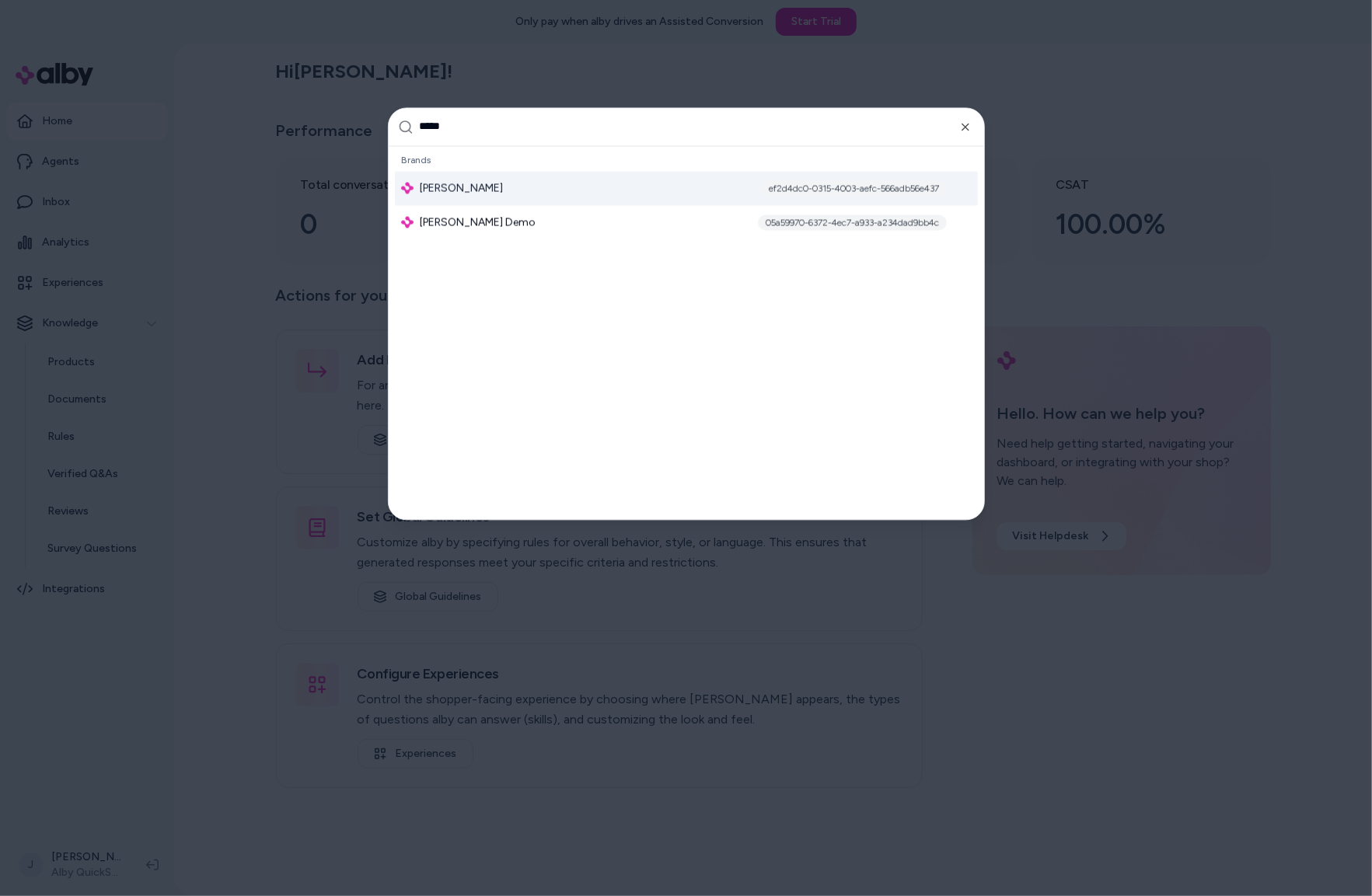
type input "*****"
click at [474, 187] on span "[PERSON_NAME]" at bounding box center [460, 188] width 83 height 16
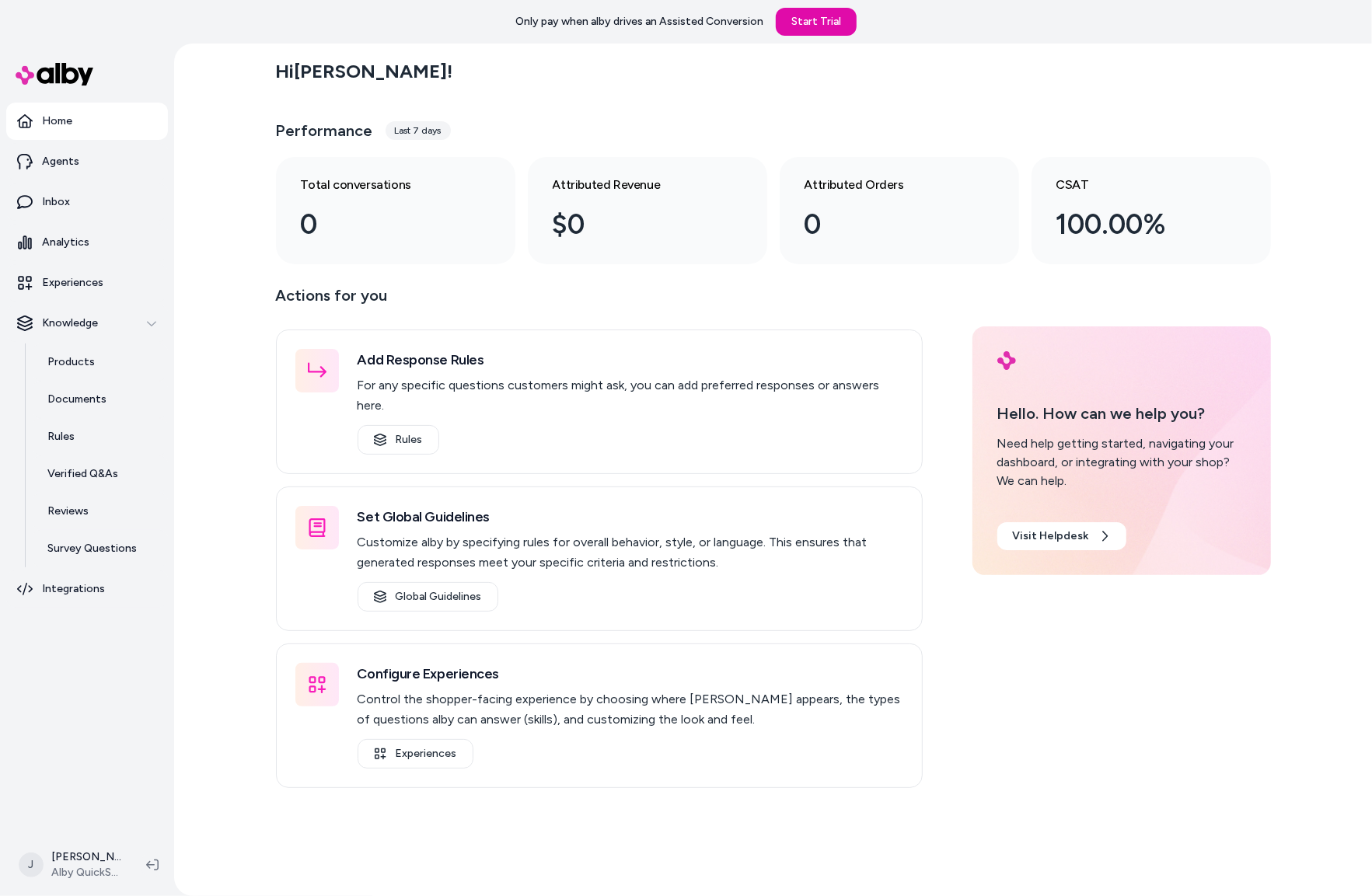
click at [255, 342] on div "Hi [PERSON_NAME] ! Performance Last 7 days Total conversations 0 Attributed Rev…" at bounding box center [773, 469] width 1198 height 853
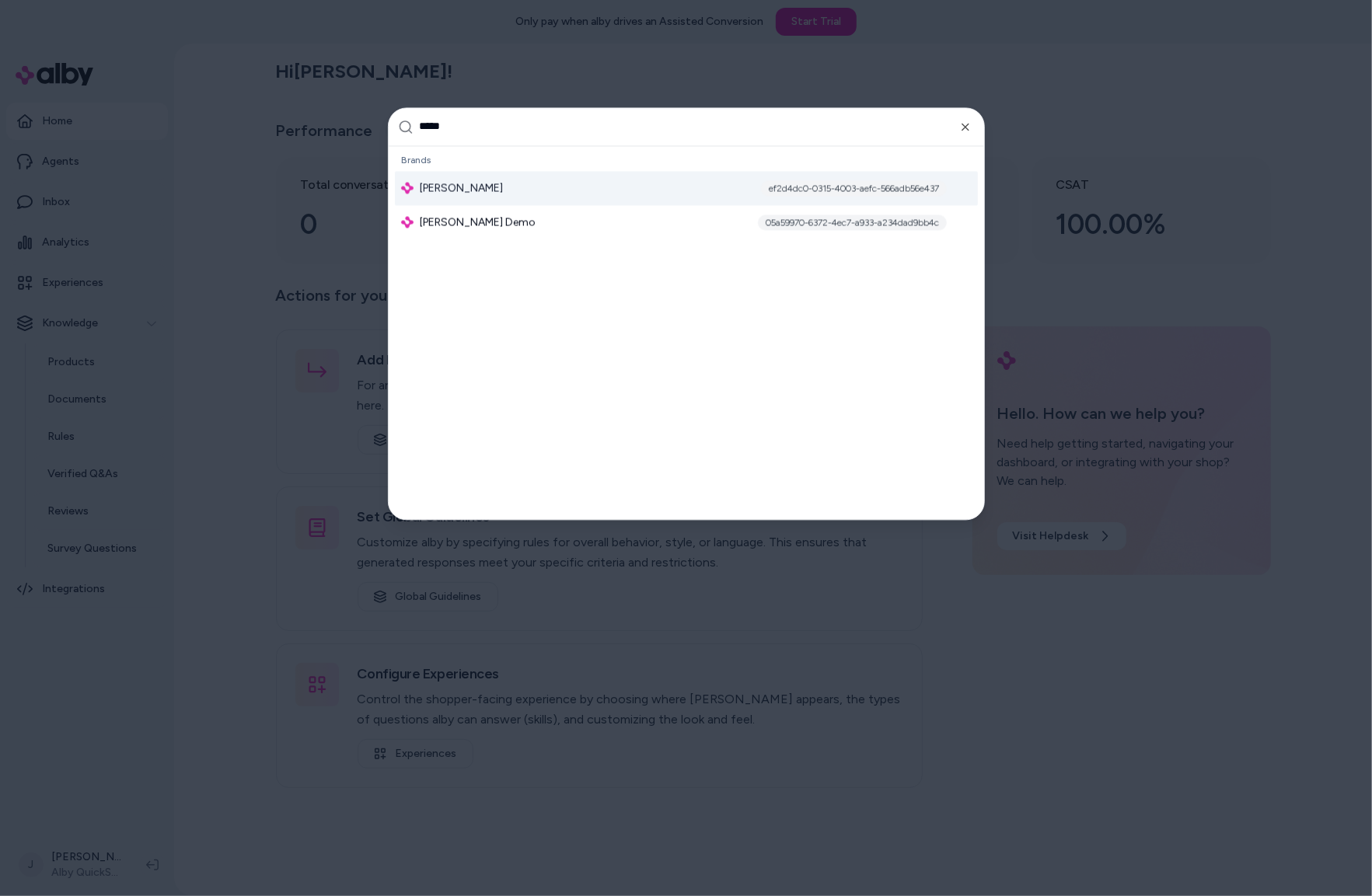
type input "*****"
click at [493, 197] on div "Jabra Enhance ef2d4dc0-0315-4003-aefc-566adb56e437" at bounding box center [686, 188] width 583 height 35
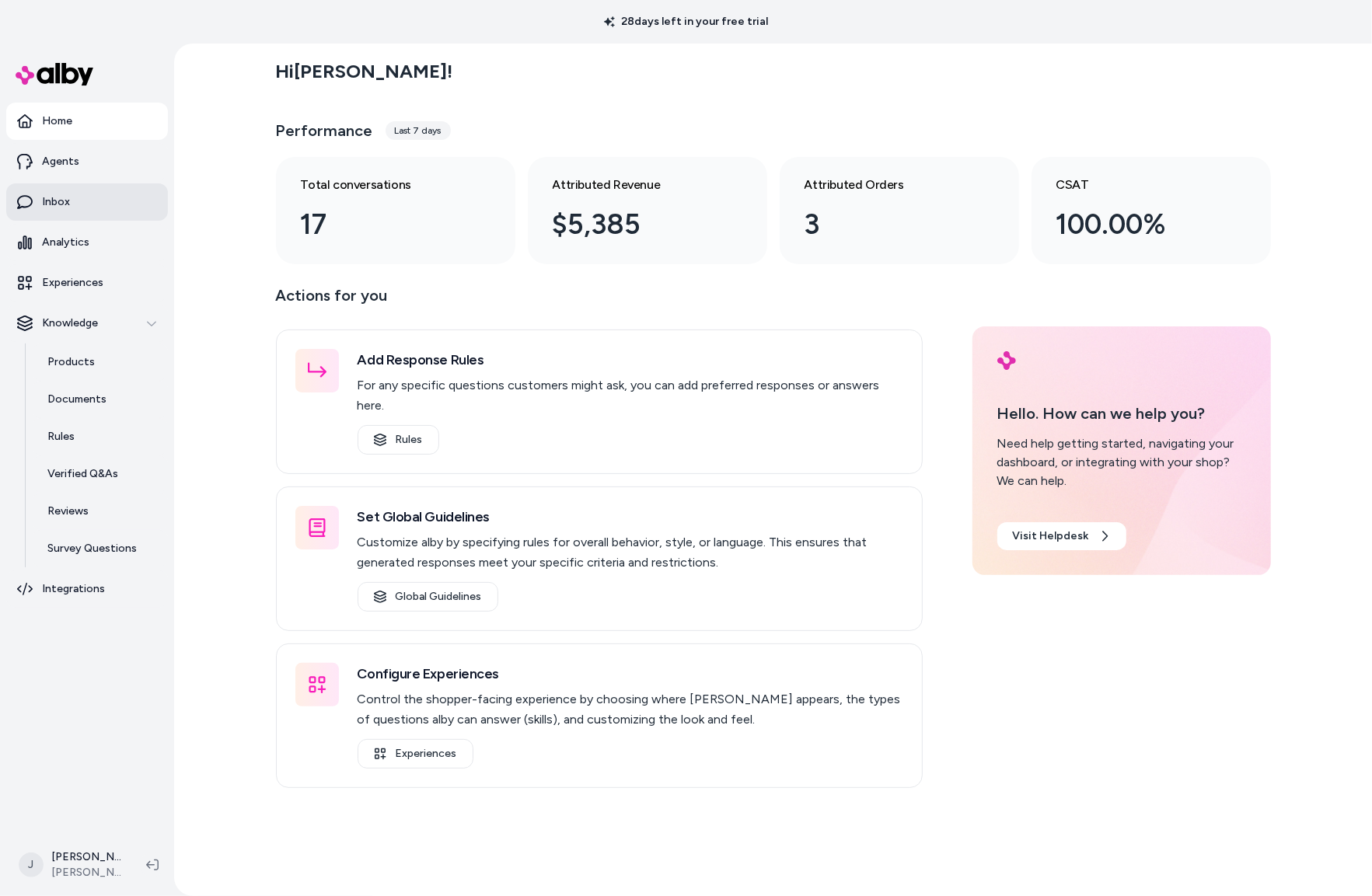
click at [79, 184] on link "Inbox" at bounding box center [87, 202] width 162 height 37
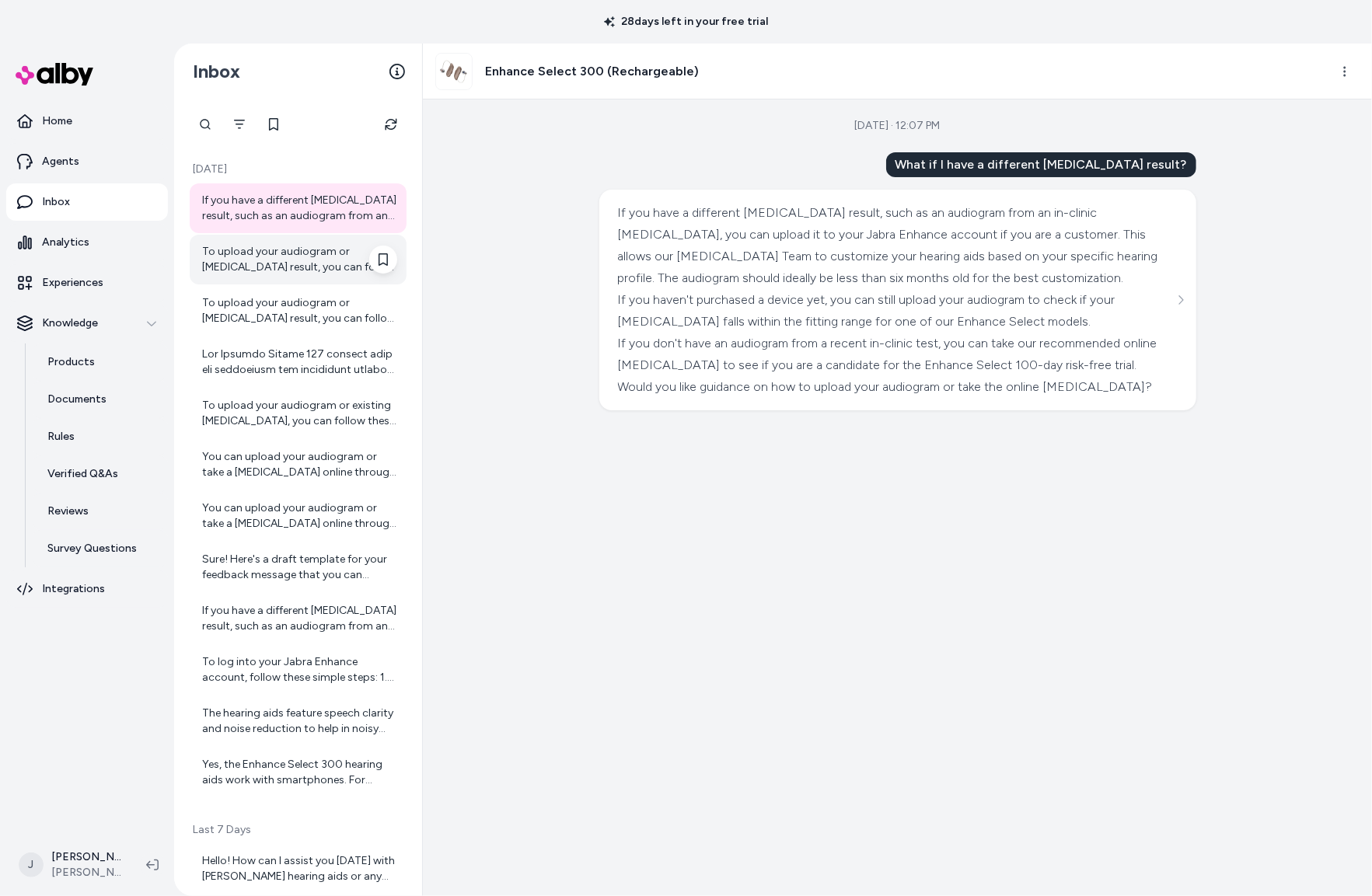
click at [236, 251] on div "To upload your audiogram or [MEDICAL_DATA] result, you can follow these steps: …" at bounding box center [299, 259] width 195 height 31
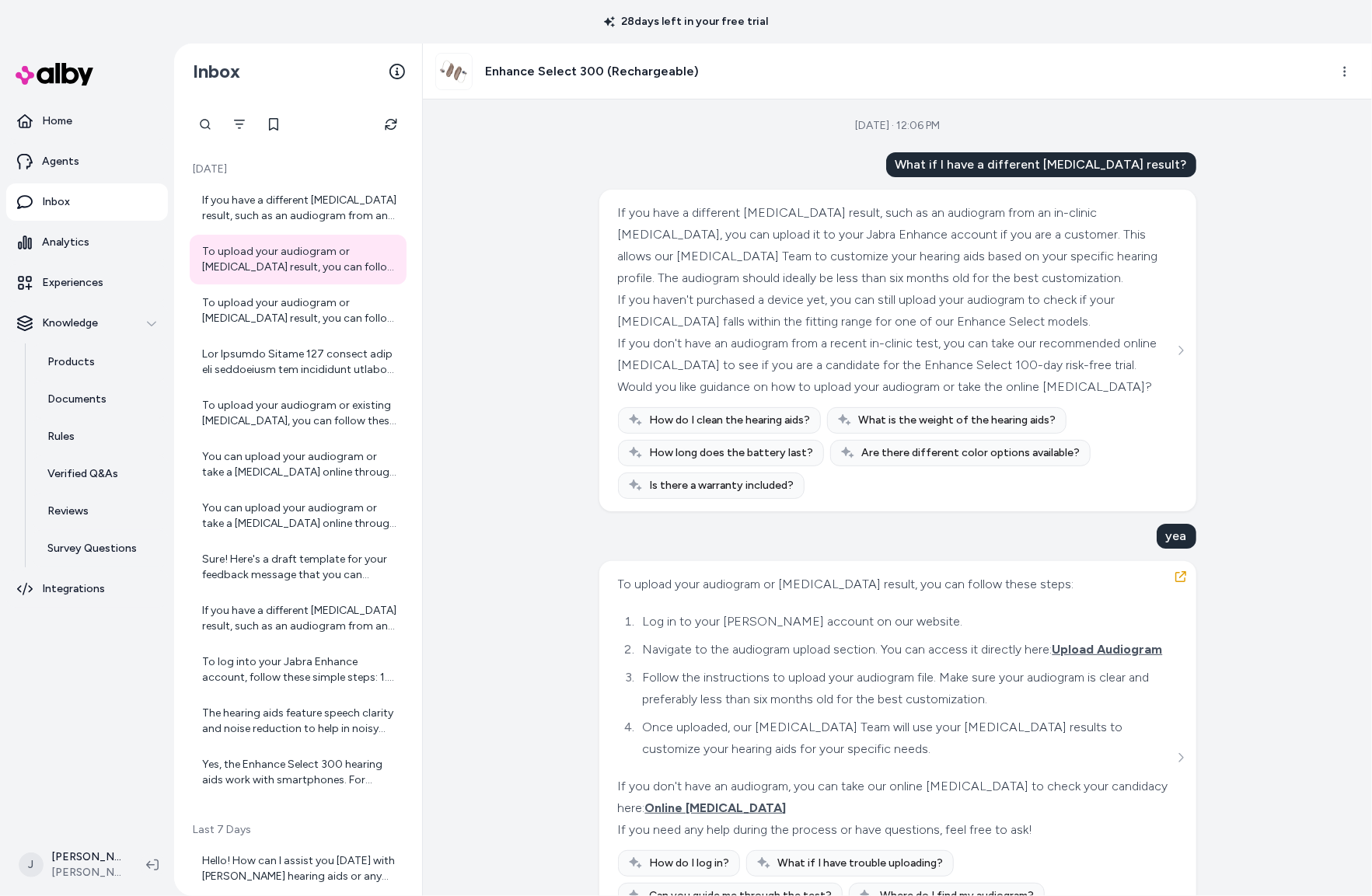
scroll to position [68, 0]
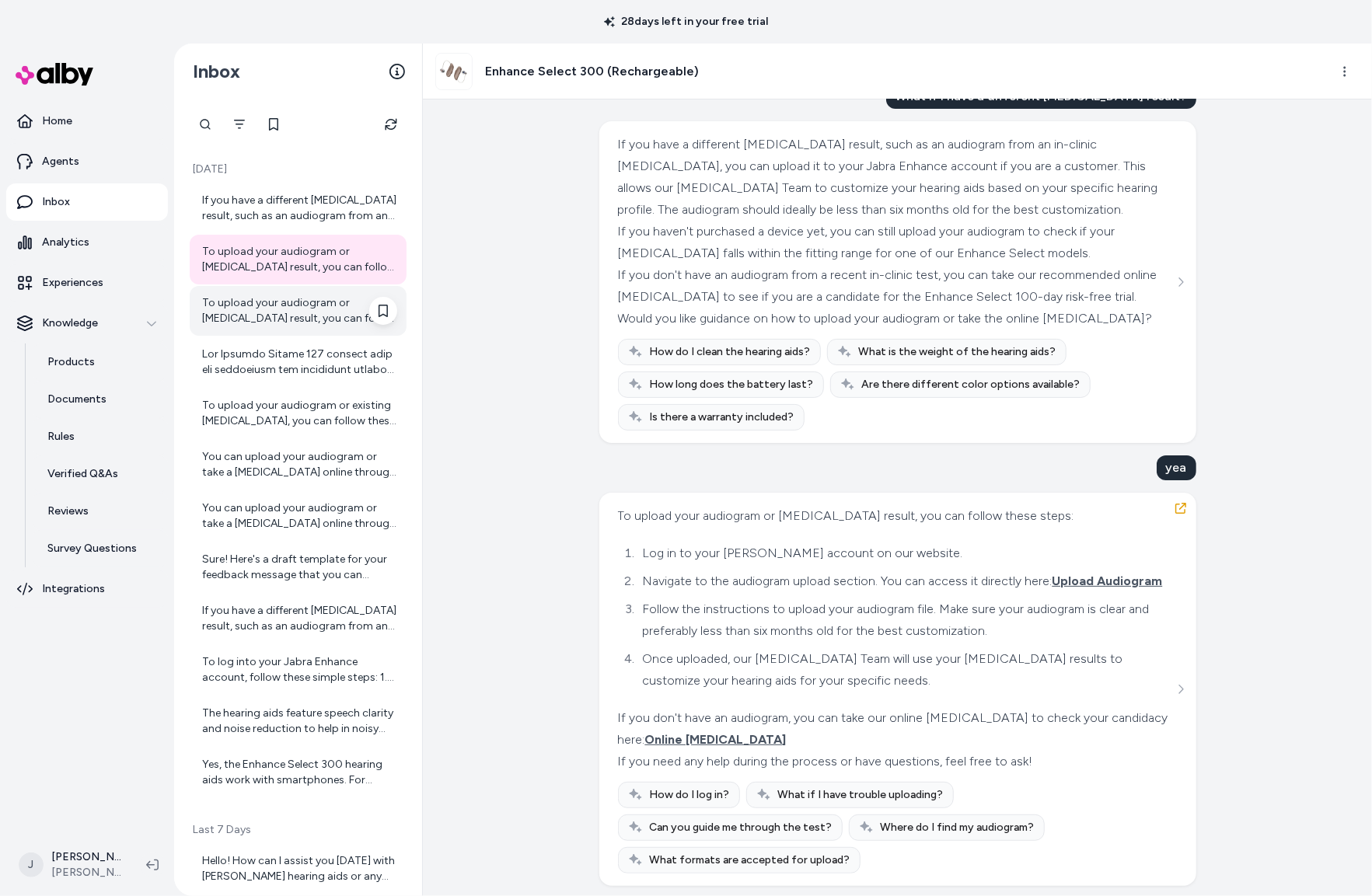
click at [290, 327] on div "To upload your audiogram or [MEDICAL_DATA] result, you can follow these steps: …" at bounding box center [299, 311] width 217 height 50
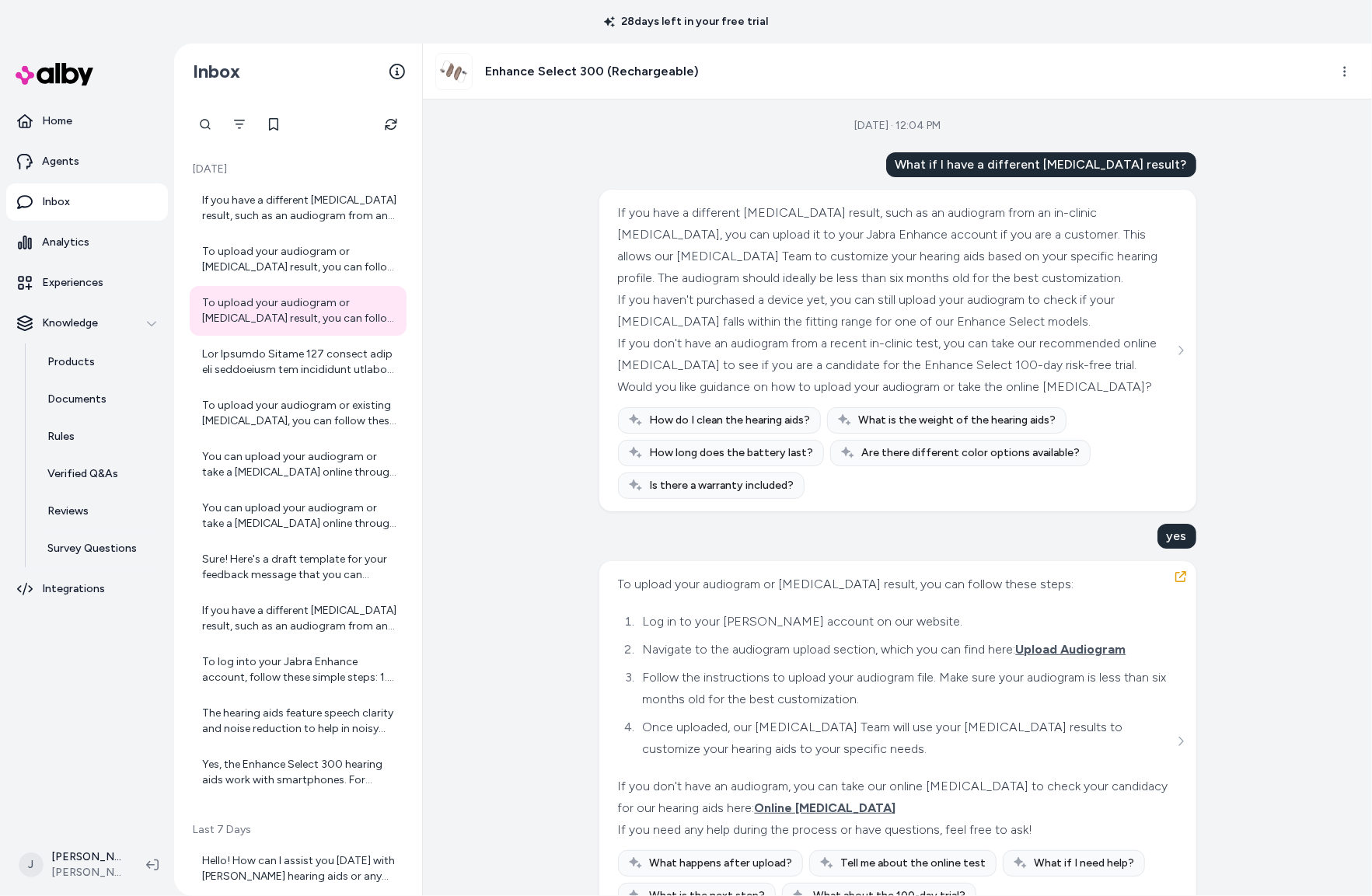
scroll to position [47, 0]
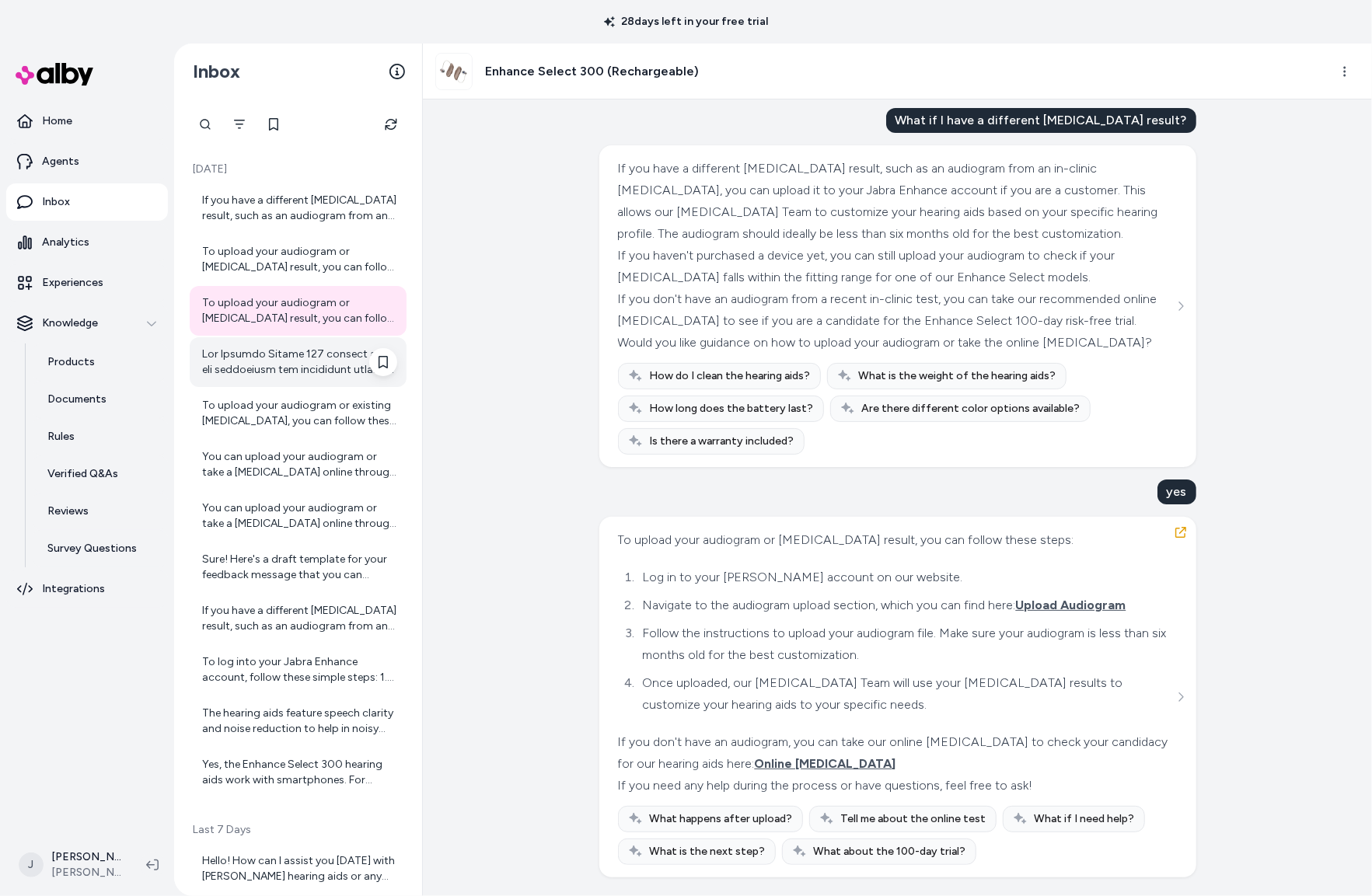
click at [235, 367] on div at bounding box center [299, 361] width 195 height 31
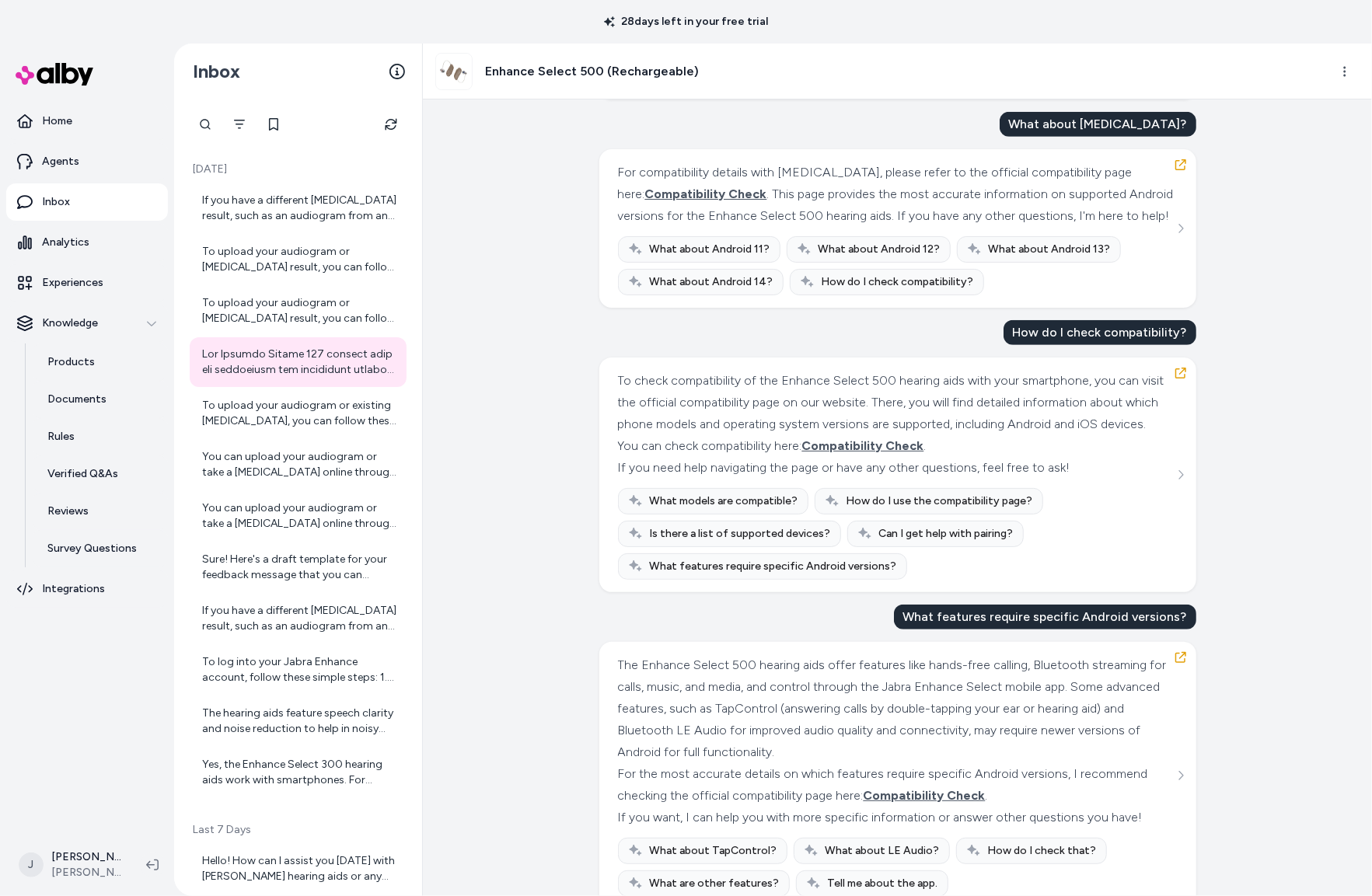
scroll to position [567, 0]
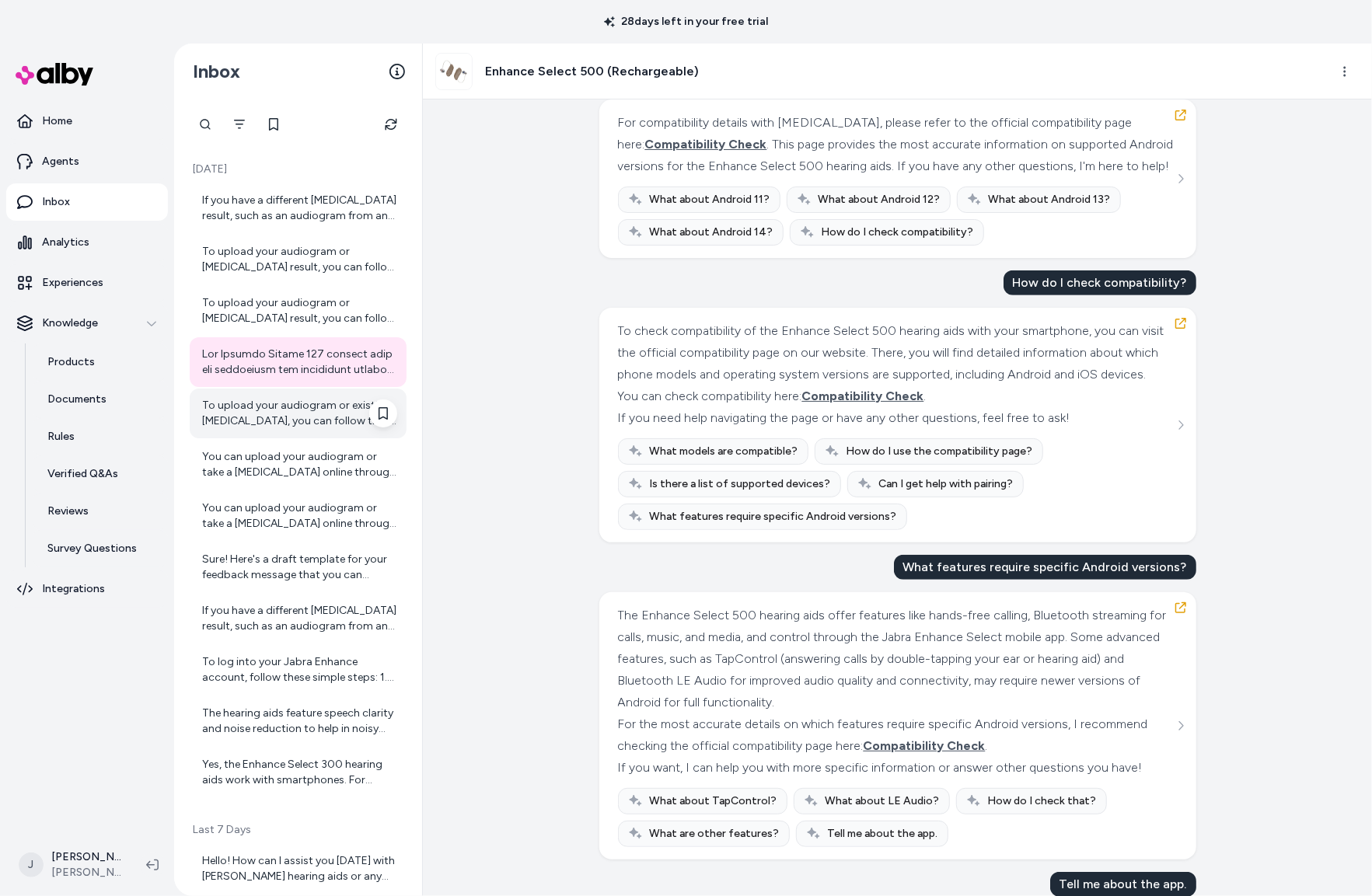
click at [299, 424] on div "To upload your audiogram or existing [MEDICAL_DATA], you can follow these steps…" at bounding box center [299, 413] width 195 height 31
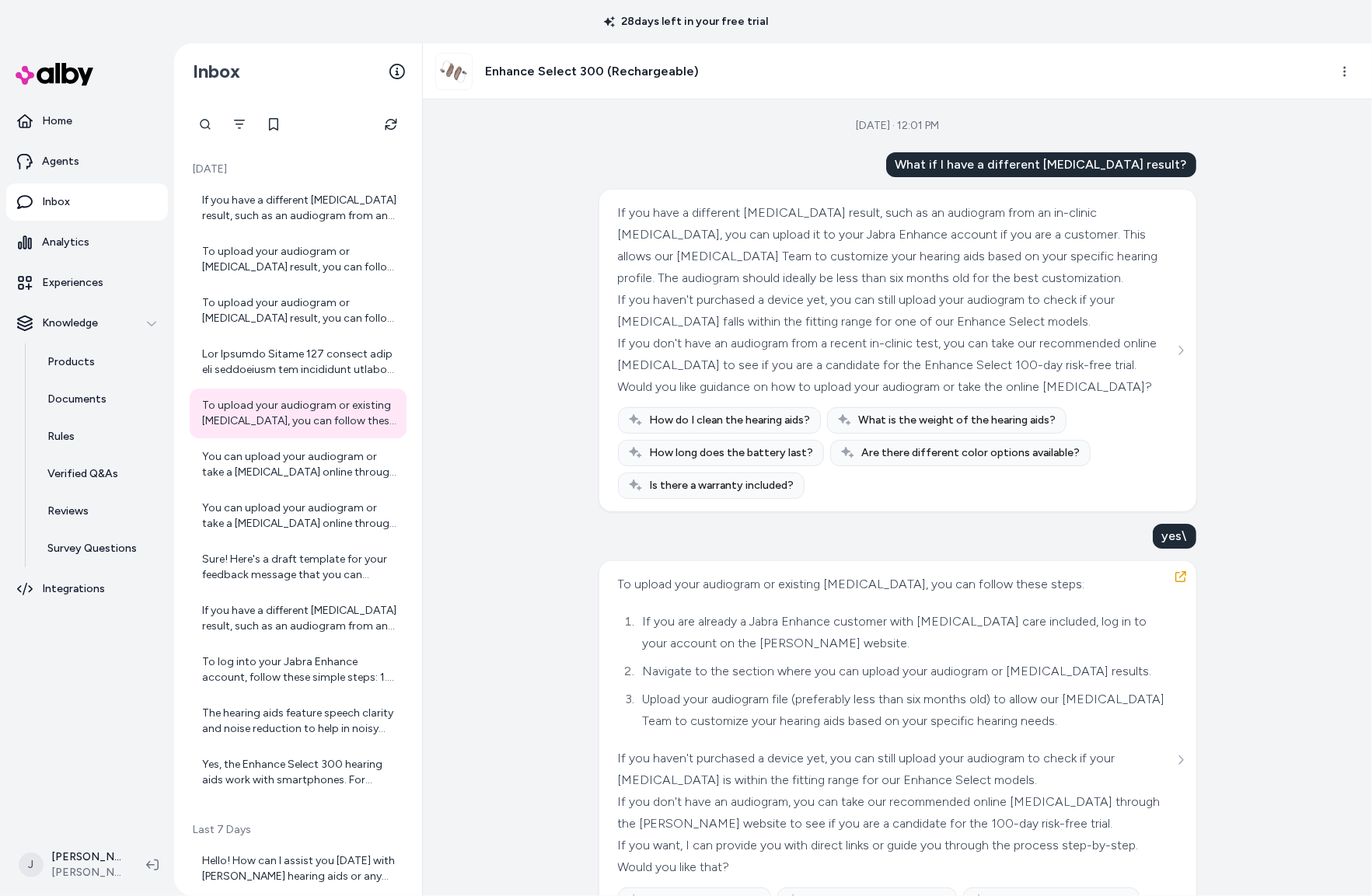
scroll to position [84, 0]
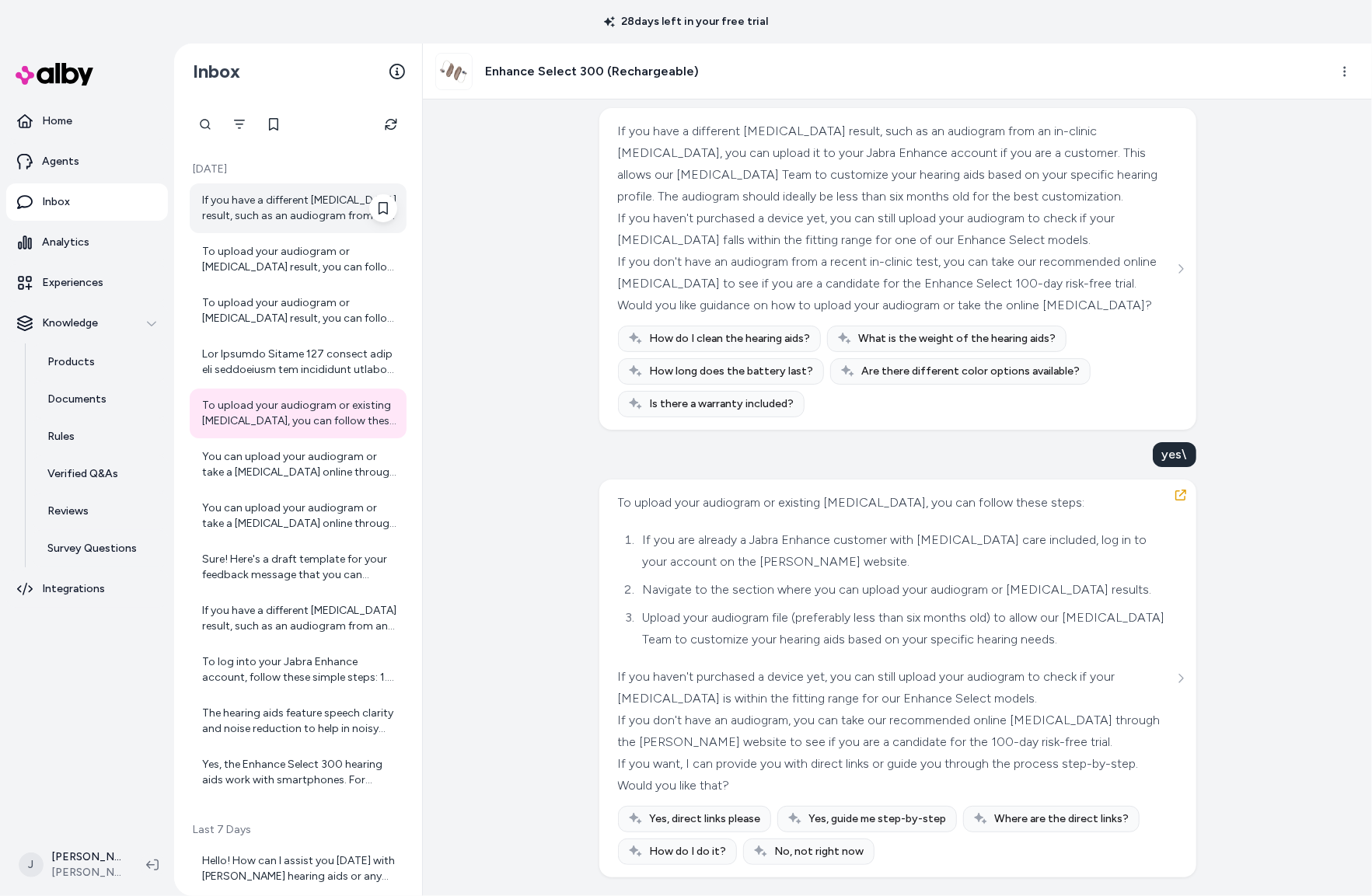
click at [298, 216] on div "If you have a different [MEDICAL_DATA] result, such as an audiogram from an in-…" at bounding box center [299, 208] width 195 height 31
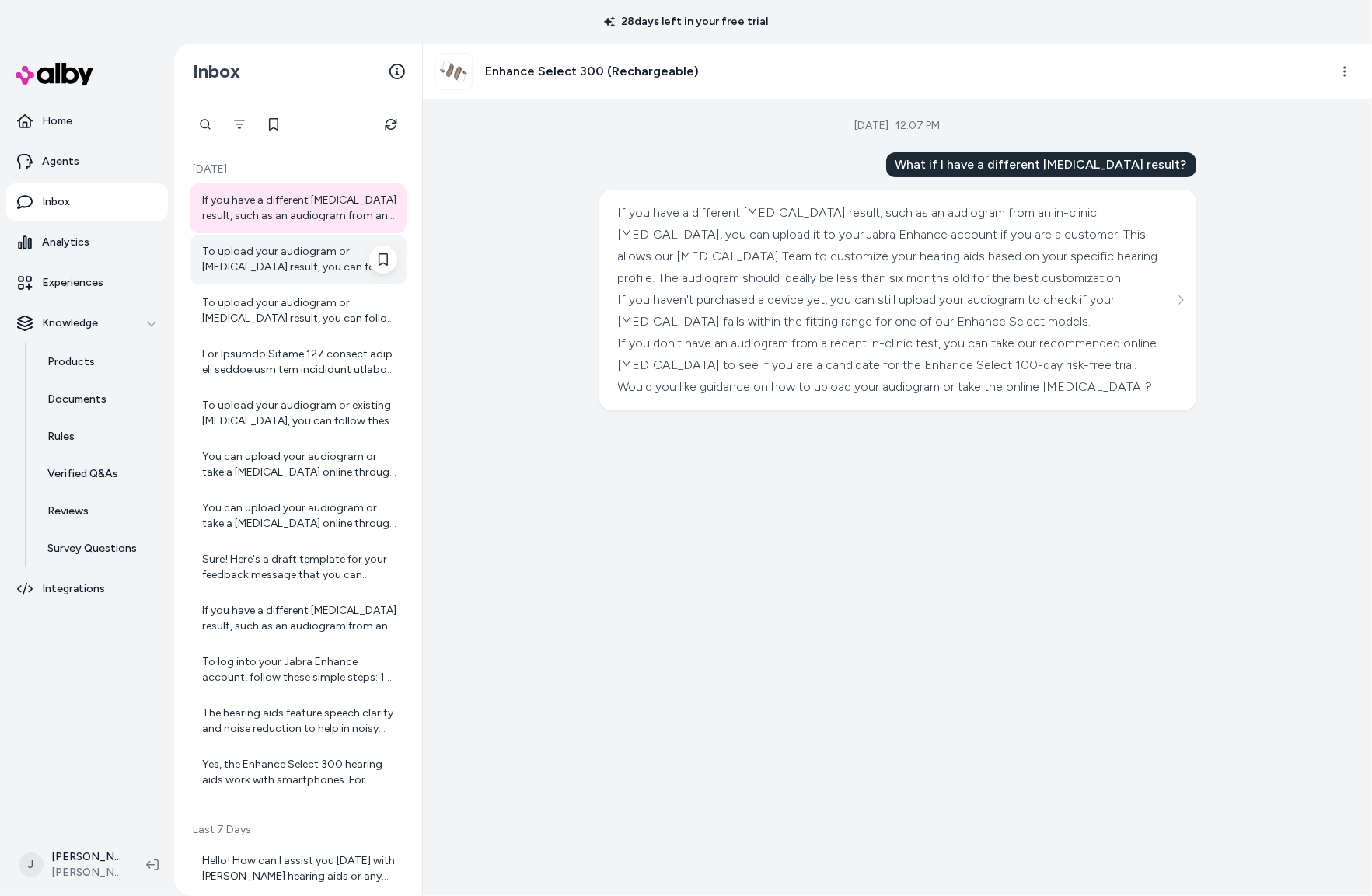
click at [289, 253] on div "To upload your audiogram or [MEDICAL_DATA] result, you can follow these steps: …" at bounding box center [299, 259] width 195 height 31
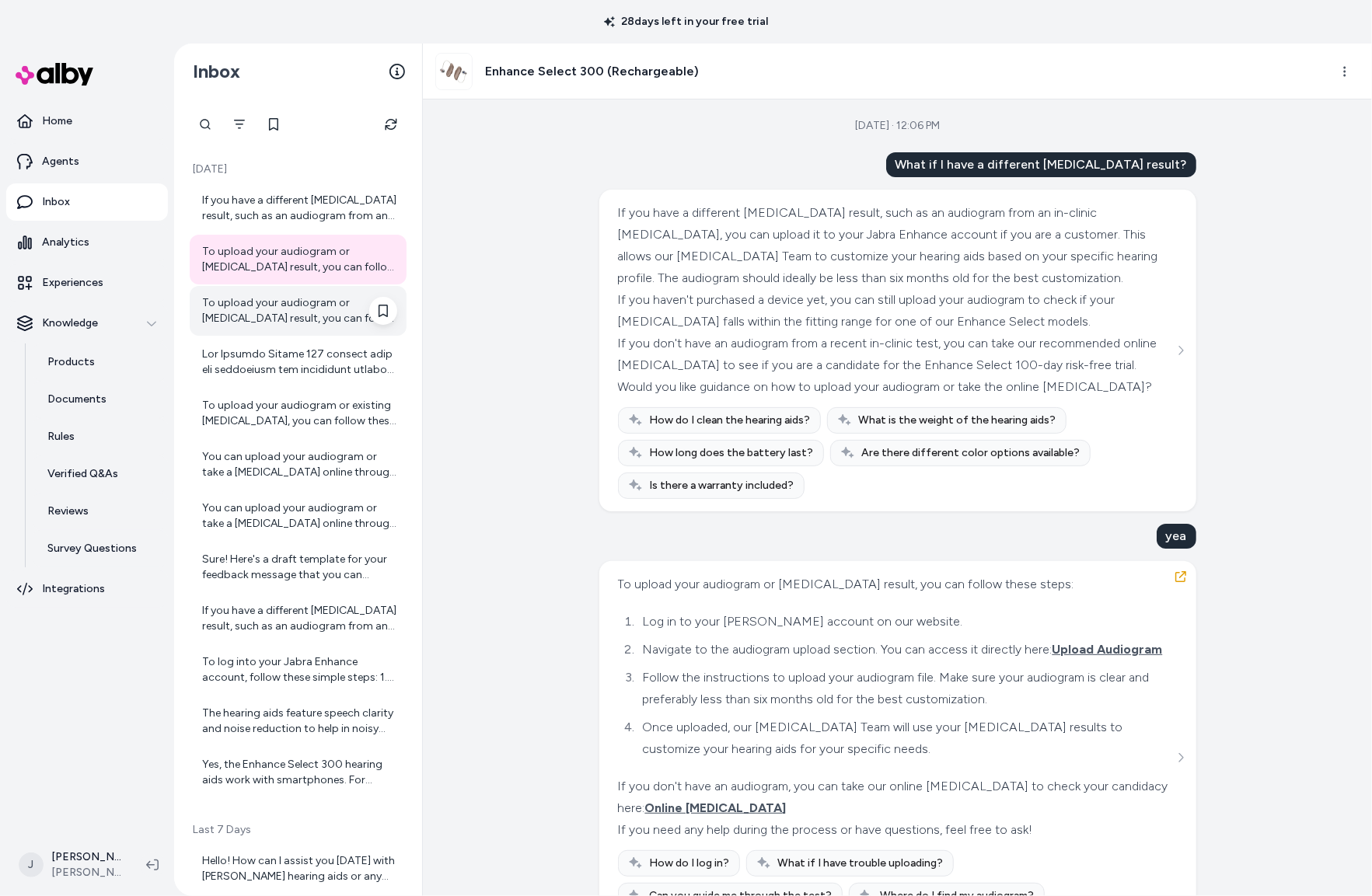
click at [268, 310] on div "To upload your audiogram or [MEDICAL_DATA] result, you can follow these steps: …" at bounding box center [299, 311] width 195 height 31
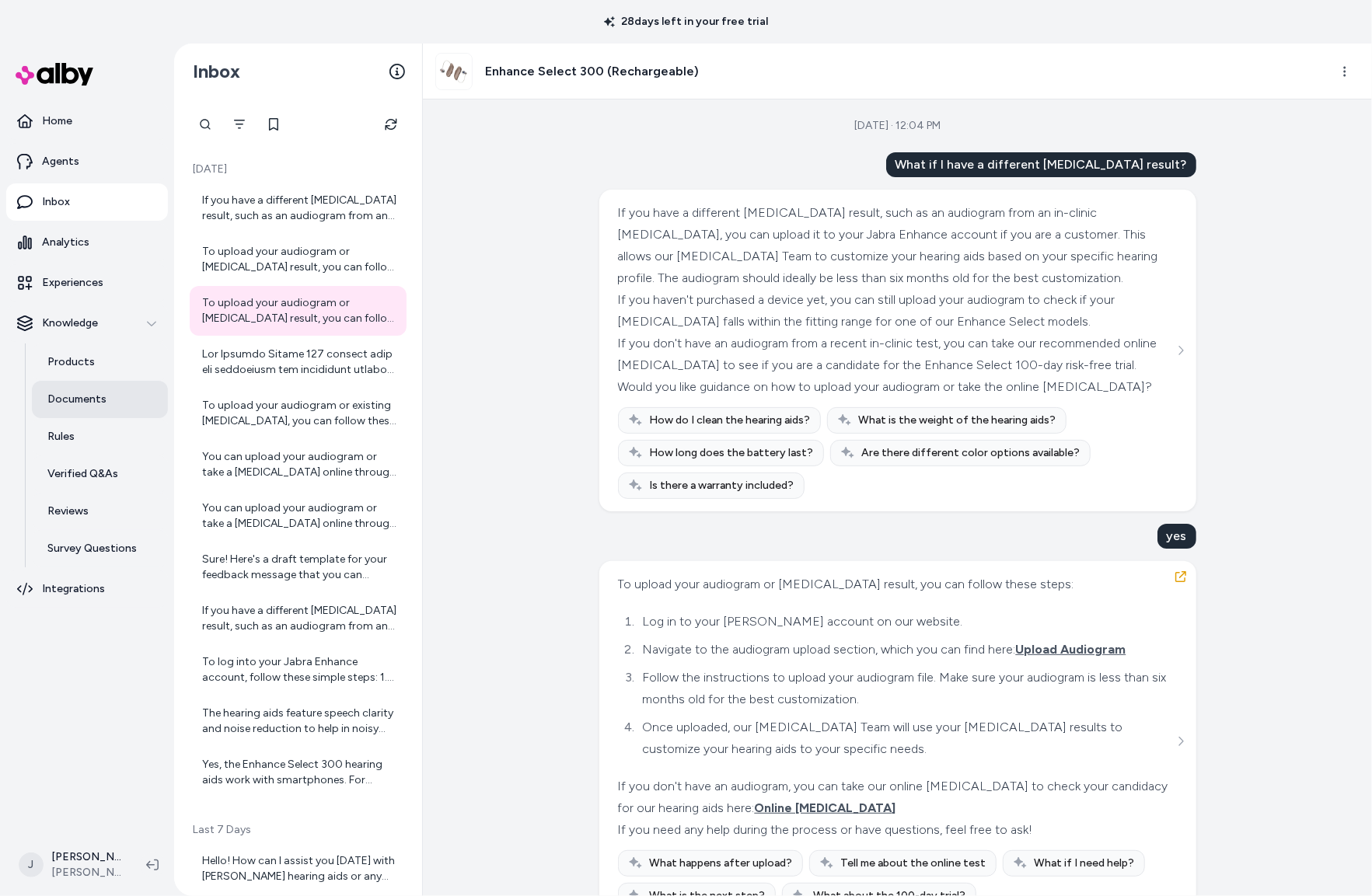
click at [76, 404] on p "Documents" at bounding box center [77, 399] width 59 height 16
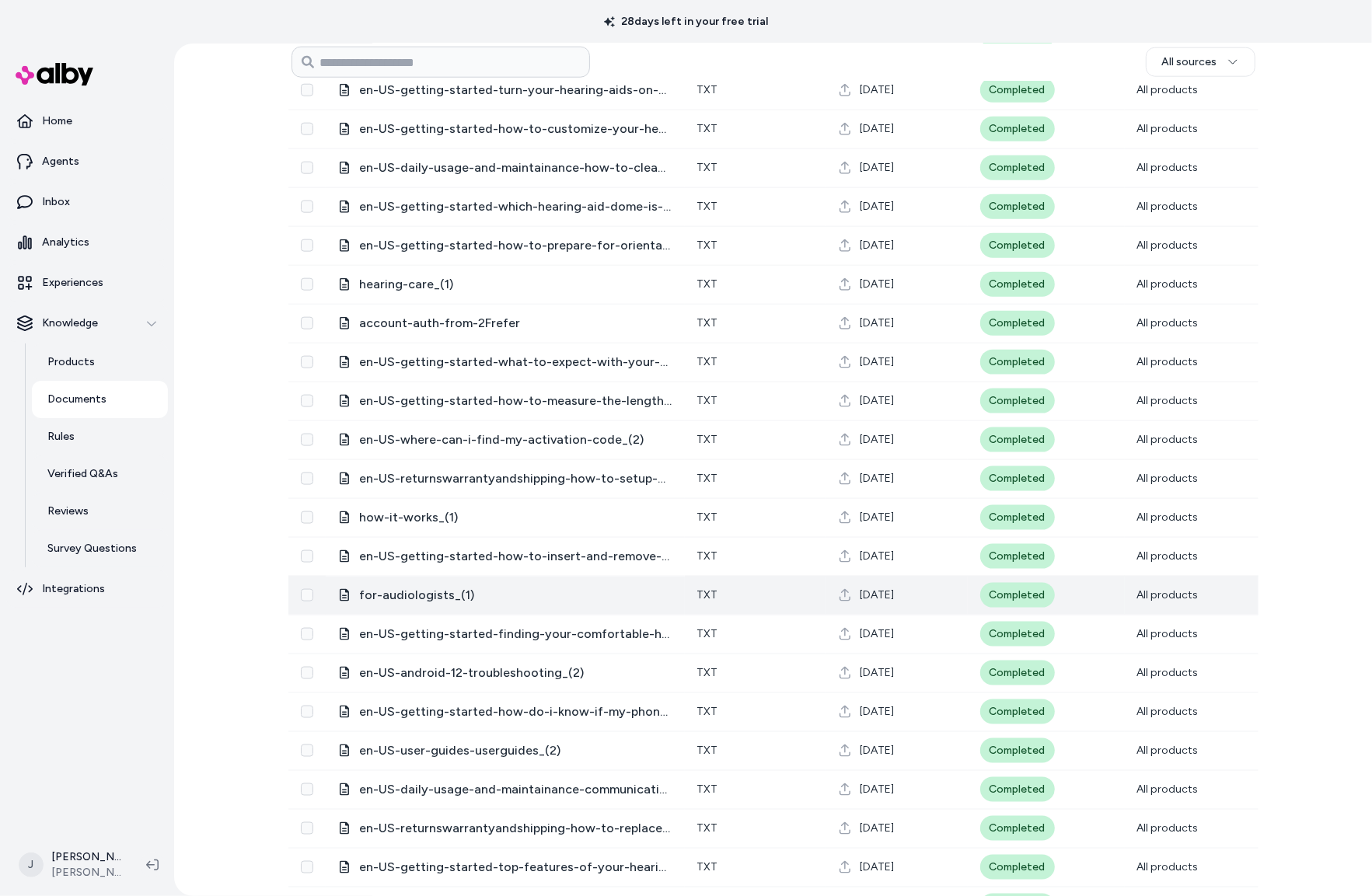
scroll to position [1185, 0]
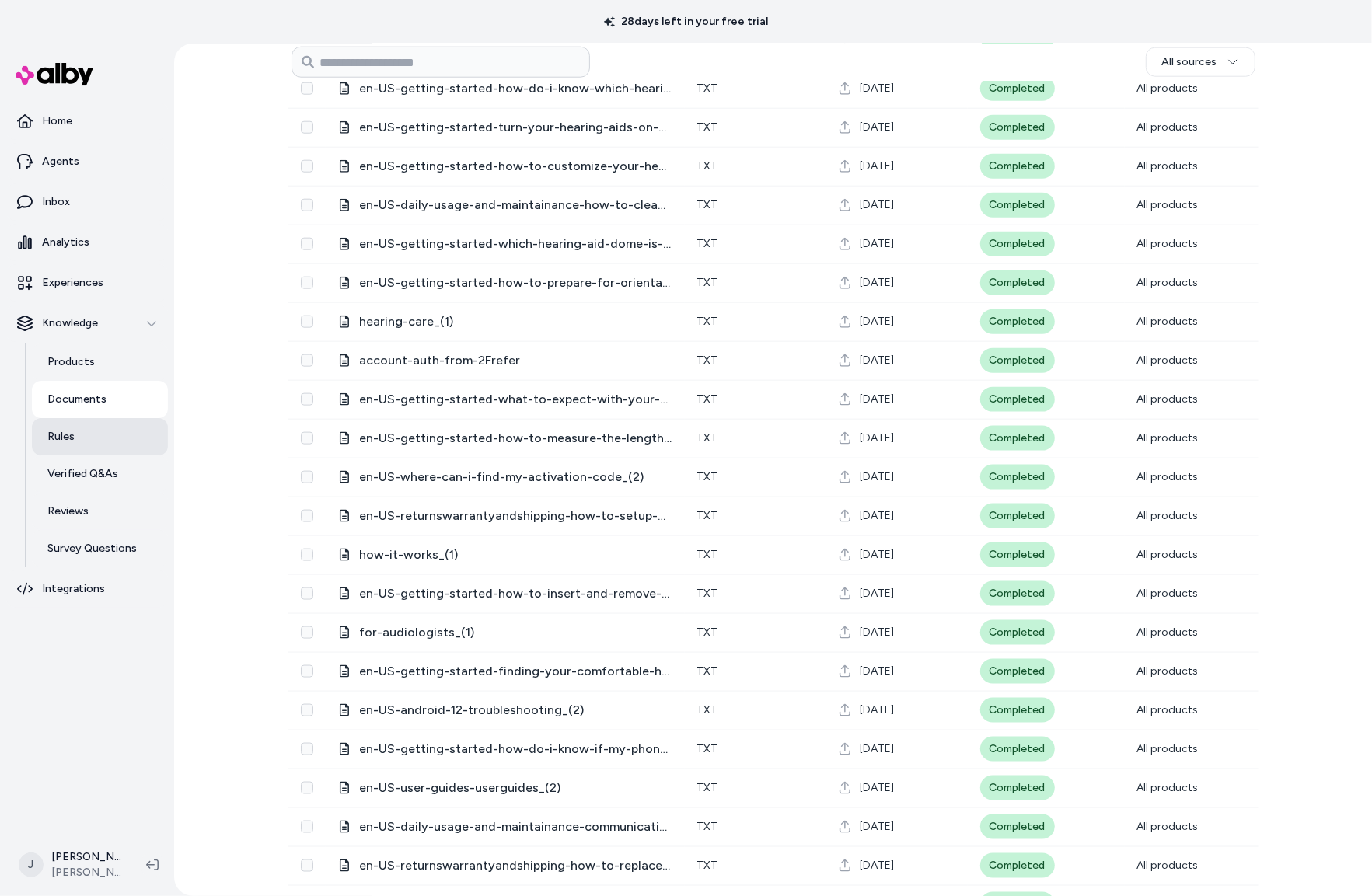
click at [89, 437] on link "Rules" at bounding box center [99, 437] width 136 height 37
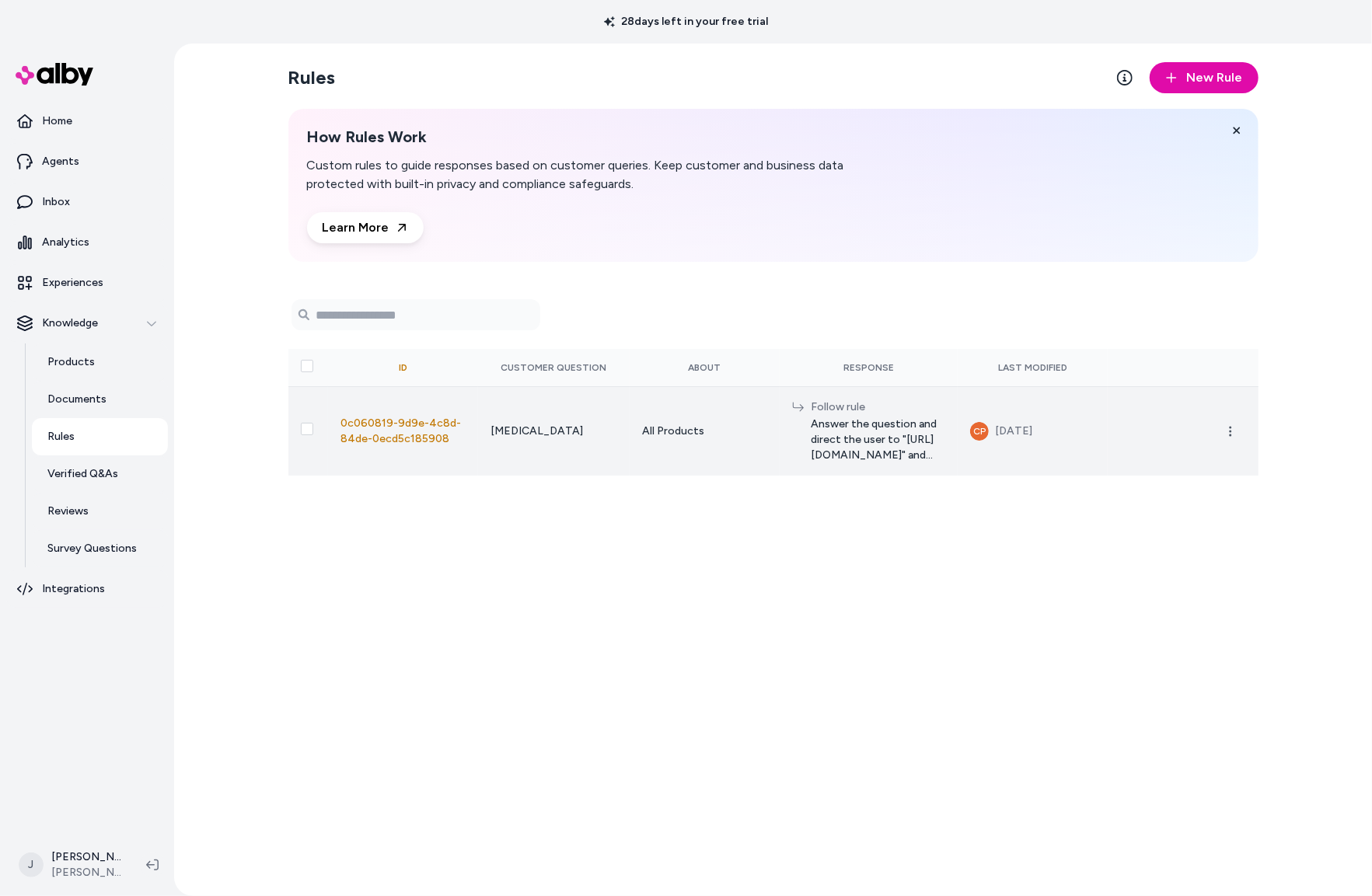
click at [875, 437] on span "Answer the question and direct the user to "[URL][DOMAIN_NAME]" and explain tha…" at bounding box center [878, 440] width 135 height 47
click at [930, 440] on span "Answer the question and direct the user to "[URL][DOMAIN_NAME]" and explain tha…" at bounding box center [878, 440] width 135 height 47
click at [1236, 433] on button "button" at bounding box center [1230, 431] width 31 height 31
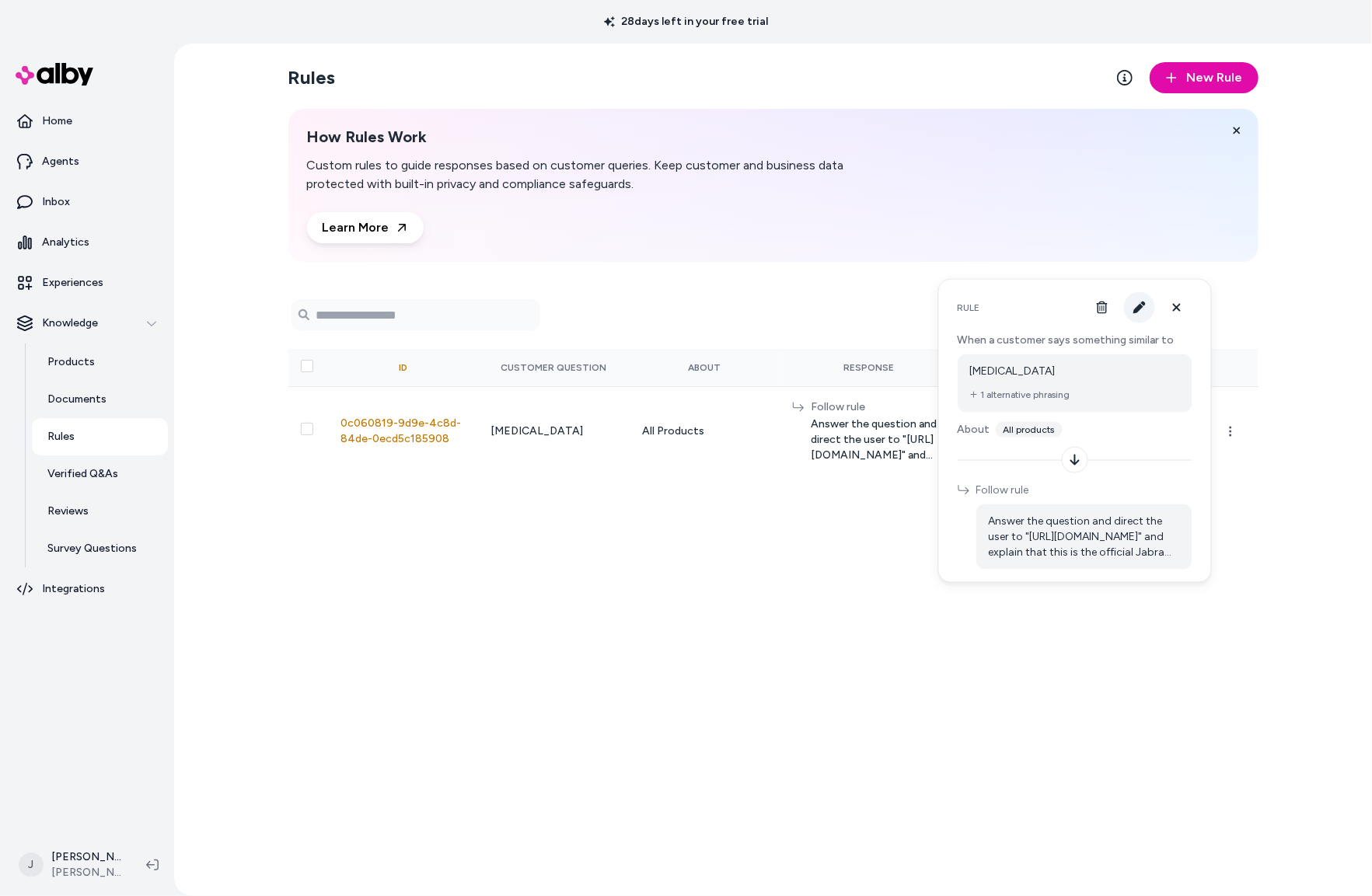
click at [1140, 308] on icon "button" at bounding box center [1139, 307] width 12 height 12
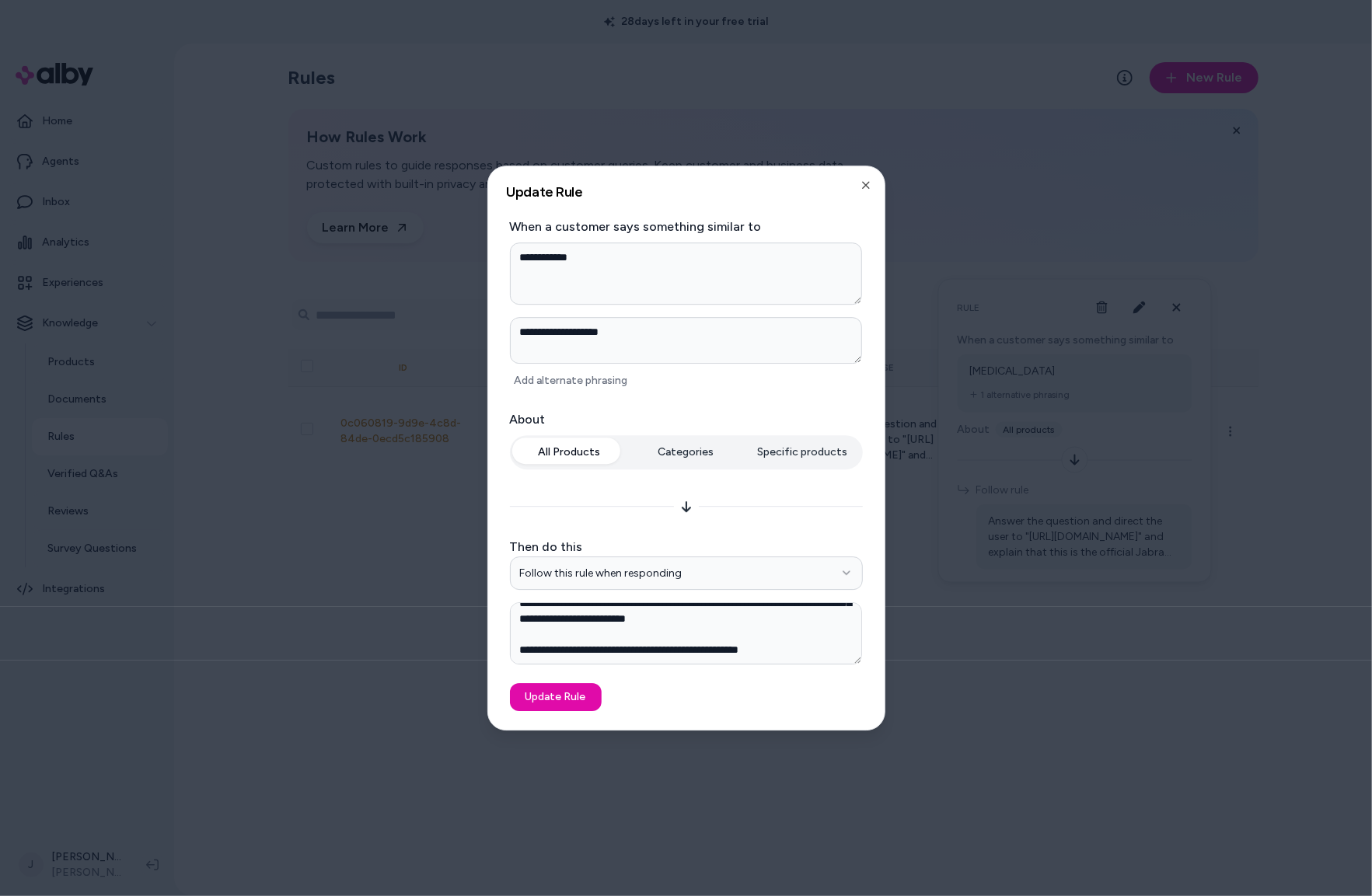
scroll to position [45, 0]
drag, startPoint x: 836, startPoint y: 654, endPoint x: 522, endPoint y: 654, distance: 314.0
click at [522, 654] on textarea "**********" at bounding box center [686, 633] width 352 height 62
click at [757, 631] on textarea "**********" at bounding box center [686, 633] width 352 height 62
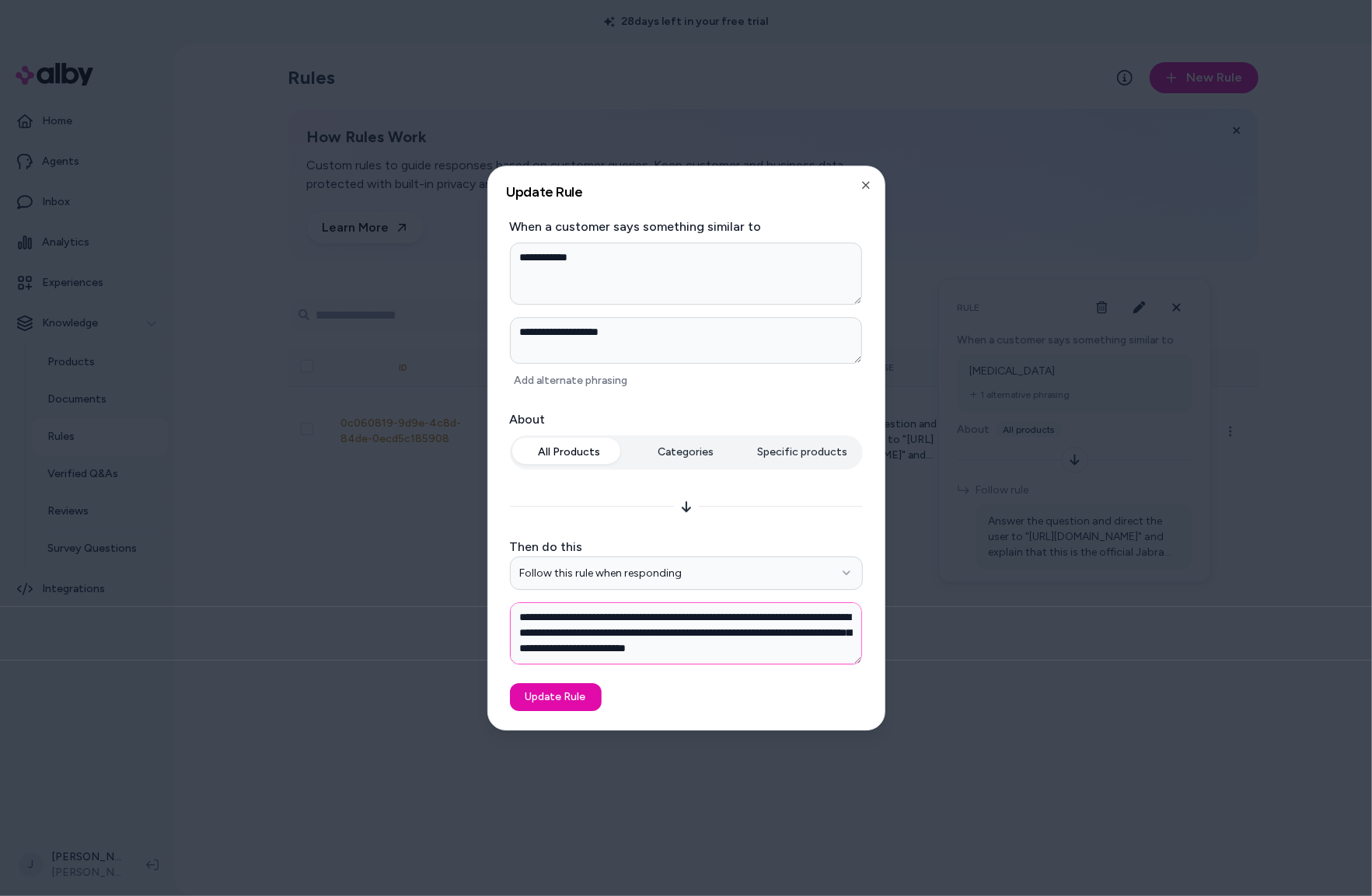
click at [787, 616] on textarea "**********" at bounding box center [686, 633] width 352 height 62
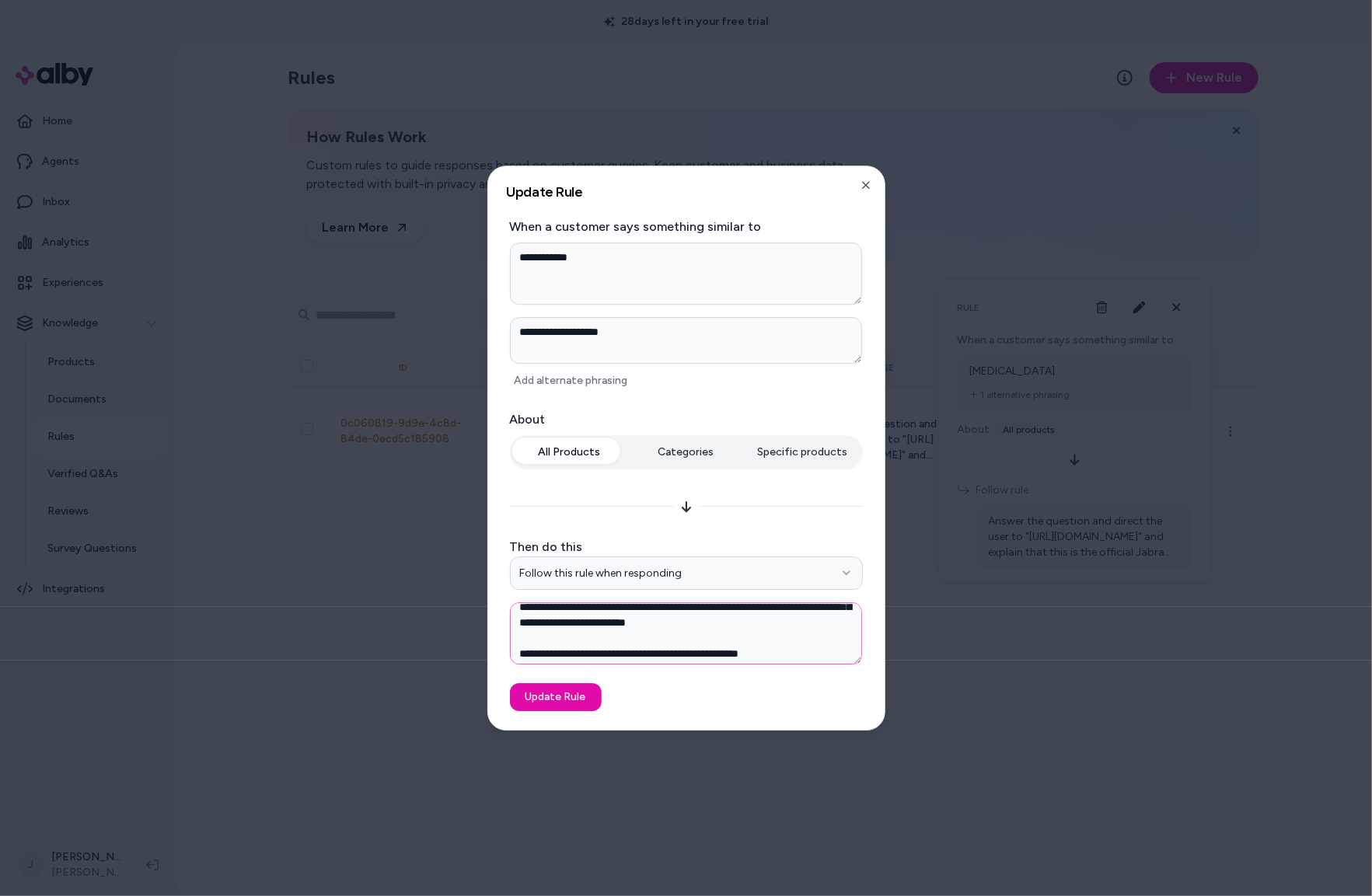
scroll to position [28, 0]
drag, startPoint x: 862, startPoint y: 185, endPoint x: 885, endPoint y: 185, distance: 23.0
click at [863, 185] on icon "button" at bounding box center [865, 184] width 12 height 12
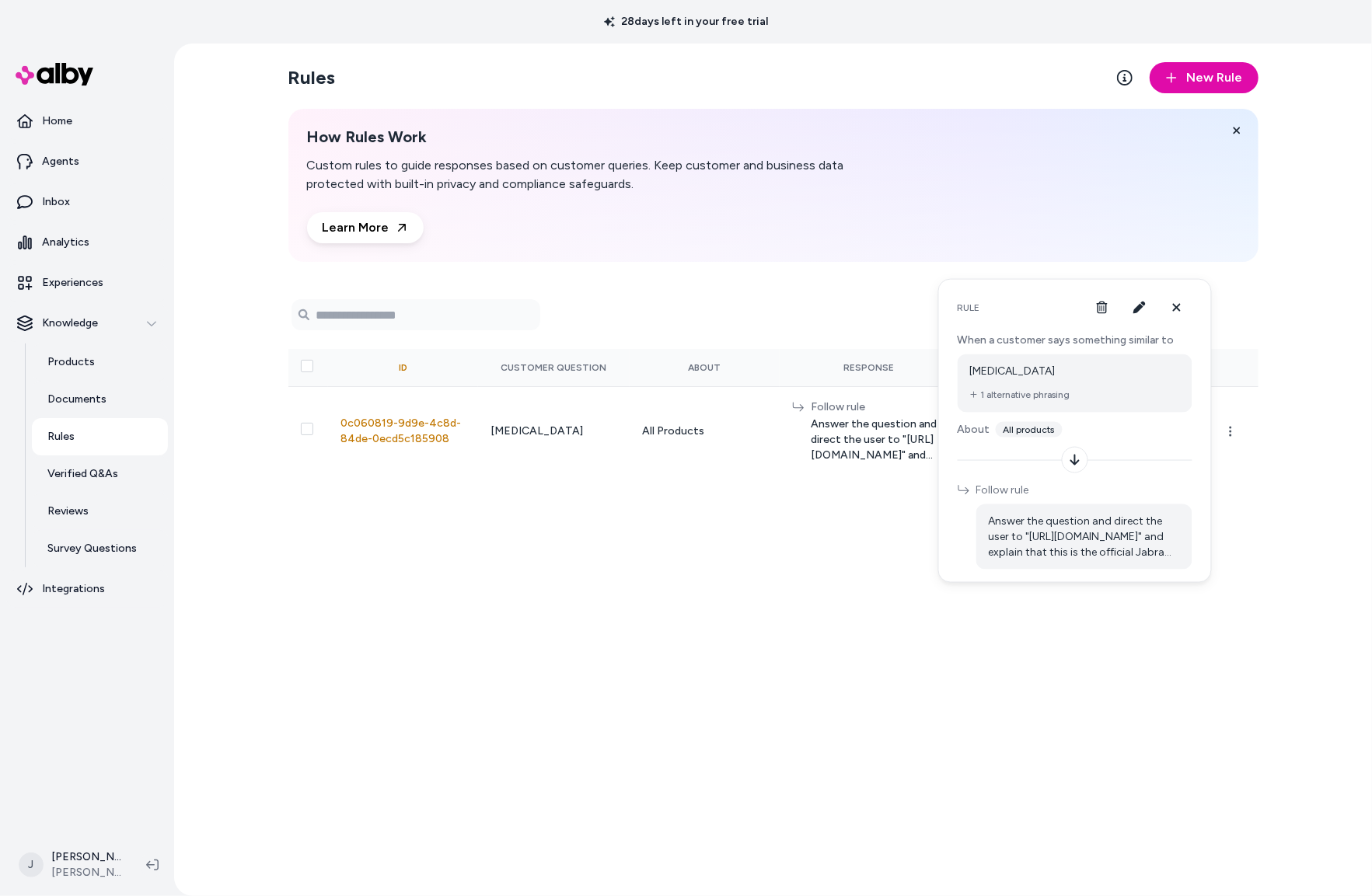
click at [745, 584] on div "Rules New Rule How Rules Work Custom rules to guide responses based on customer…" at bounding box center [773, 469] width 995 height 853
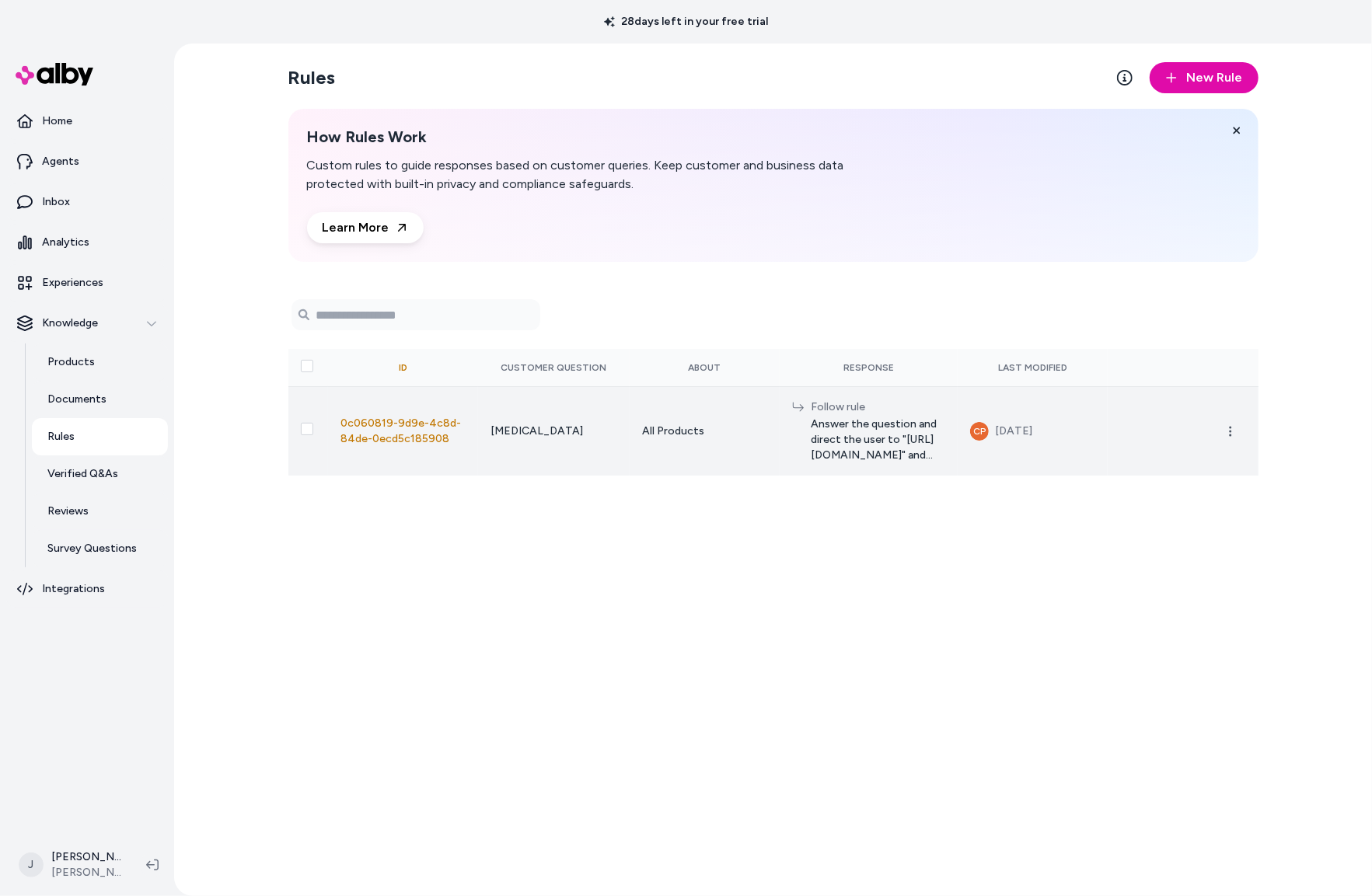
click at [888, 437] on span "Answer the question and direct the user to "[URL][DOMAIN_NAME]" and explain tha…" at bounding box center [878, 440] width 135 height 47
click at [1236, 432] on button "button" at bounding box center [1230, 431] width 31 height 31
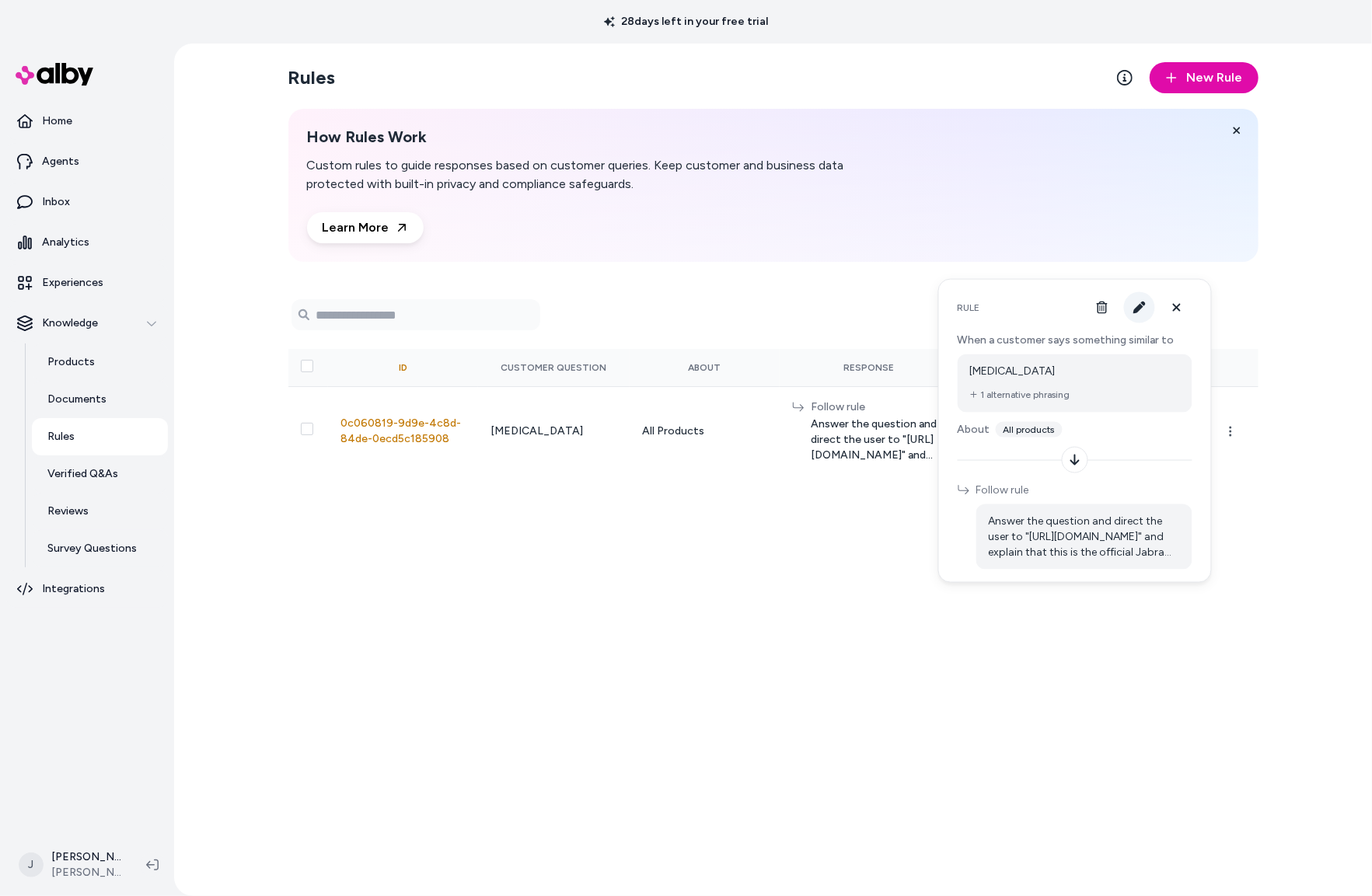
click at [1129, 309] on button "button" at bounding box center [1139, 307] width 31 height 31
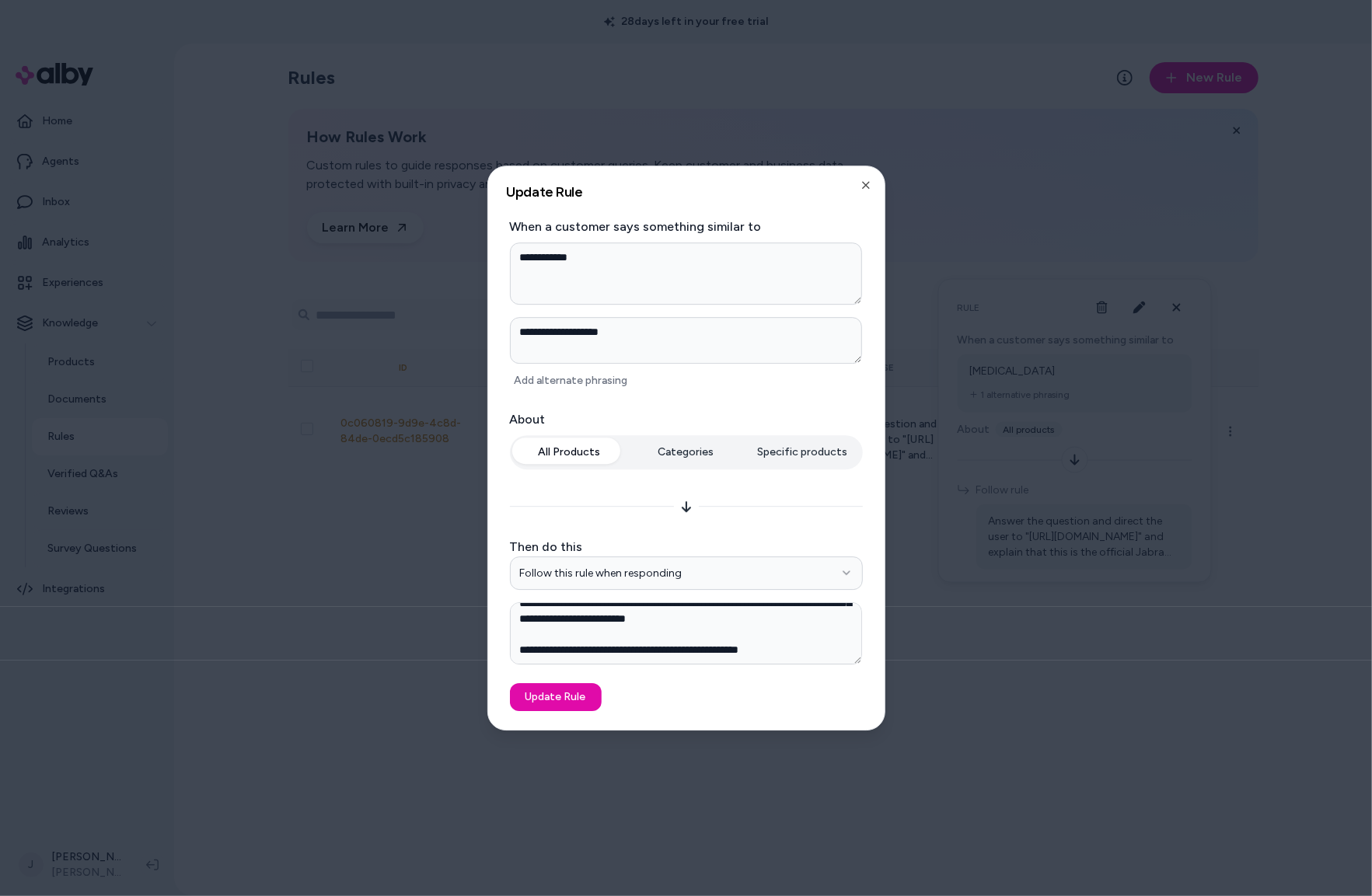
scroll to position [22, 0]
type textarea "*"
drag, startPoint x: 323, startPoint y: 630, endPoint x: 284, endPoint y: 626, distance: 39.2
click at [317, 630] on div at bounding box center [686, 448] width 1372 height 896
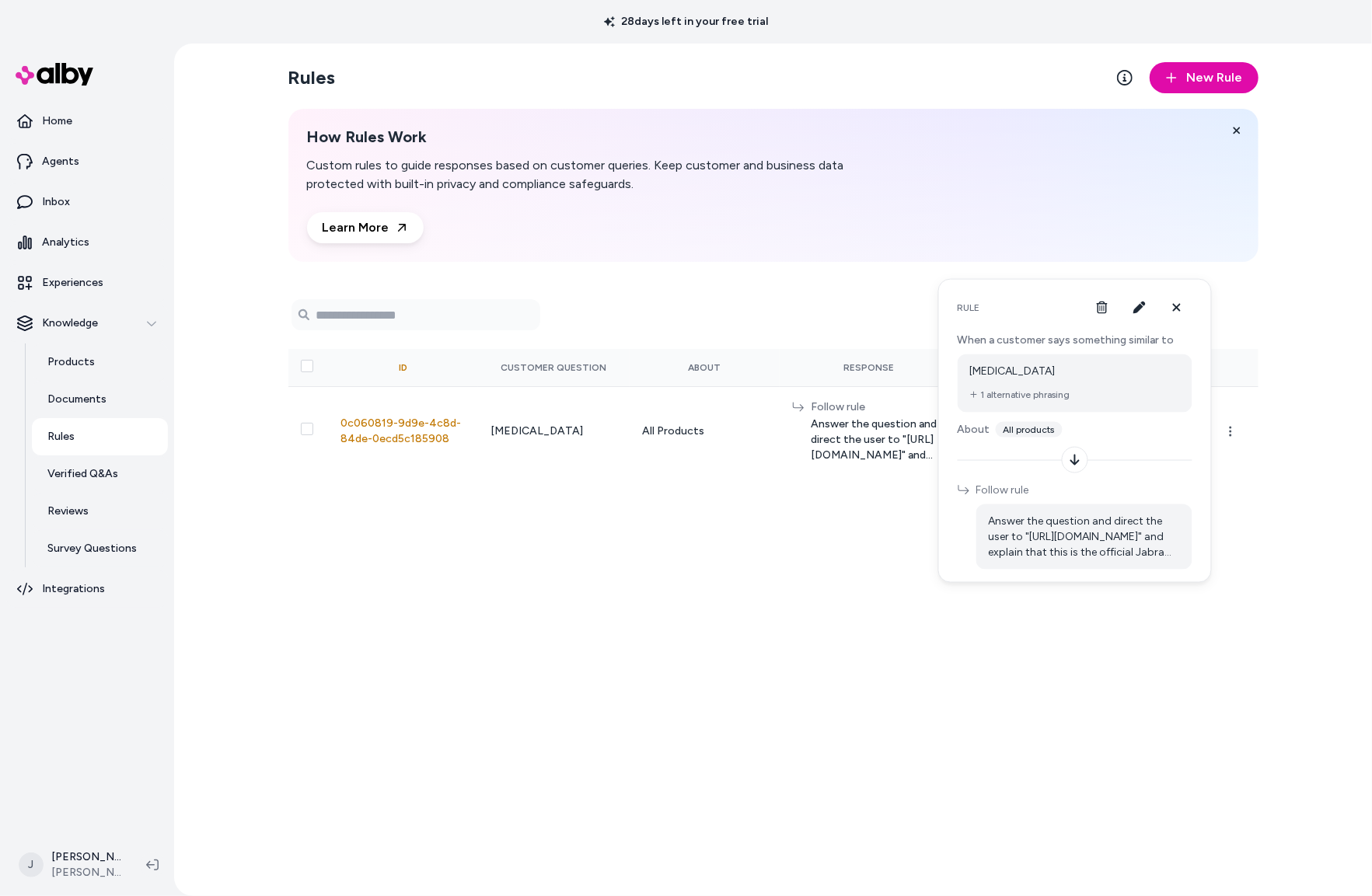
drag, startPoint x: 732, startPoint y: 719, endPoint x: 614, endPoint y: 676, distance: 125.6
click at [720, 714] on div "Rules New Rule How Rules Work Custom rules to guide responses based on customer…" at bounding box center [773, 469] width 995 height 853
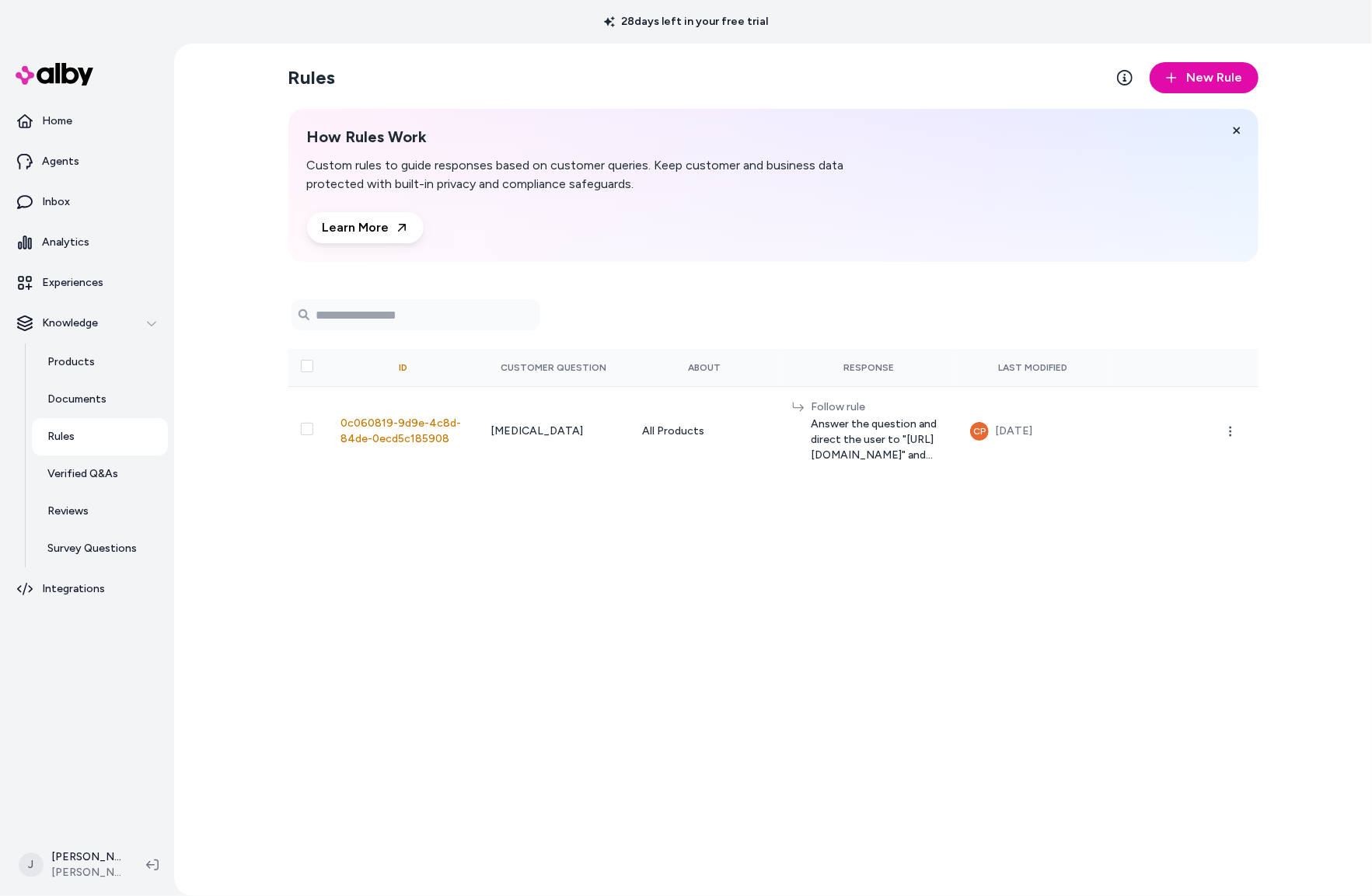
click at [204, 725] on div "Rules New Rule How Rules Work Custom rules to guide responses based on customer…" at bounding box center [773, 469] width 1198 height 853
